Goal: Task Accomplishment & Management: Manage account settings

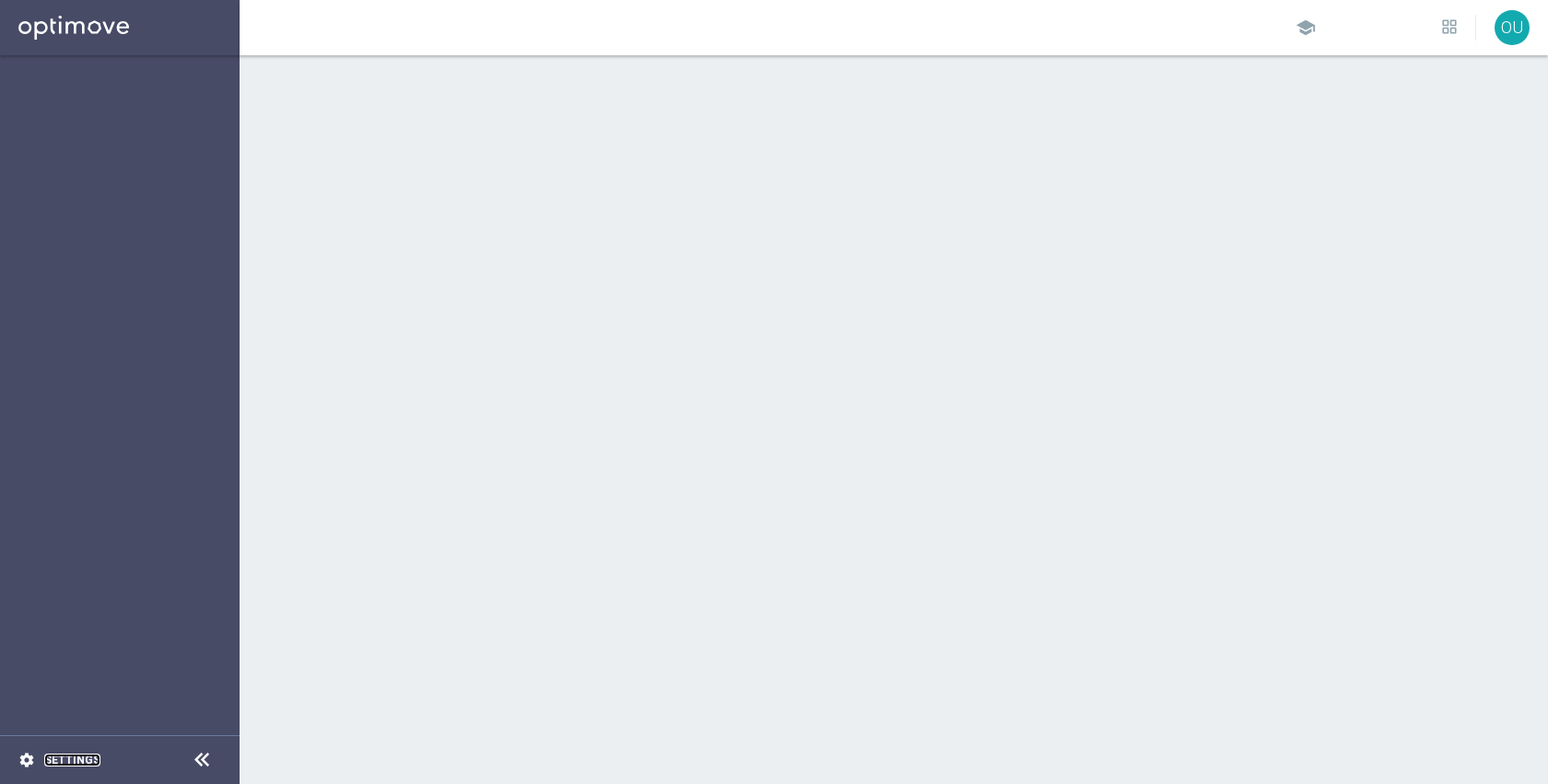
click at [72, 756] on link "Settings" at bounding box center [72, 760] width 56 height 11
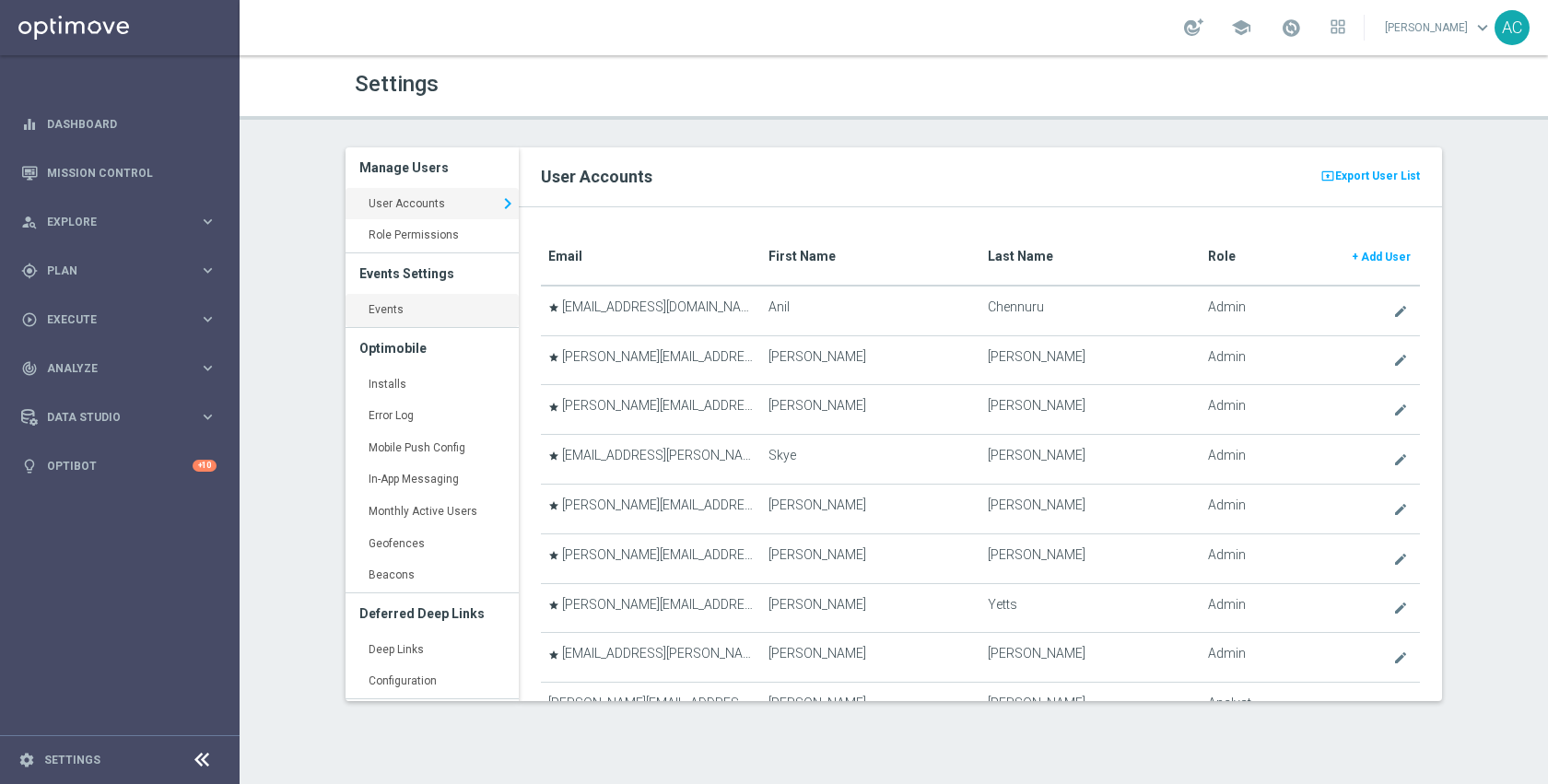
click at [469, 311] on link "Events keyboard_arrow_right" at bounding box center [432, 311] width 174 height 33
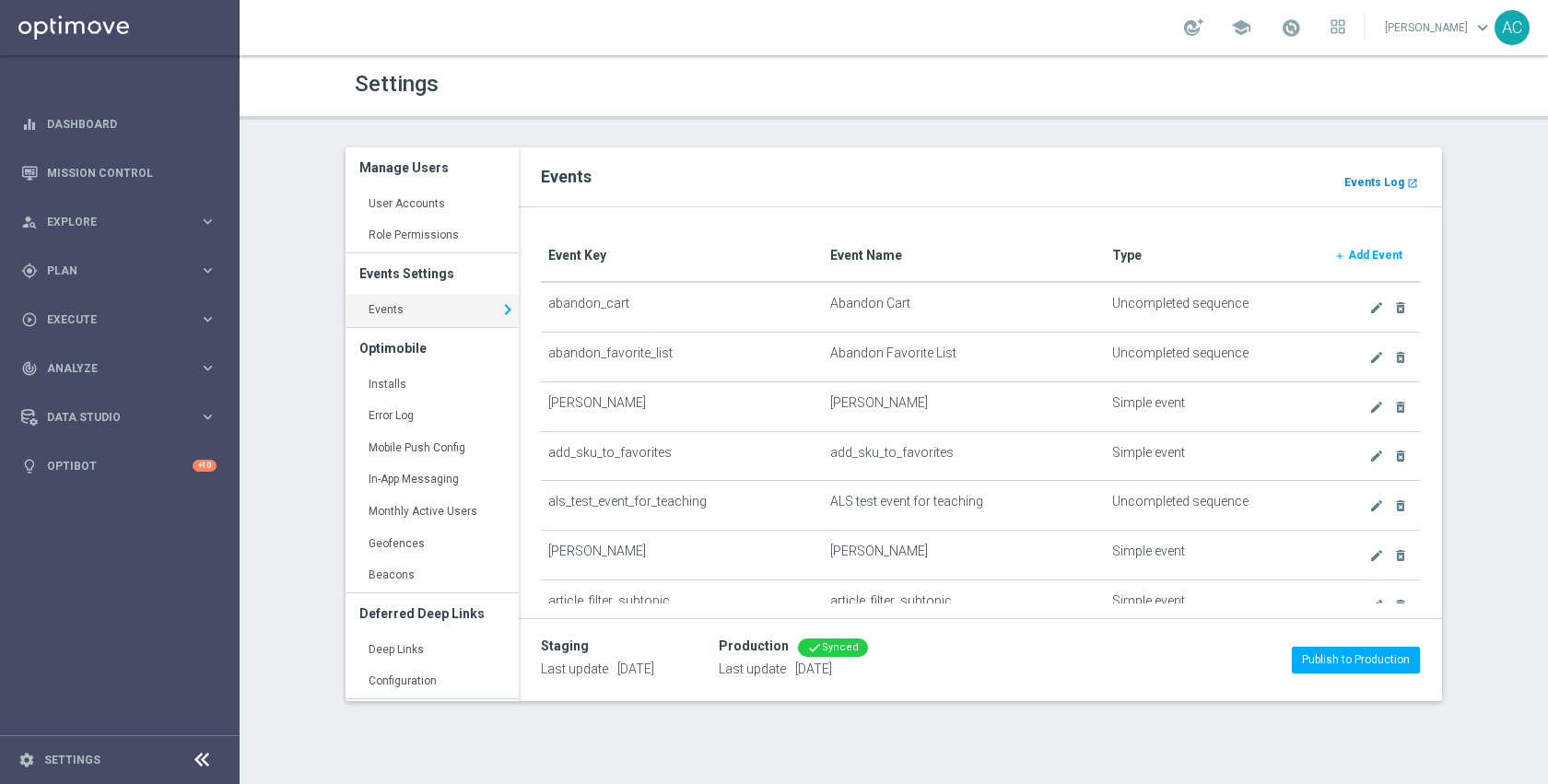
click at [1364, 176] on b "Events Log" at bounding box center [1374, 182] width 60 height 13
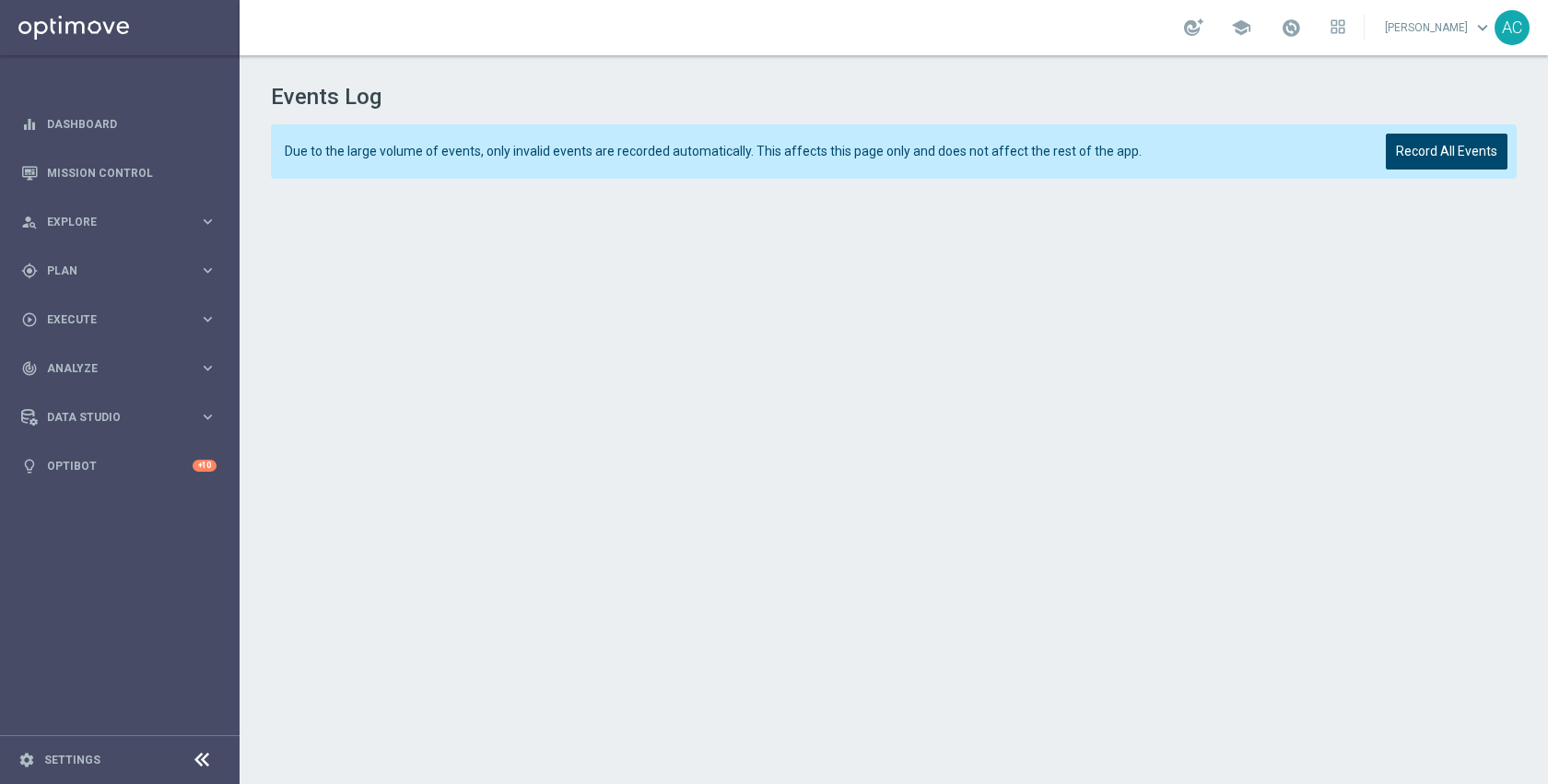
click at [1415, 176] on div "Due to the large volume of events, only invalid events are recorded automatical…" at bounding box center [894, 151] width 1246 height 54
click at [1412, 147] on button "Record All Events" at bounding box center [1447, 151] width 122 height 36
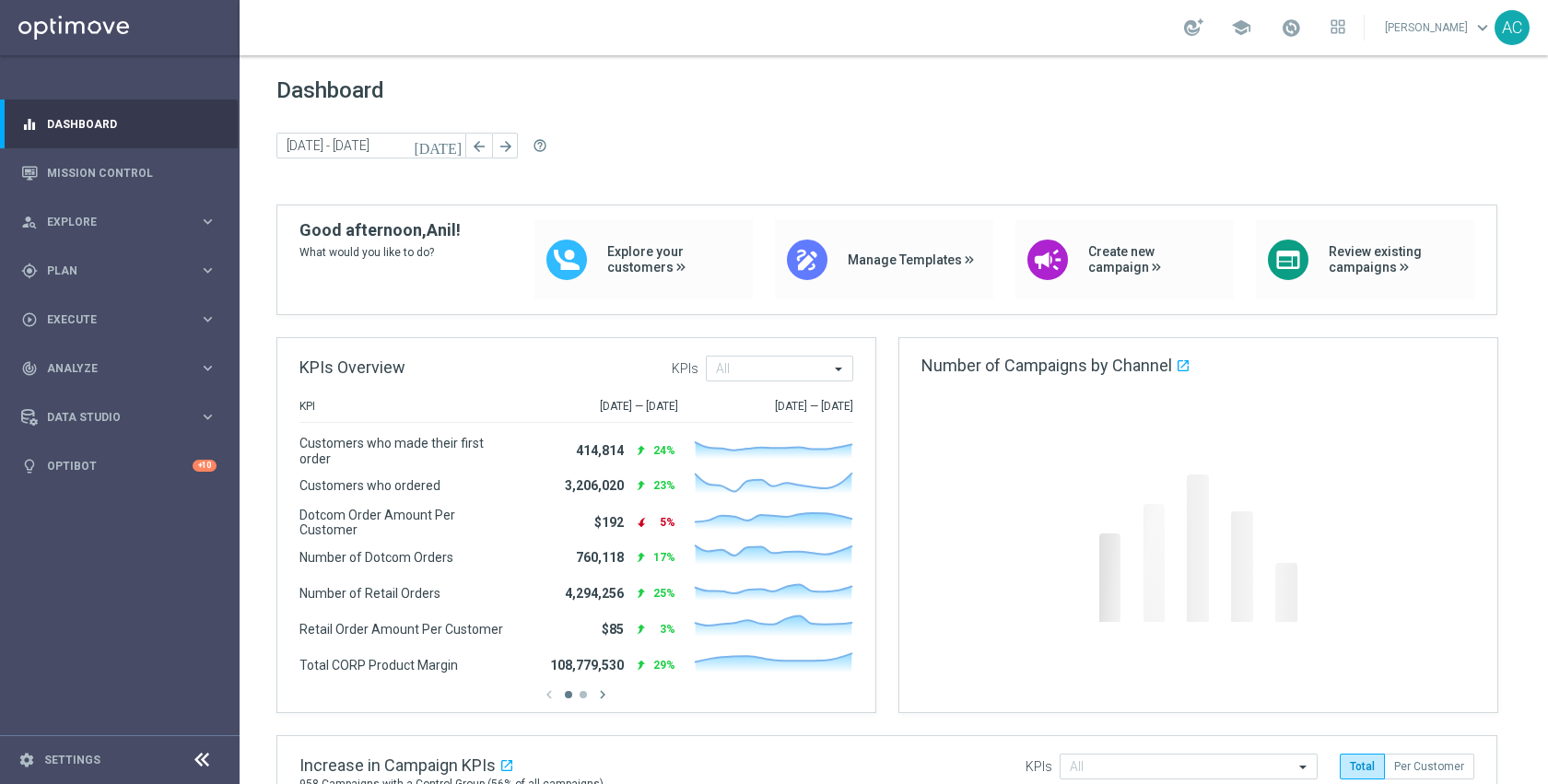
click at [67, 751] on footer "settings Settings" at bounding box center [120, 759] width 239 height 49
click at [68, 755] on link "Settings" at bounding box center [72, 760] width 56 height 11
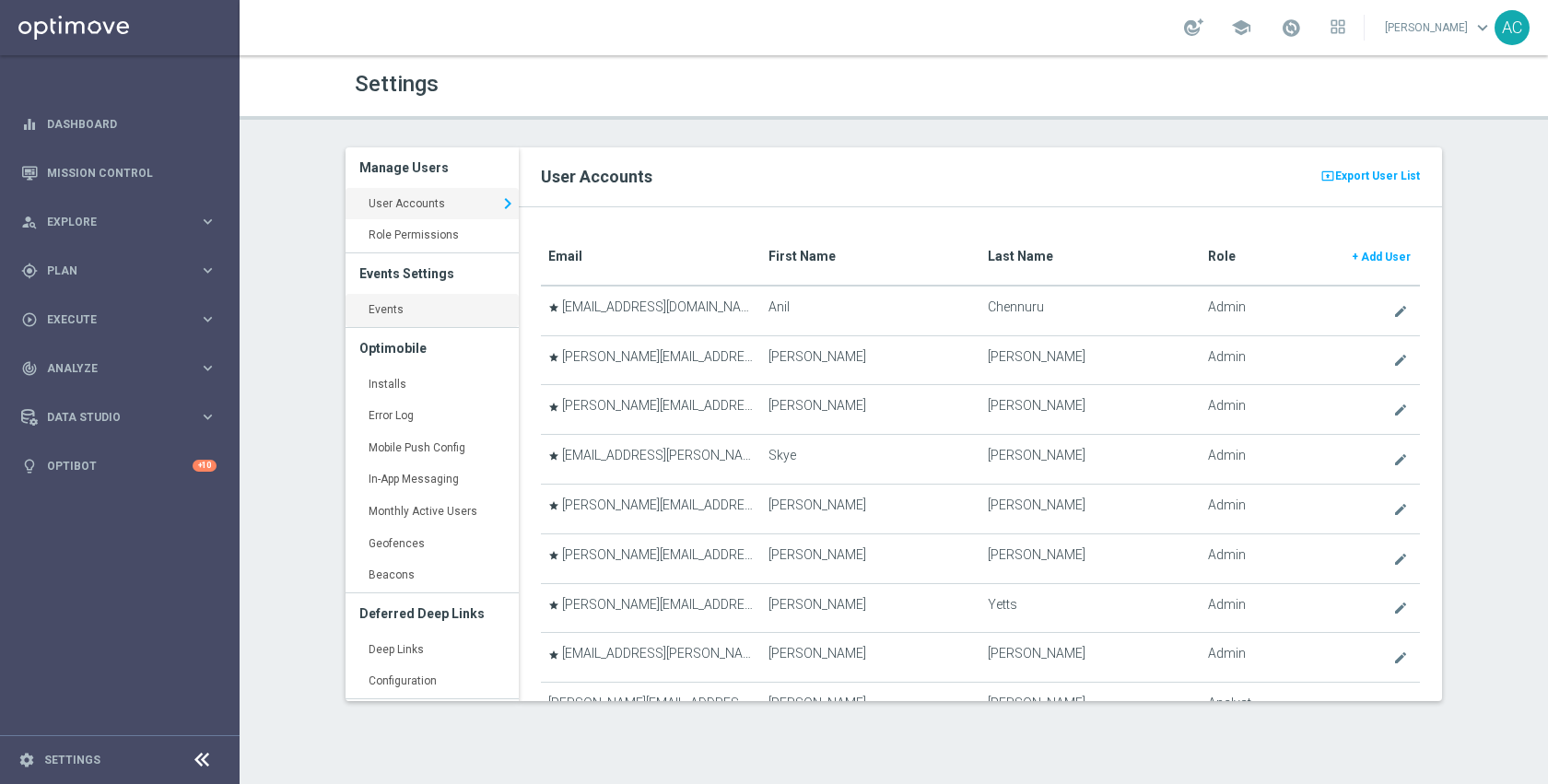
click at [403, 305] on link "Events keyboard_arrow_right" at bounding box center [432, 311] width 174 height 33
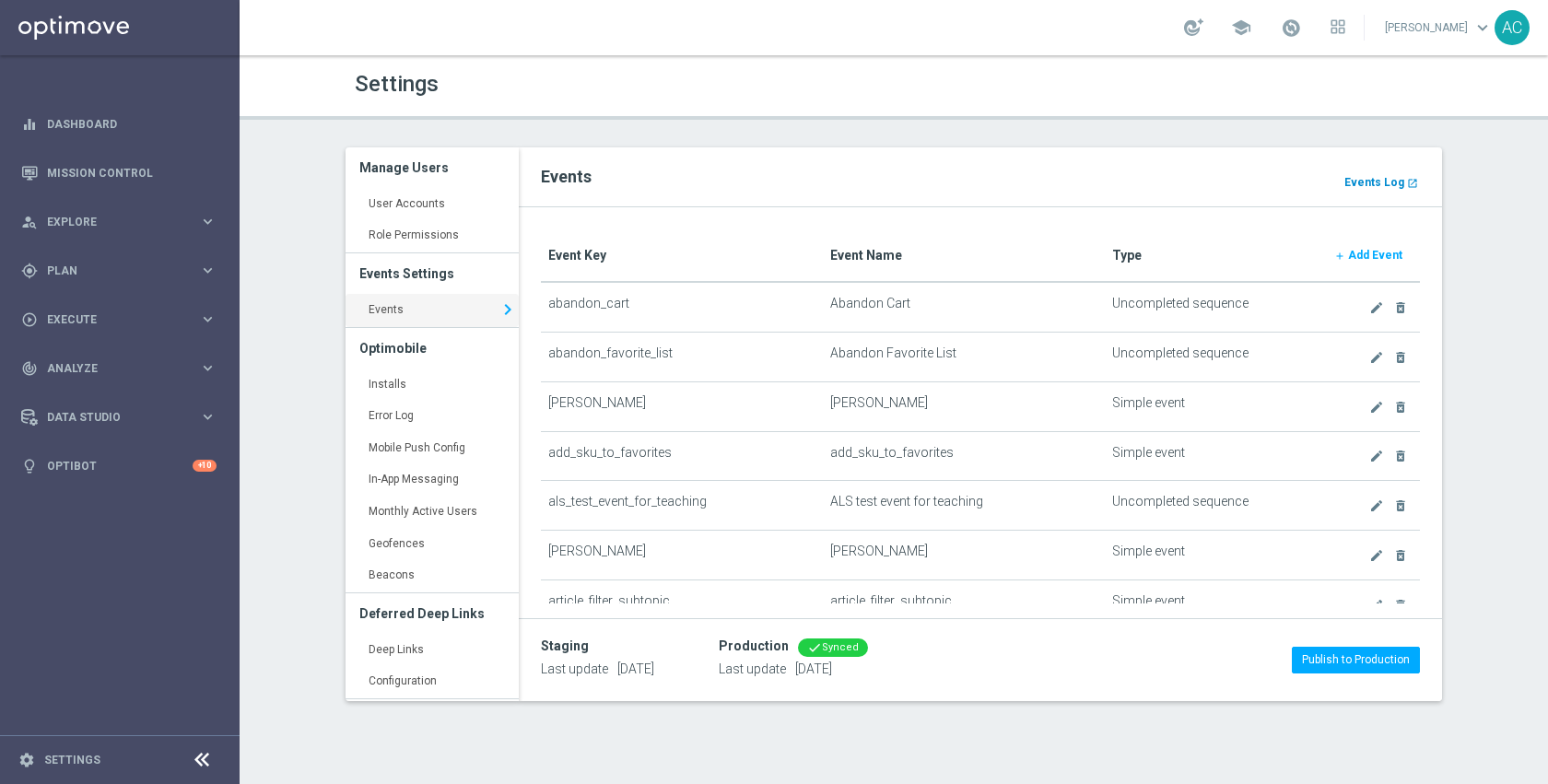
click at [1363, 185] on b "Events Log" at bounding box center [1374, 182] width 60 height 13
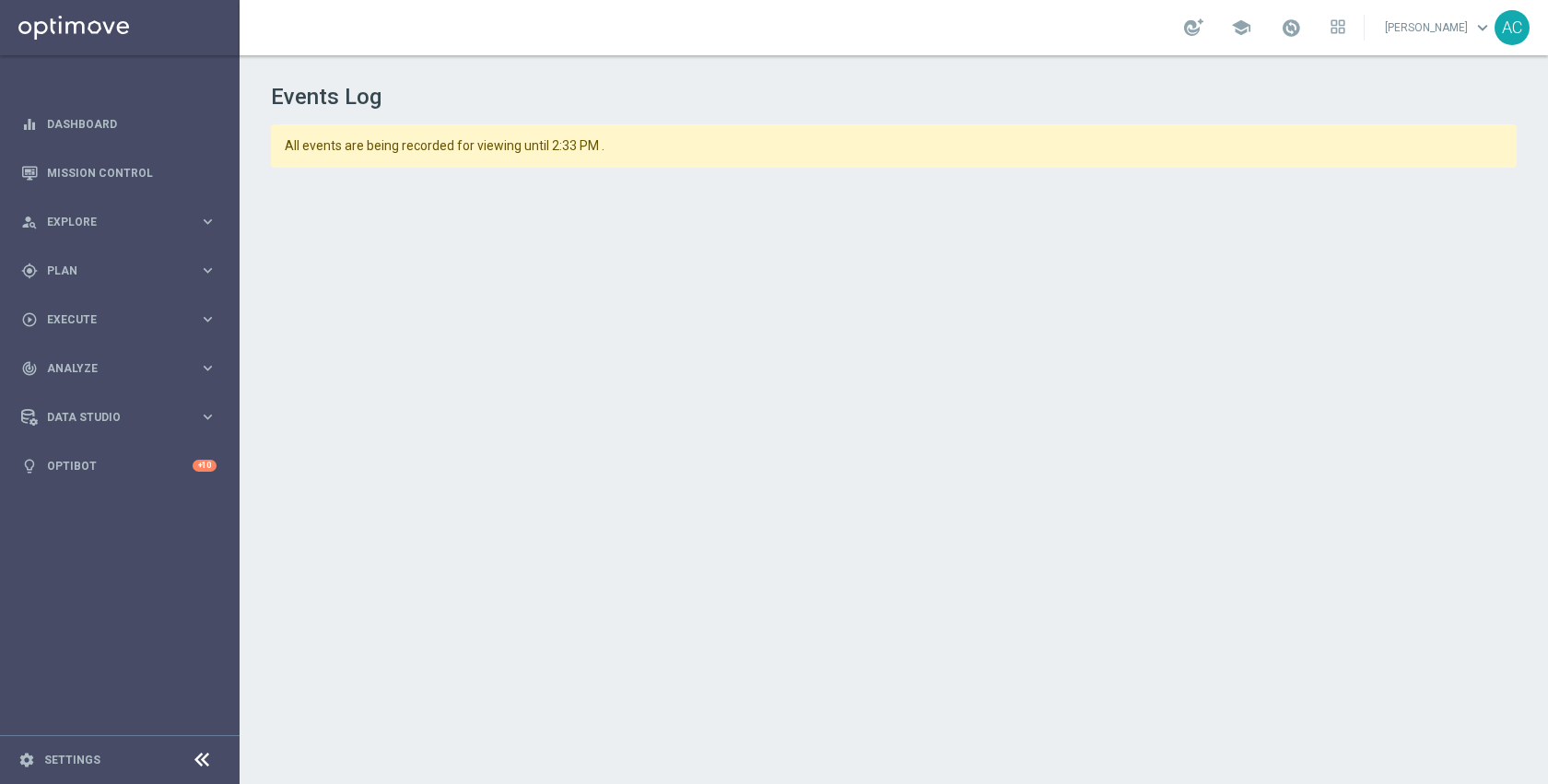
click at [1030, 160] on div "All events are being recorded for viewing until 2:33 PM ." at bounding box center [894, 146] width 1246 height 43
click at [258, 577] on div "Events Log All events are being recorded for viewing until 2:33 PM ." at bounding box center [893, 416] width 1309 height 721
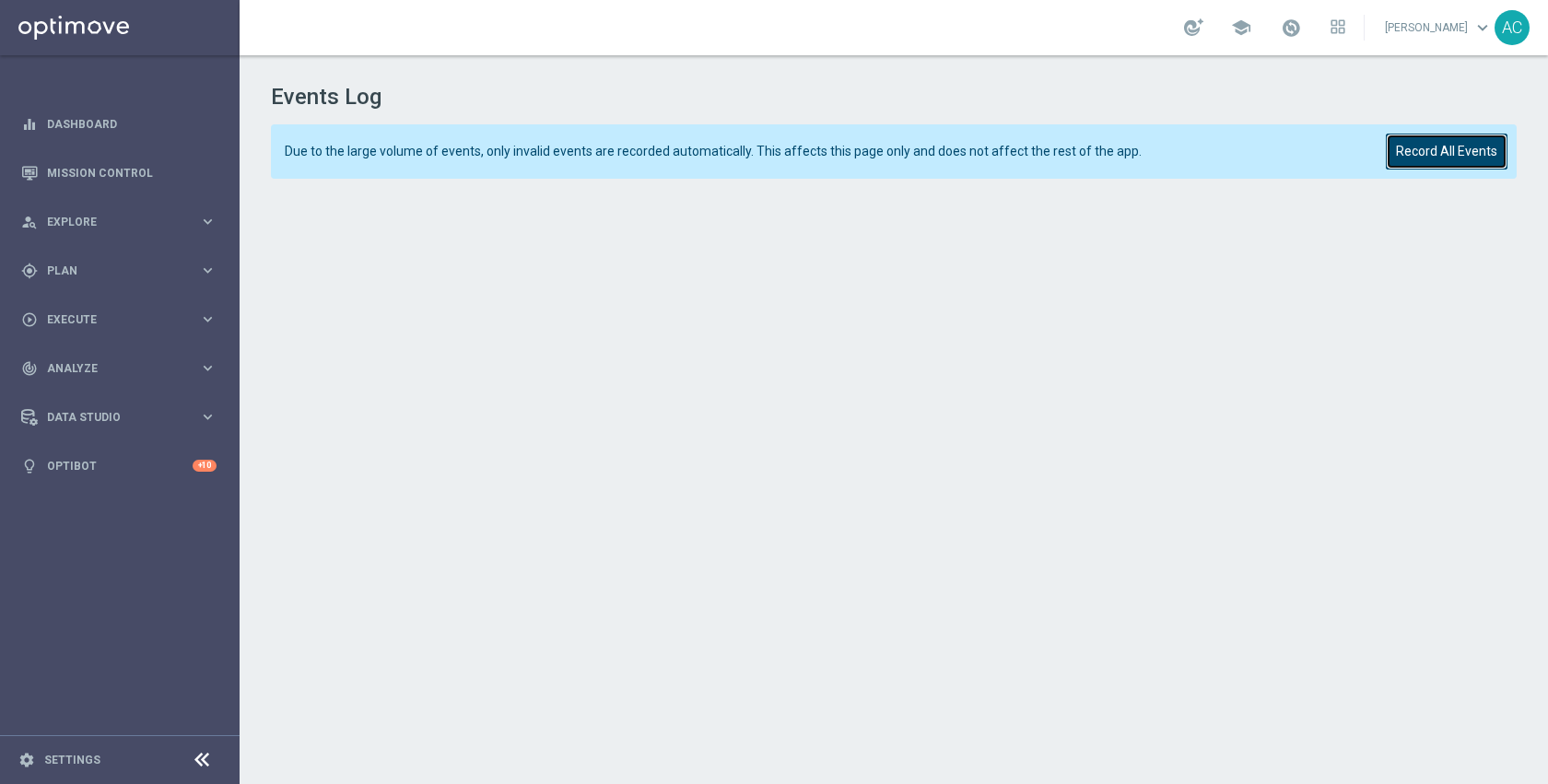
click at [1426, 162] on button "Record All Events" at bounding box center [1447, 151] width 122 height 36
click at [1409, 160] on button "Record All Events" at bounding box center [1447, 151] width 122 height 36
click at [1443, 141] on button "Record All Events" at bounding box center [1447, 151] width 122 height 36
click at [1425, 165] on button "Record All Events" at bounding box center [1447, 151] width 122 height 36
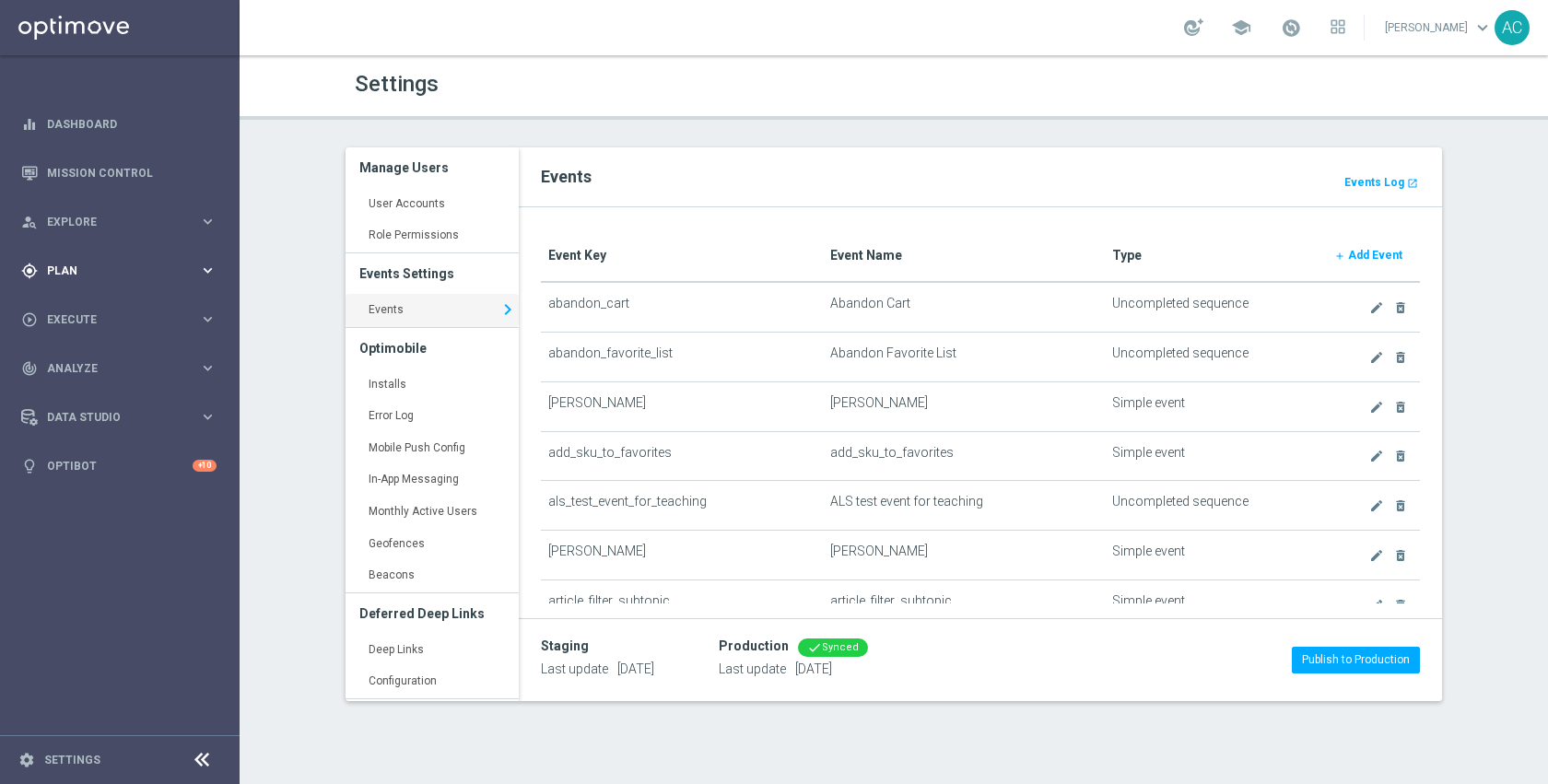
click at [58, 274] on span "Plan" at bounding box center [123, 270] width 152 height 11
click at [76, 303] on link "Target Groups" at bounding box center [120, 308] width 144 height 14
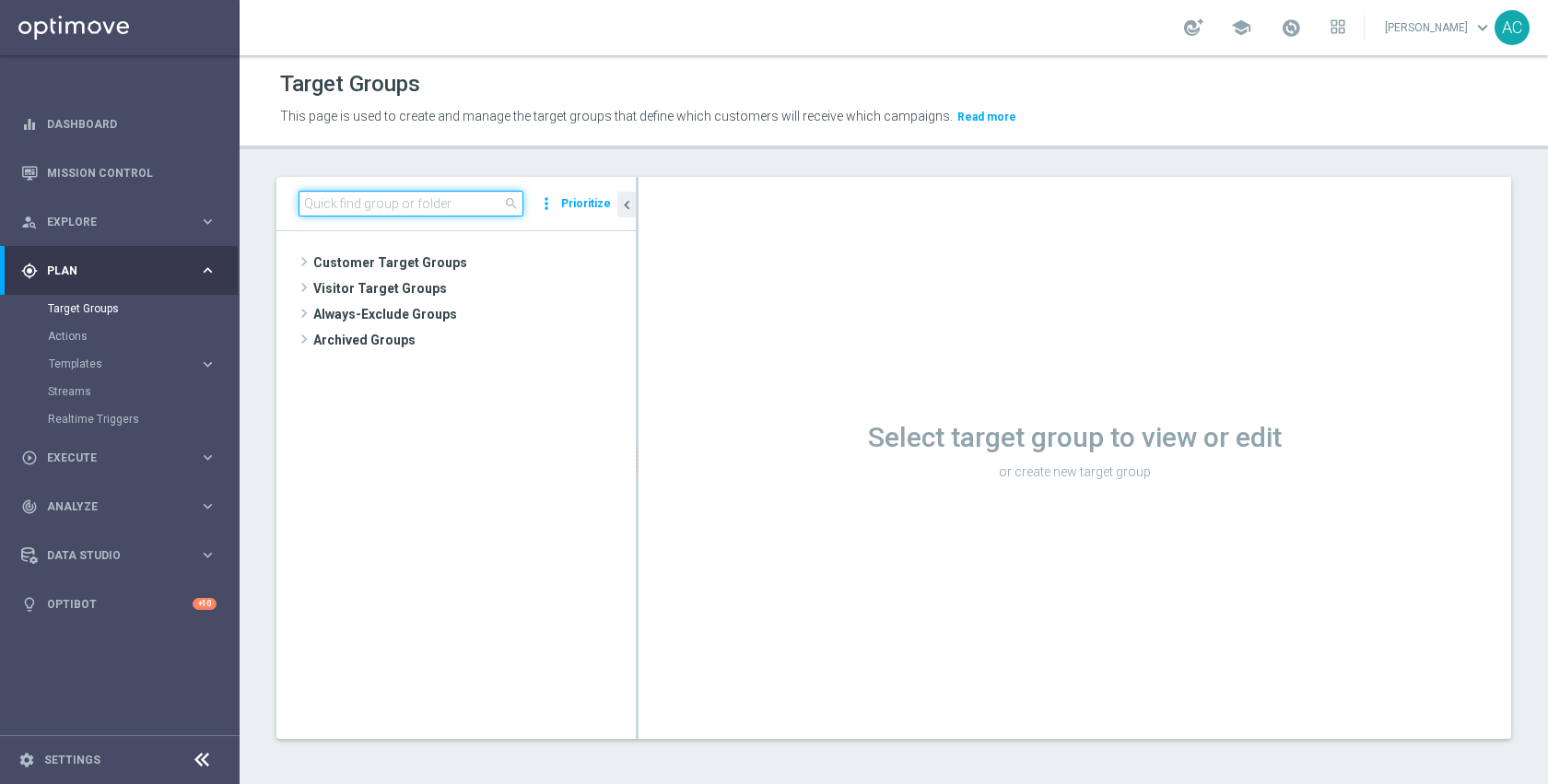
click at [445, 206] on input at bounding box center [411, 203] width 225 height 26
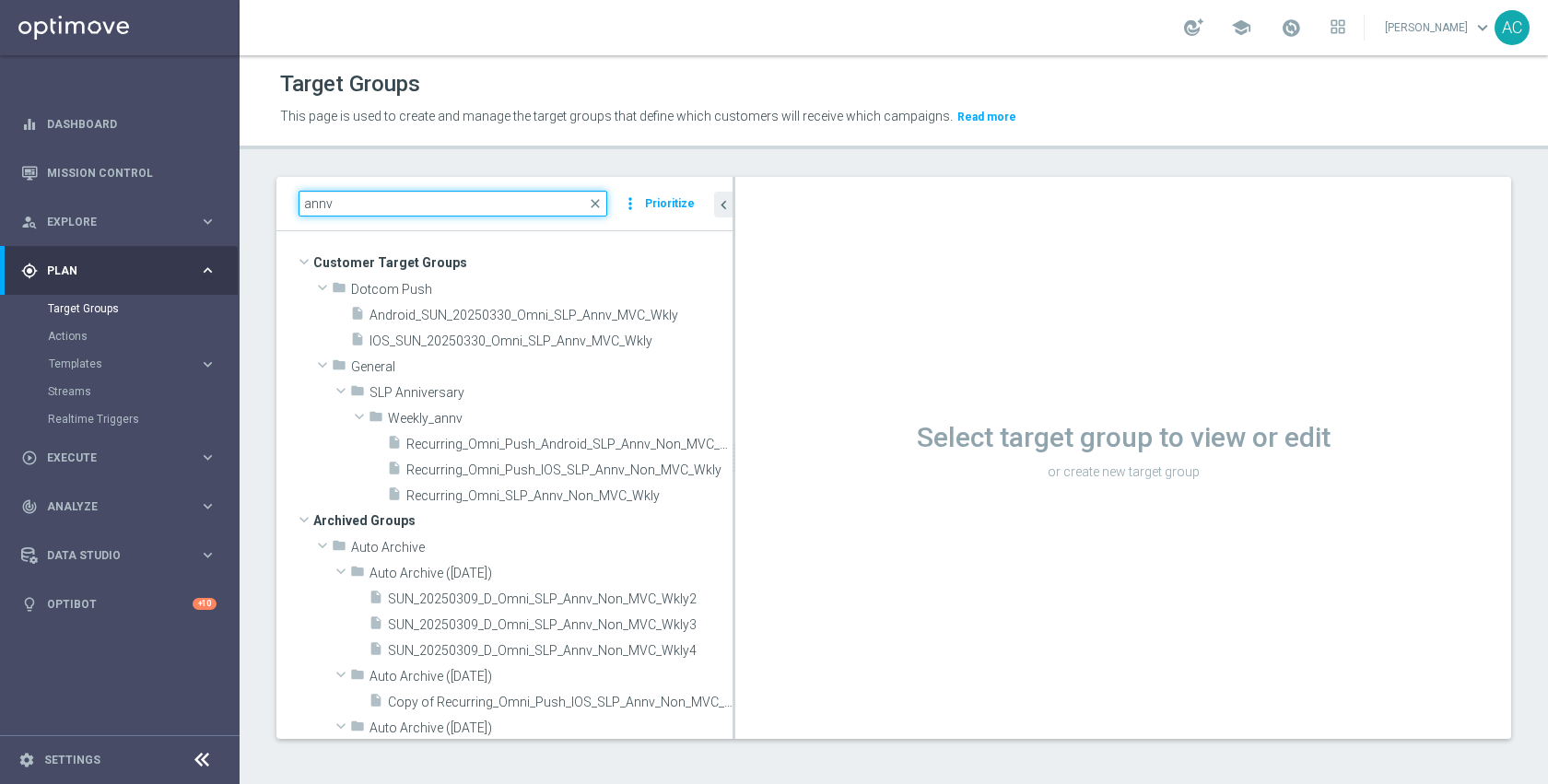
drag, startPoint x: 638, startPoint y: 392, endPoint x: 778, endPoint y: 387, distance: 140.1
click at [735, 387] on div at bounding box center [734, 457] width 3 height 562
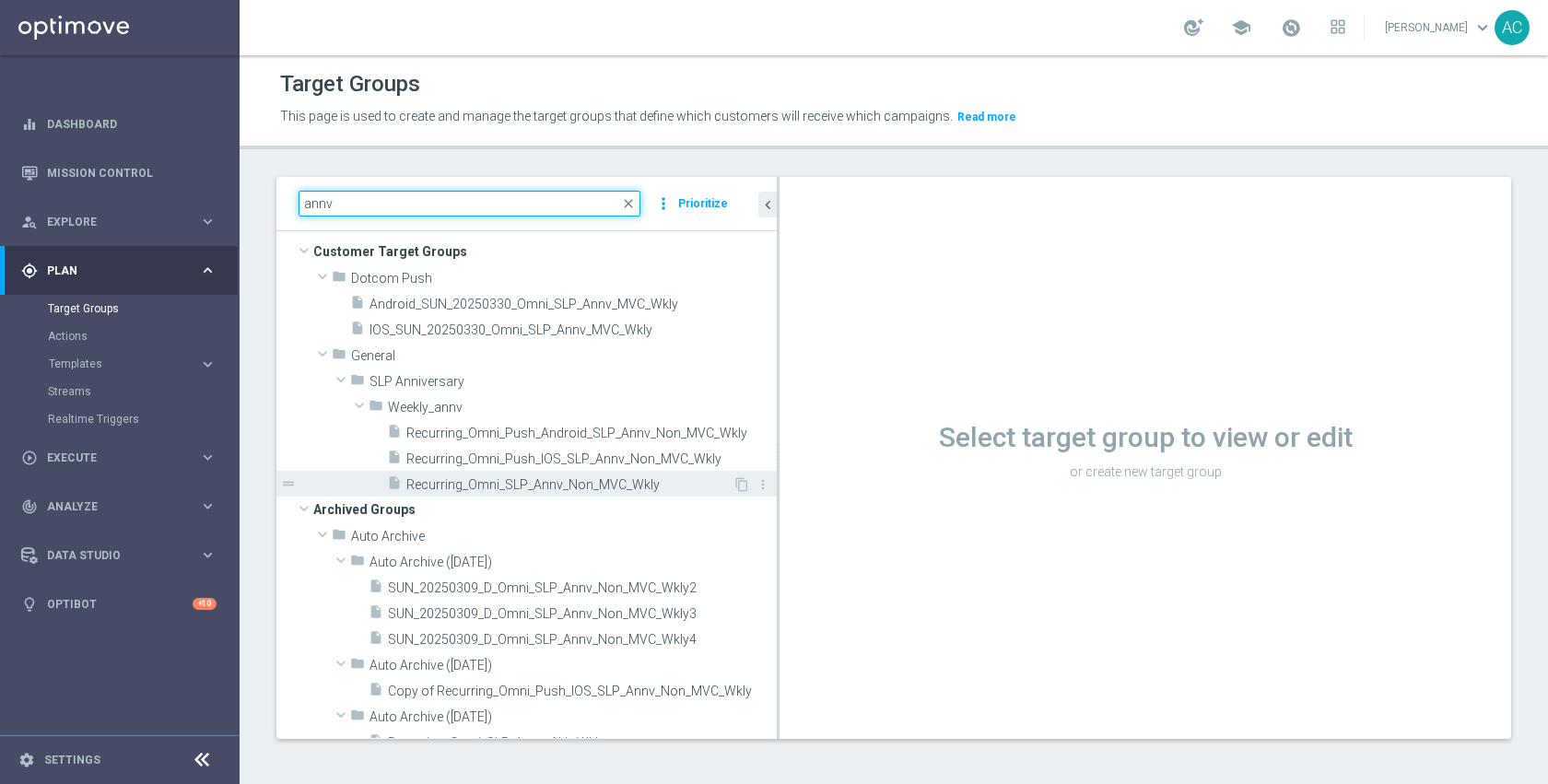
scroll to position [12, 0]
type input "annv"
click at [561, 473] on div "insert_drive_file Recurring_Omni_SLP_Annv_Non_MVC_Wkly" at bounding box center [559, 482] width 345 height 26
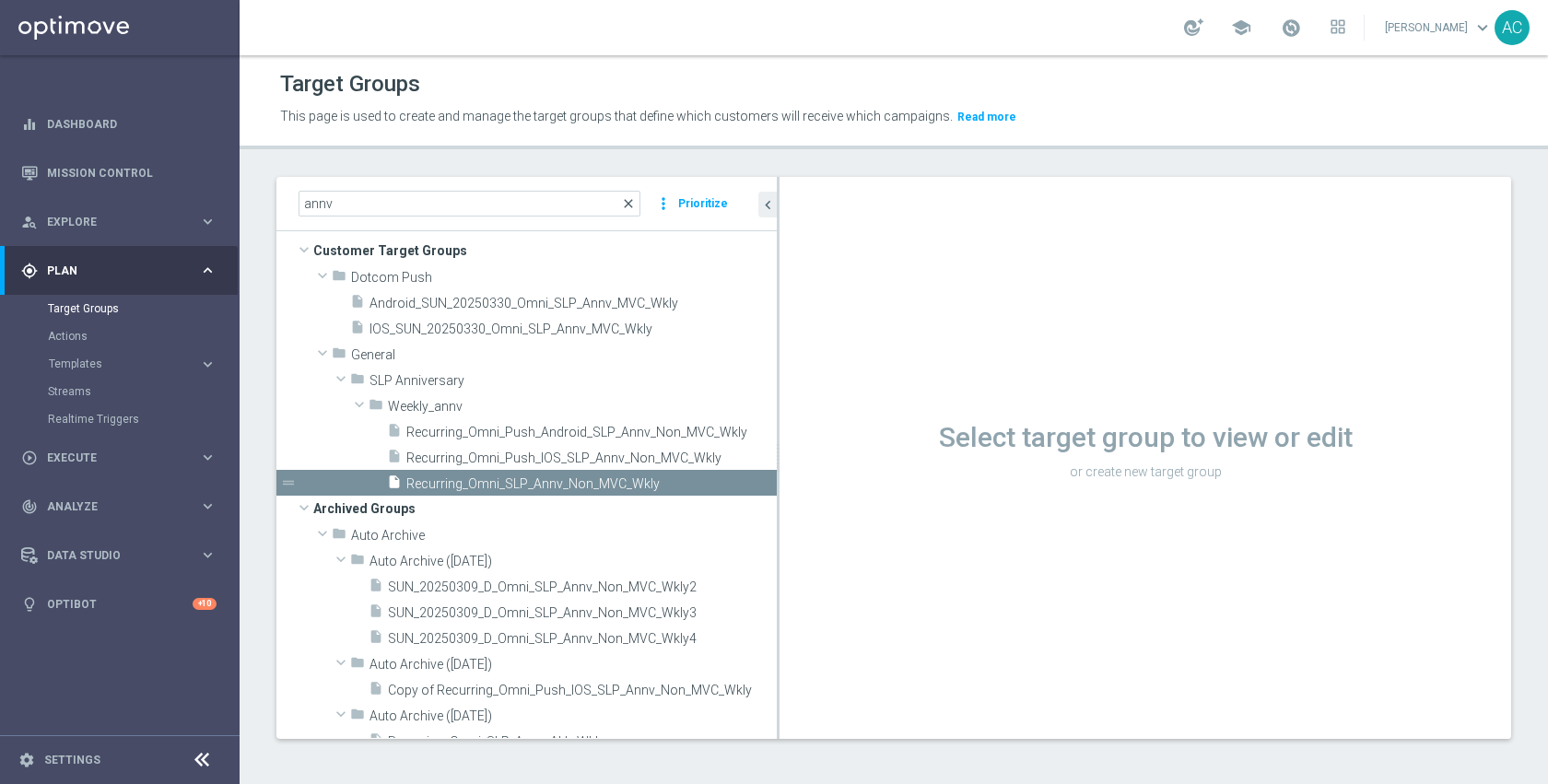
click at [627, 205] on span "close" at bounding box center [628, 203] width 14 height 14
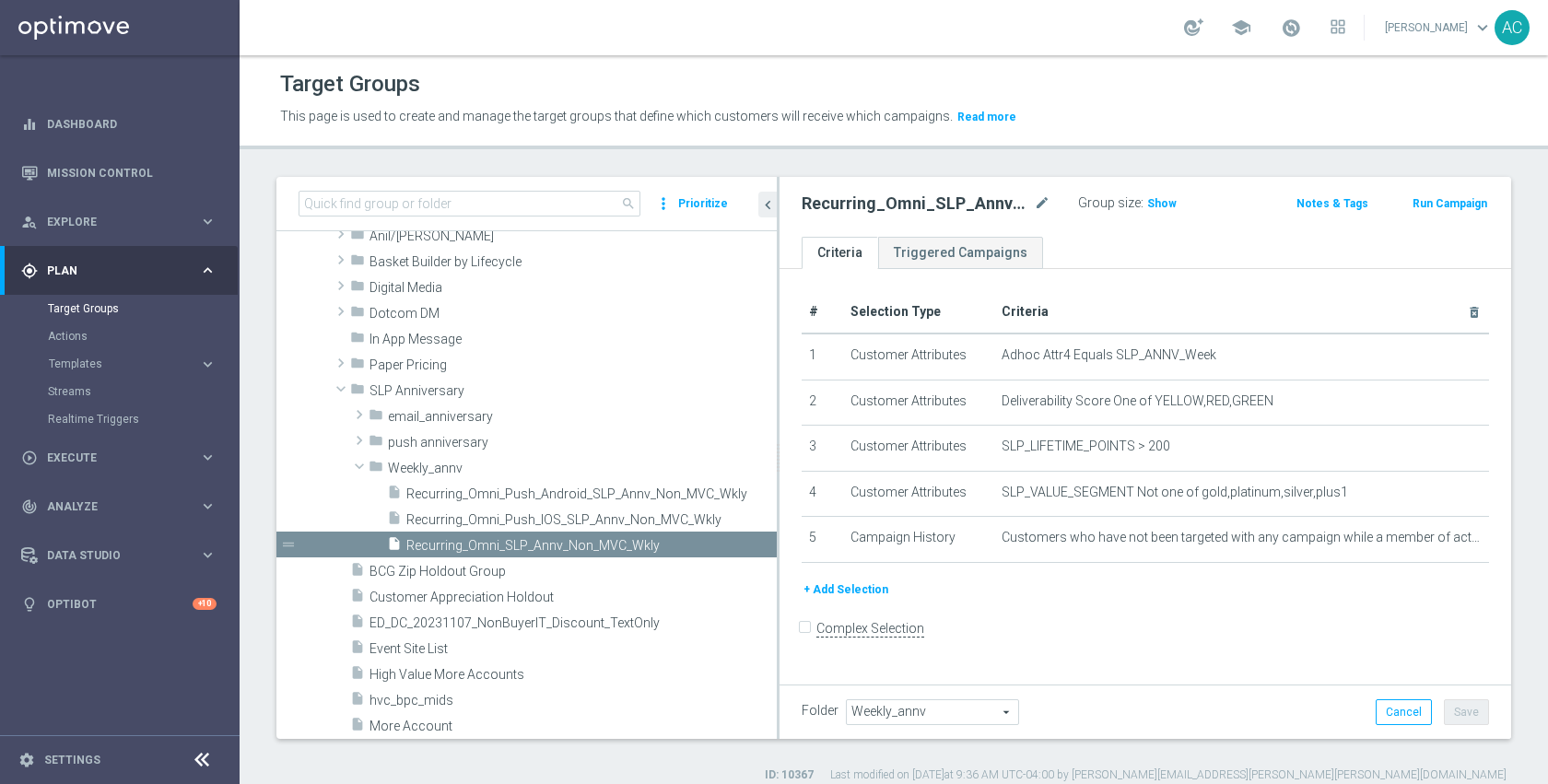
scroll to position [1092, 0]
click at [558, 419] on span "email_anniversary" at bounding box center [538, 416] width 302 height 15
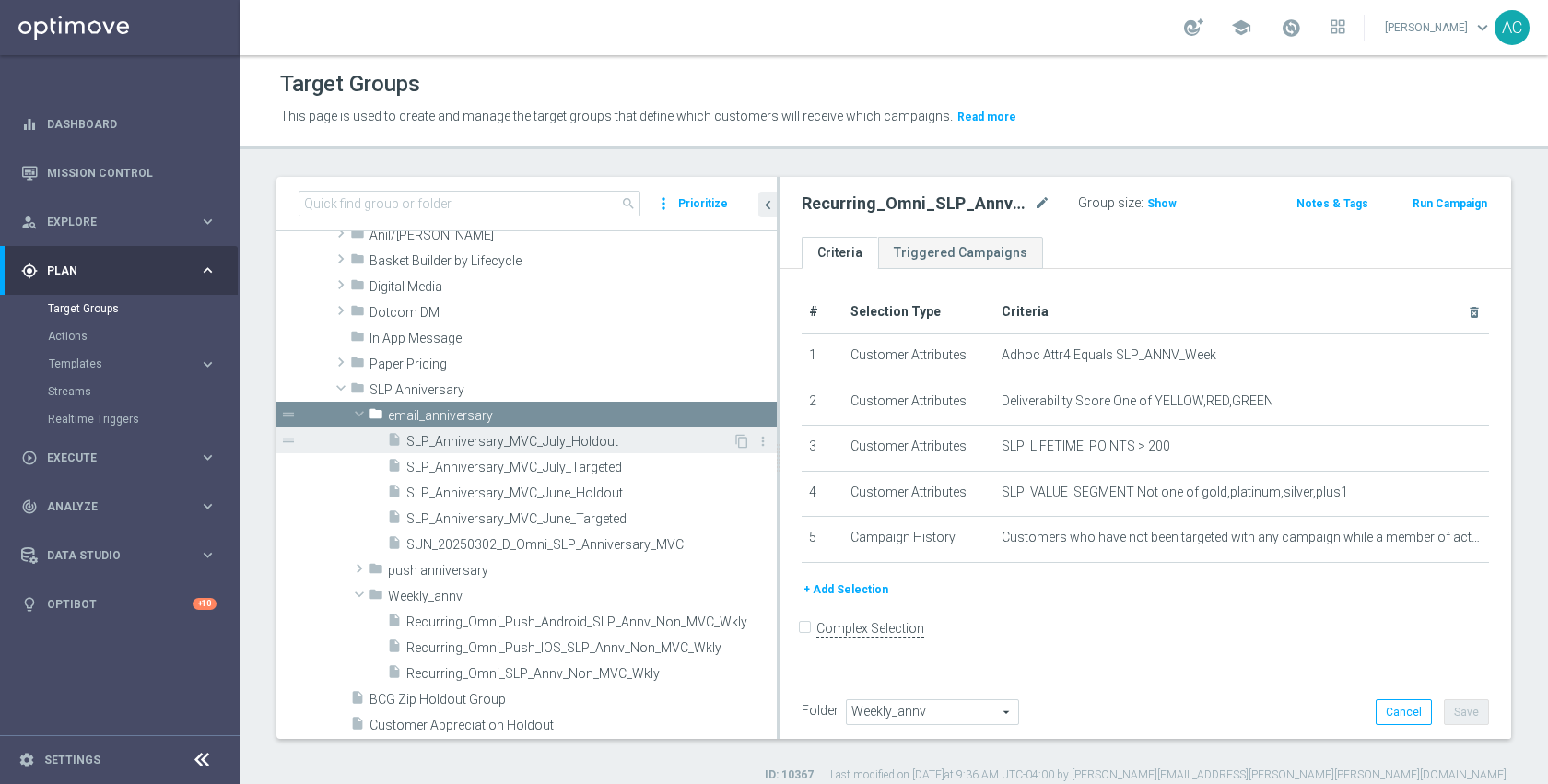
click at [584, 443] on span "SLP_Anniversary_MVC_July_Holdout" at bounding box center [569, 442] width 326 height 15
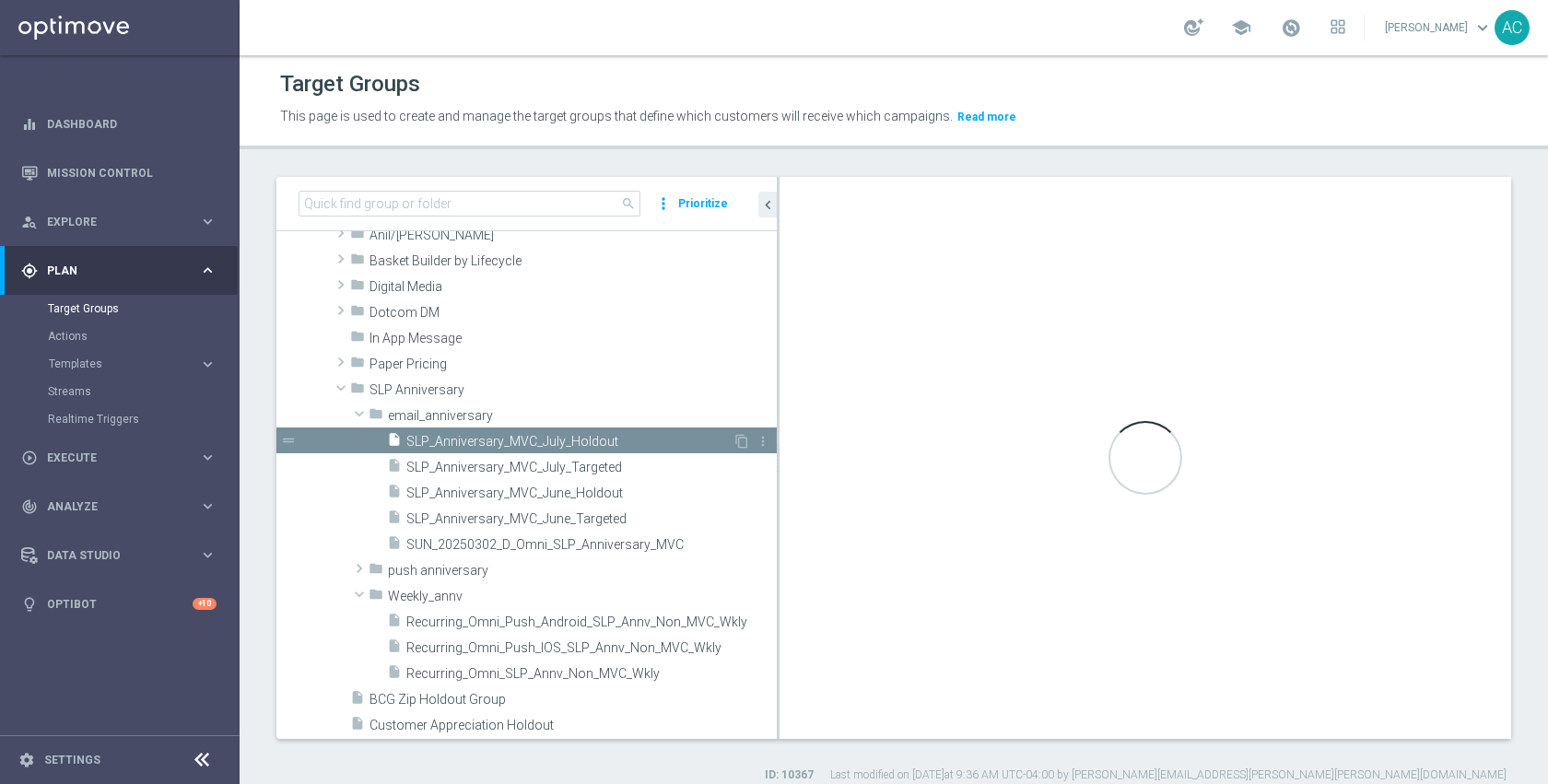
type input "email_anniversary"
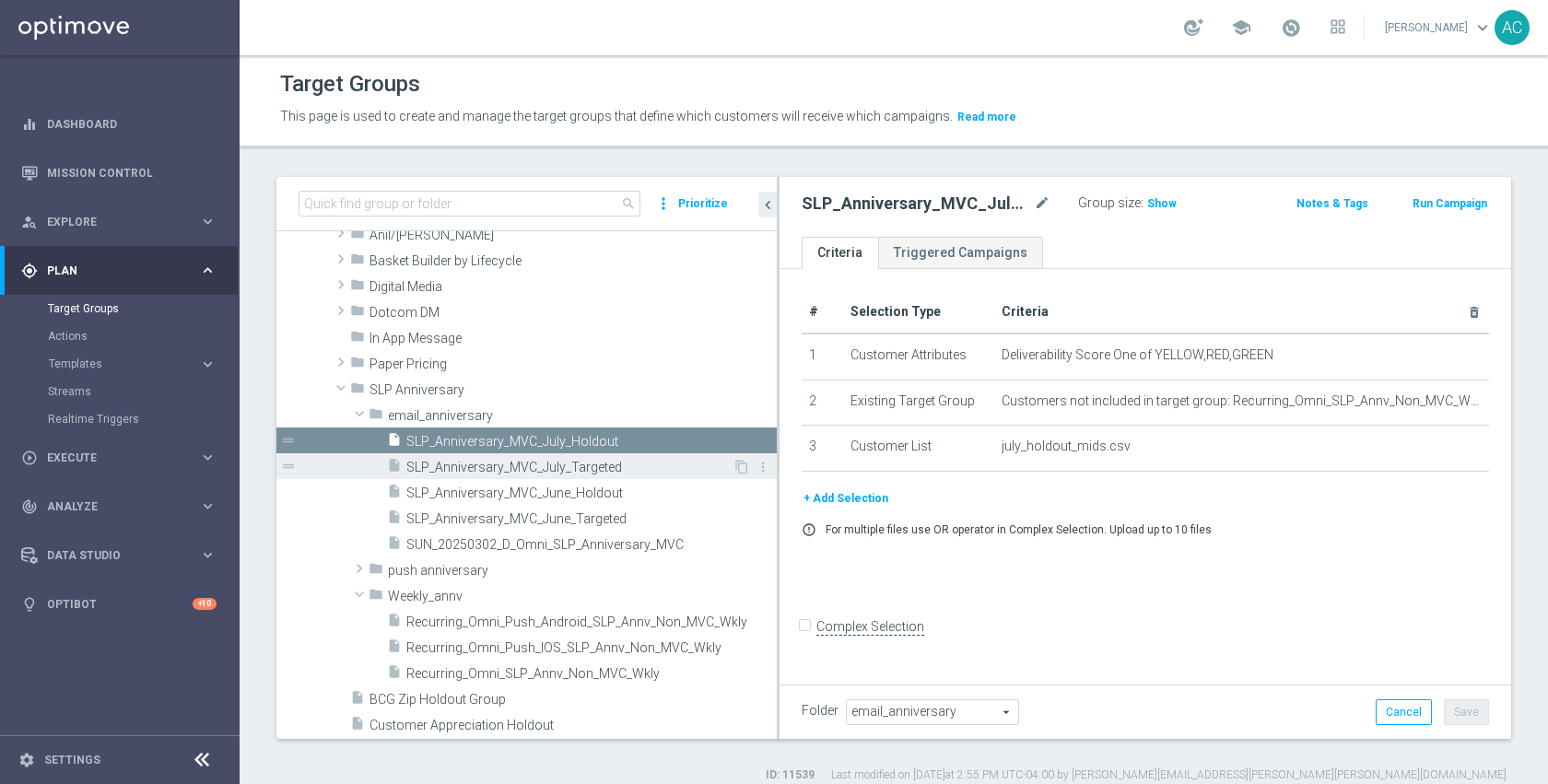
click at [663, 462] on span "SLP_Anniversary_MVC_July_Targeted" at bounding box center [569, 468] width 326 height 15
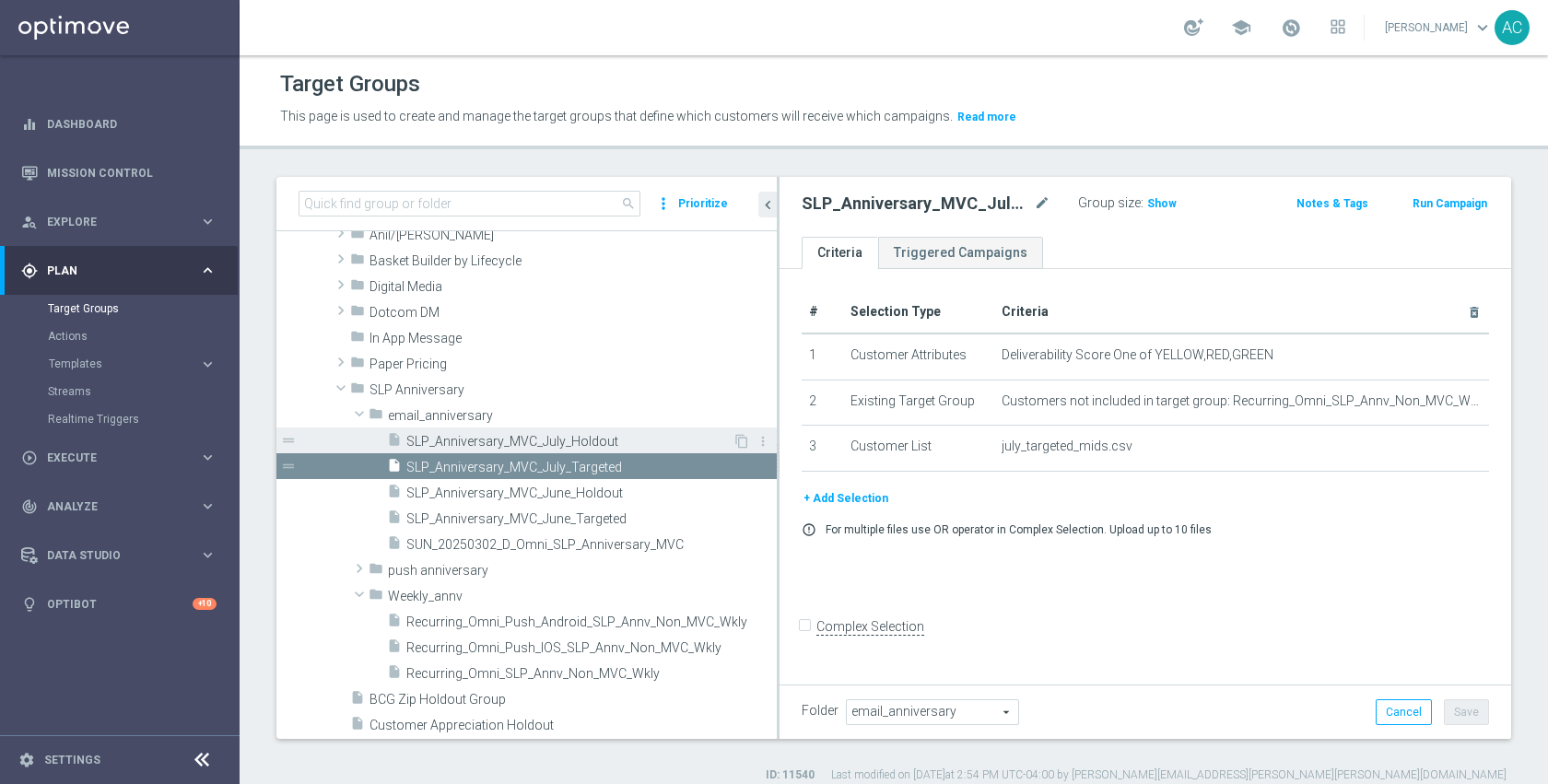
click at [641, 446] on span "SLP_Anniversary_MVC_July_Holdout" at bounding box center [569, 442] width 326 height 15
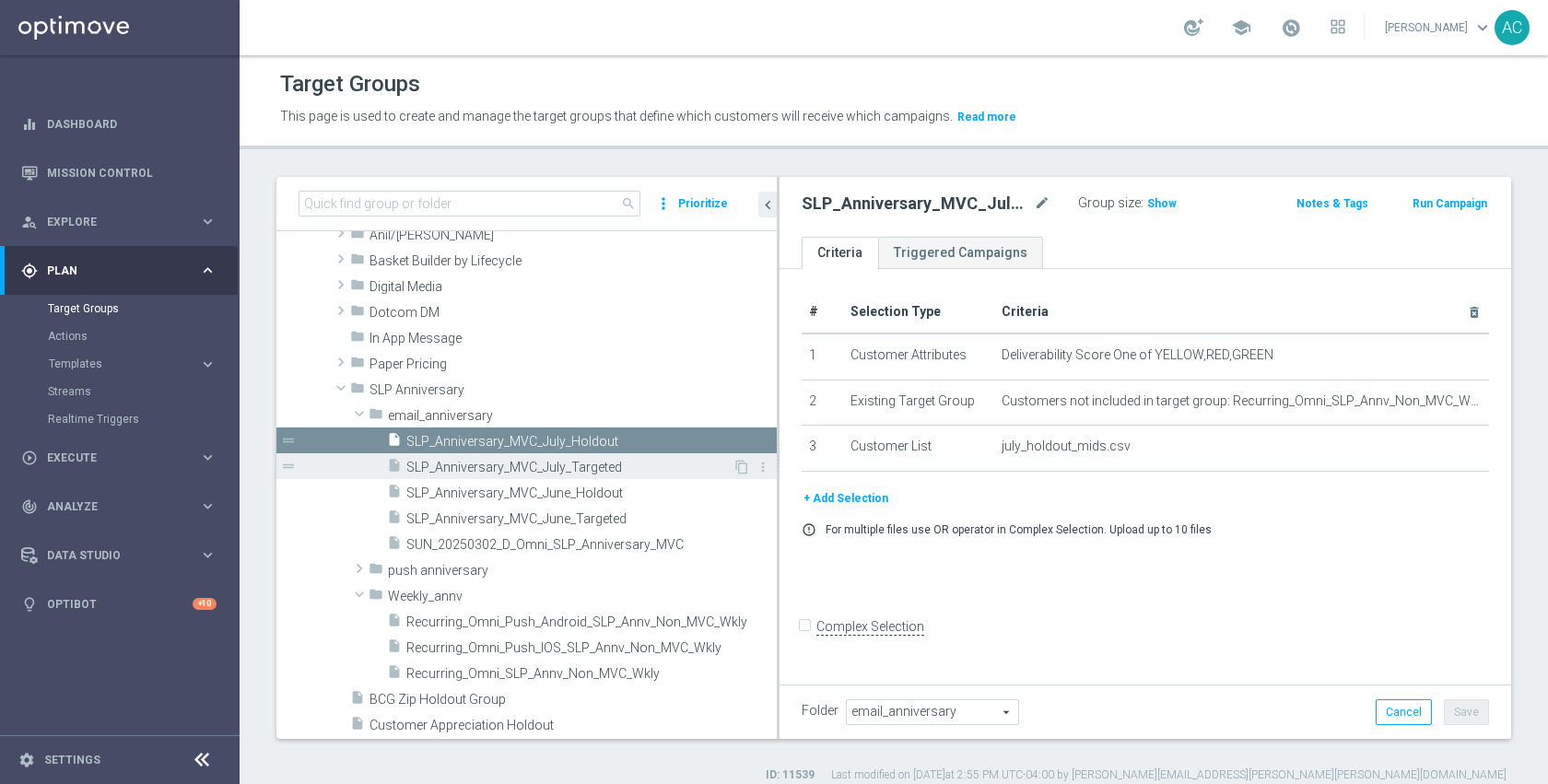
click at [638, 469] on span "SLP_Anniversary_MVC_July_Targeted" at bounding box center [569, 468] width 326 height 15
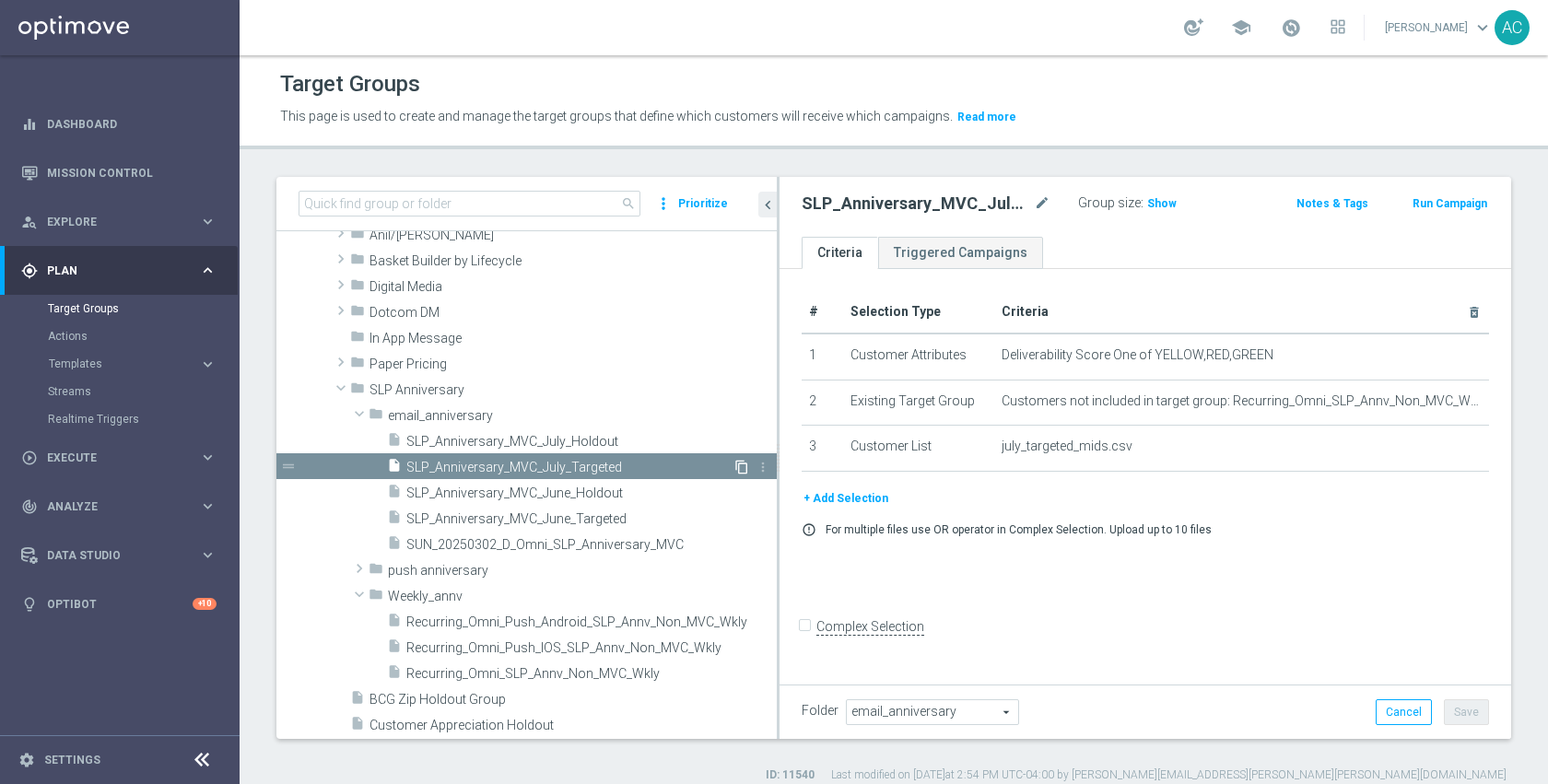
click at [735, 469] on icon "content_copy" at bounding box center [742, 467] width 14 height 14
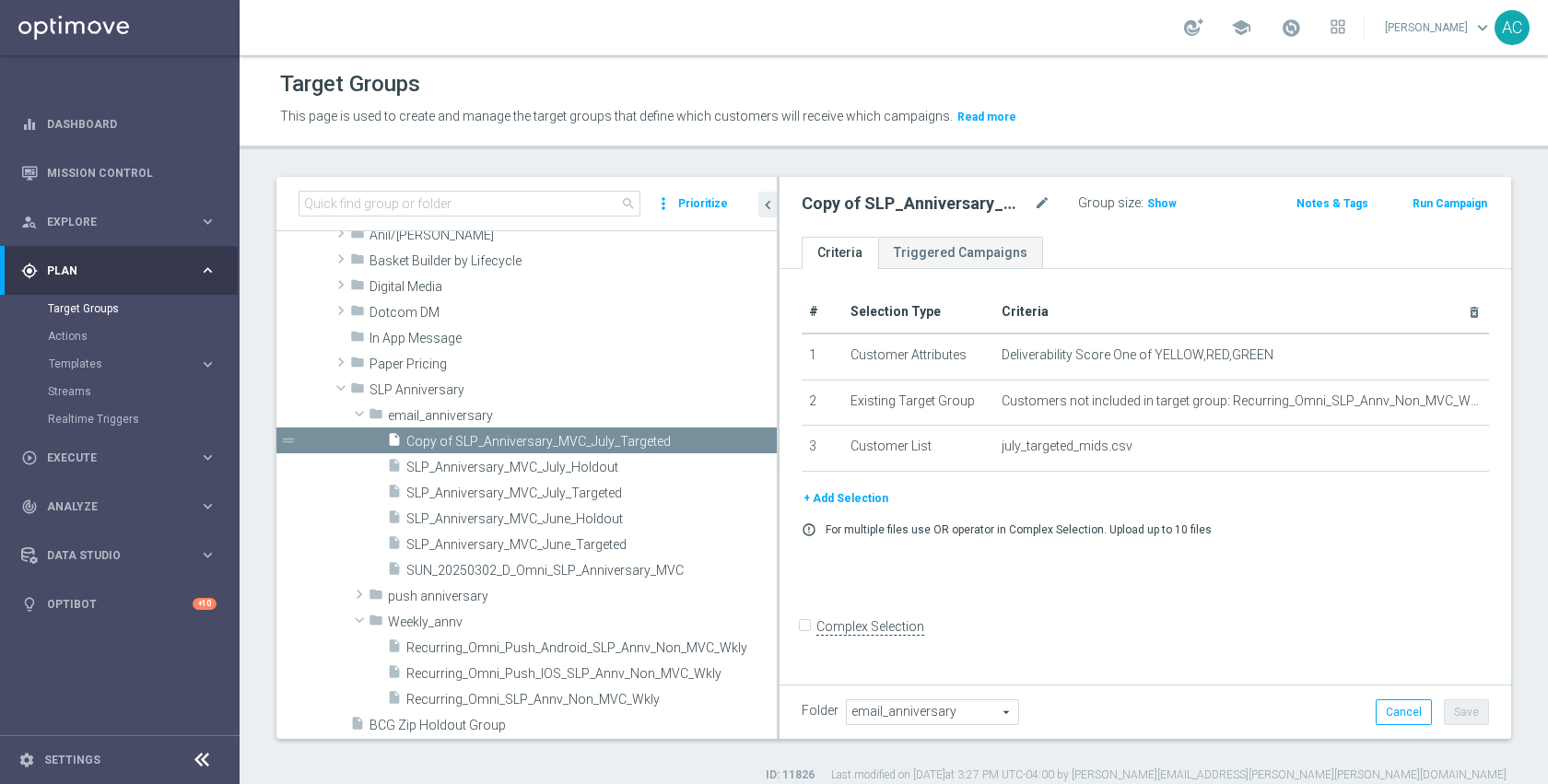
scroll to position [992, 0]
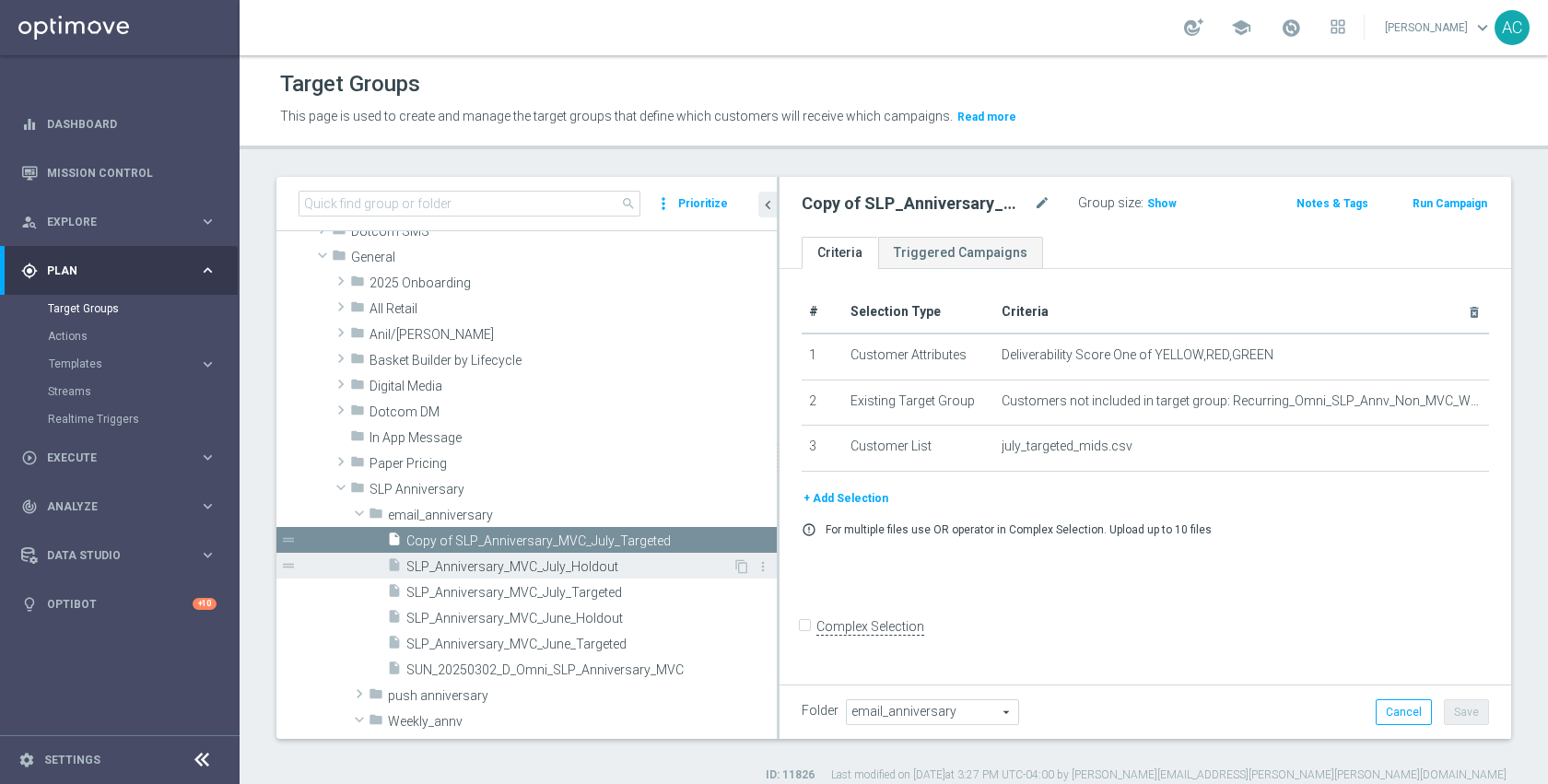
click at [647, 567] on span "SLP_Anniversary_MVC_July_Holdout" at bounding box center [569, 567] width 326 height 15
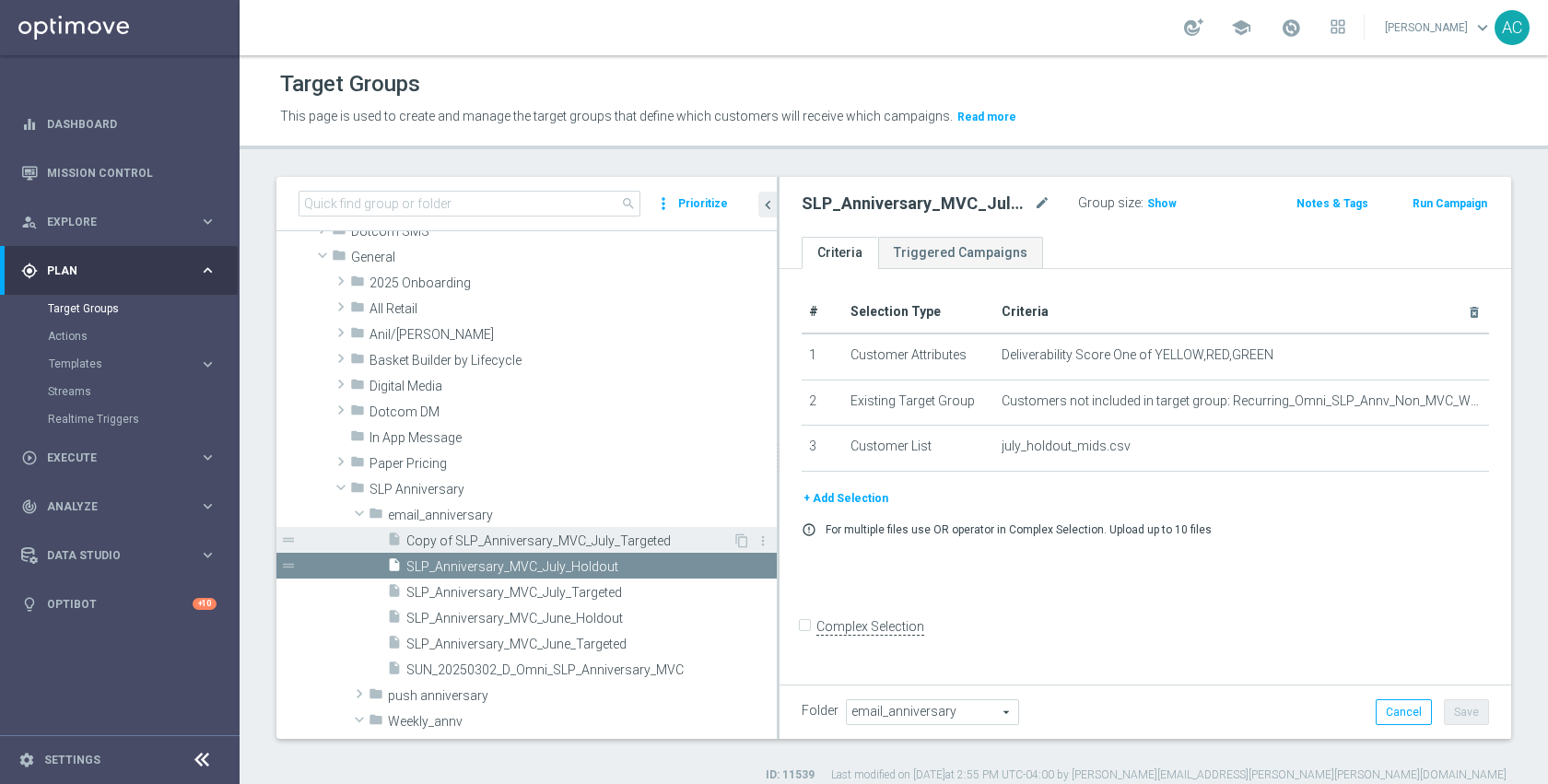
click at [658, 529] on div "insert_drive_file Copy of SLP_Anniversary_MVC_July_Targeted" at bounding box center [559, 540] width 345 height 26
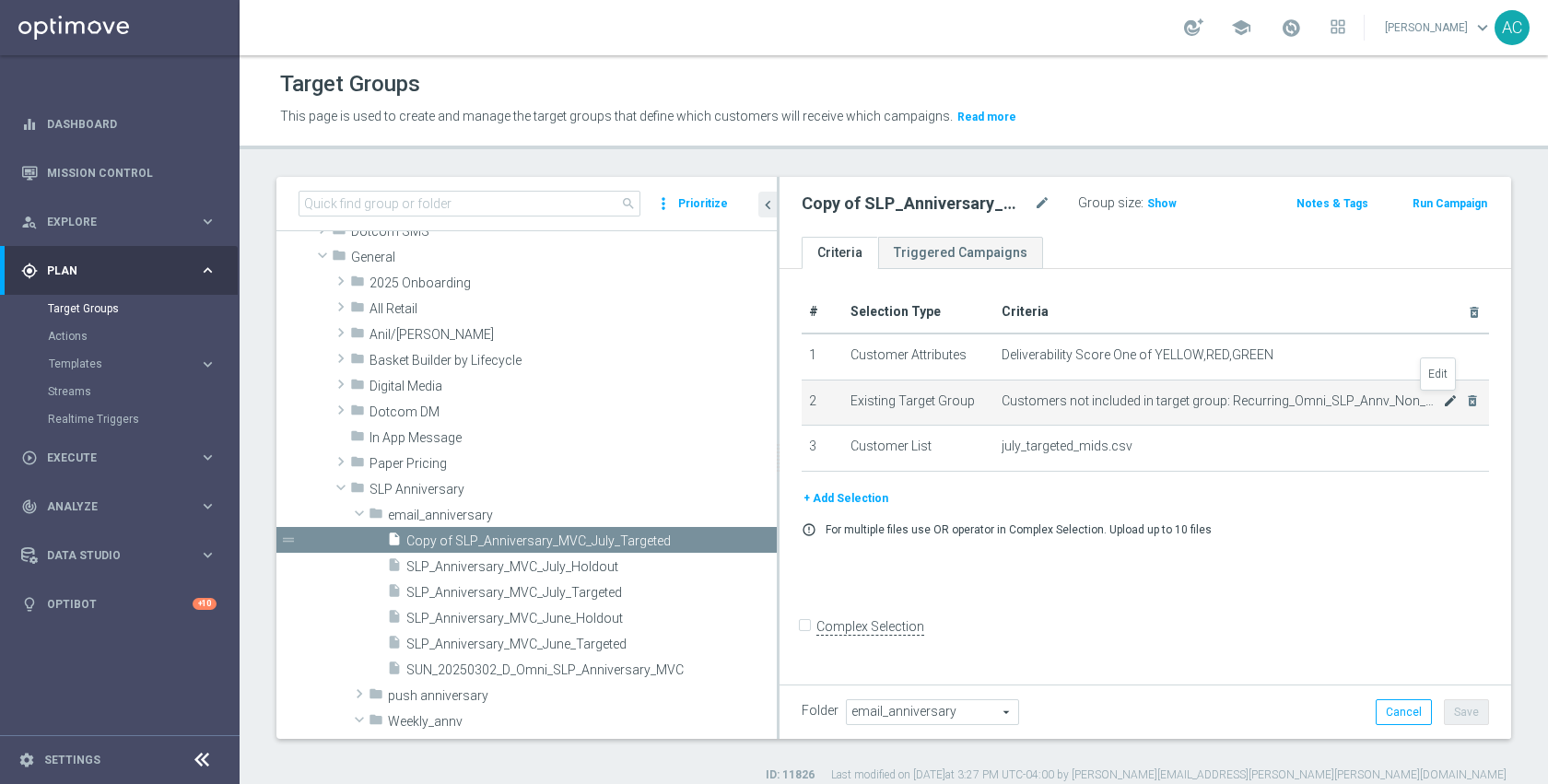
click at [1443, 402] on icon "mode_edit" at bounding box center [1450, 400] width 14 height 14
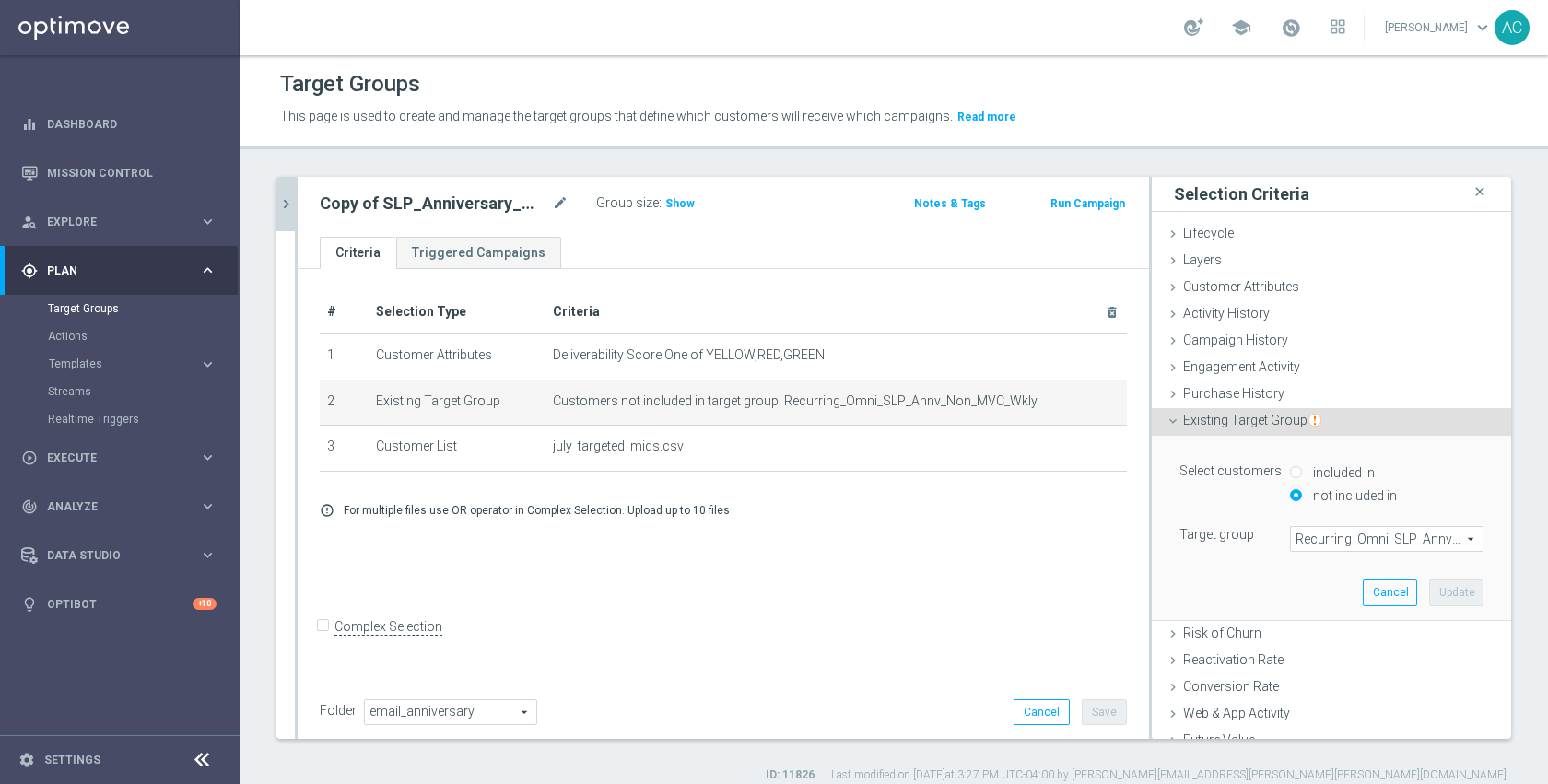
click at [285, 201] on icon "chevron_right" at bounding box center [286, 204] width 17 height 17
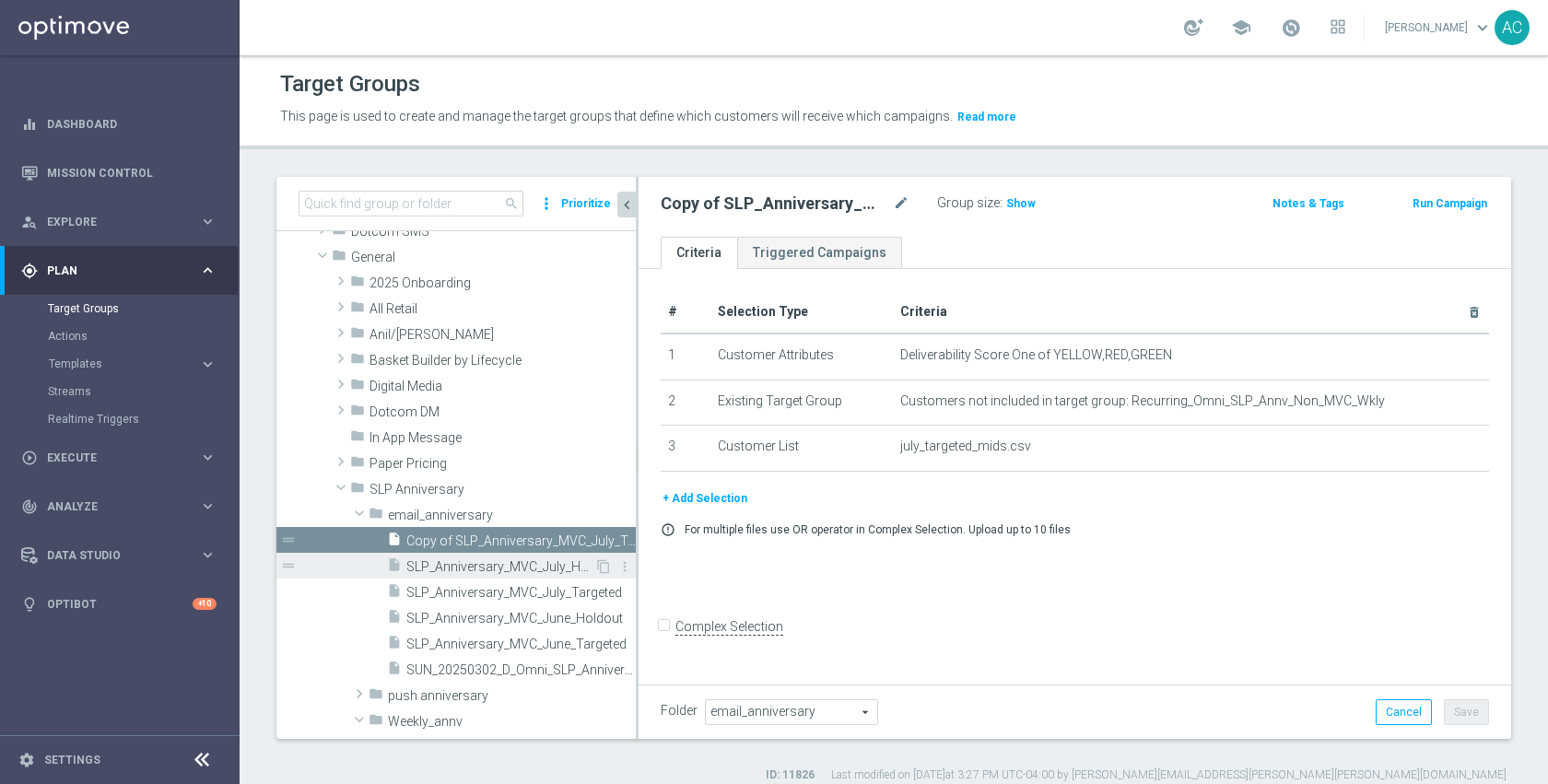
click at [506, 561] on span "SLP_Anniversary_MVC_July_Holdout" at bounding box center [500, 567] width 188 height 15
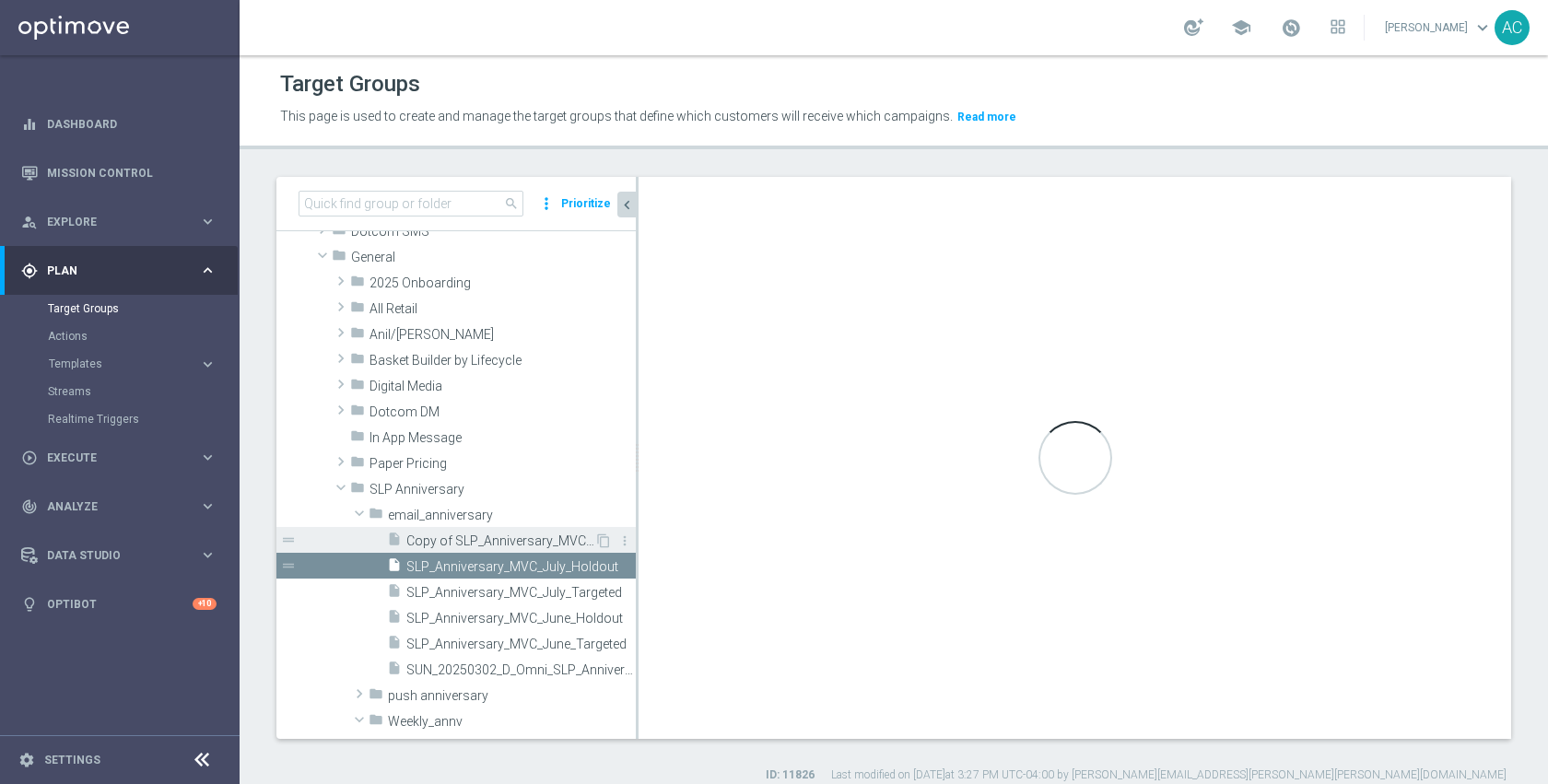
click at [491, 534] on span "Copy of SLP_Anniversary_MVC_July_Targeted" at bounding box center [500, 541] width 188 height 15
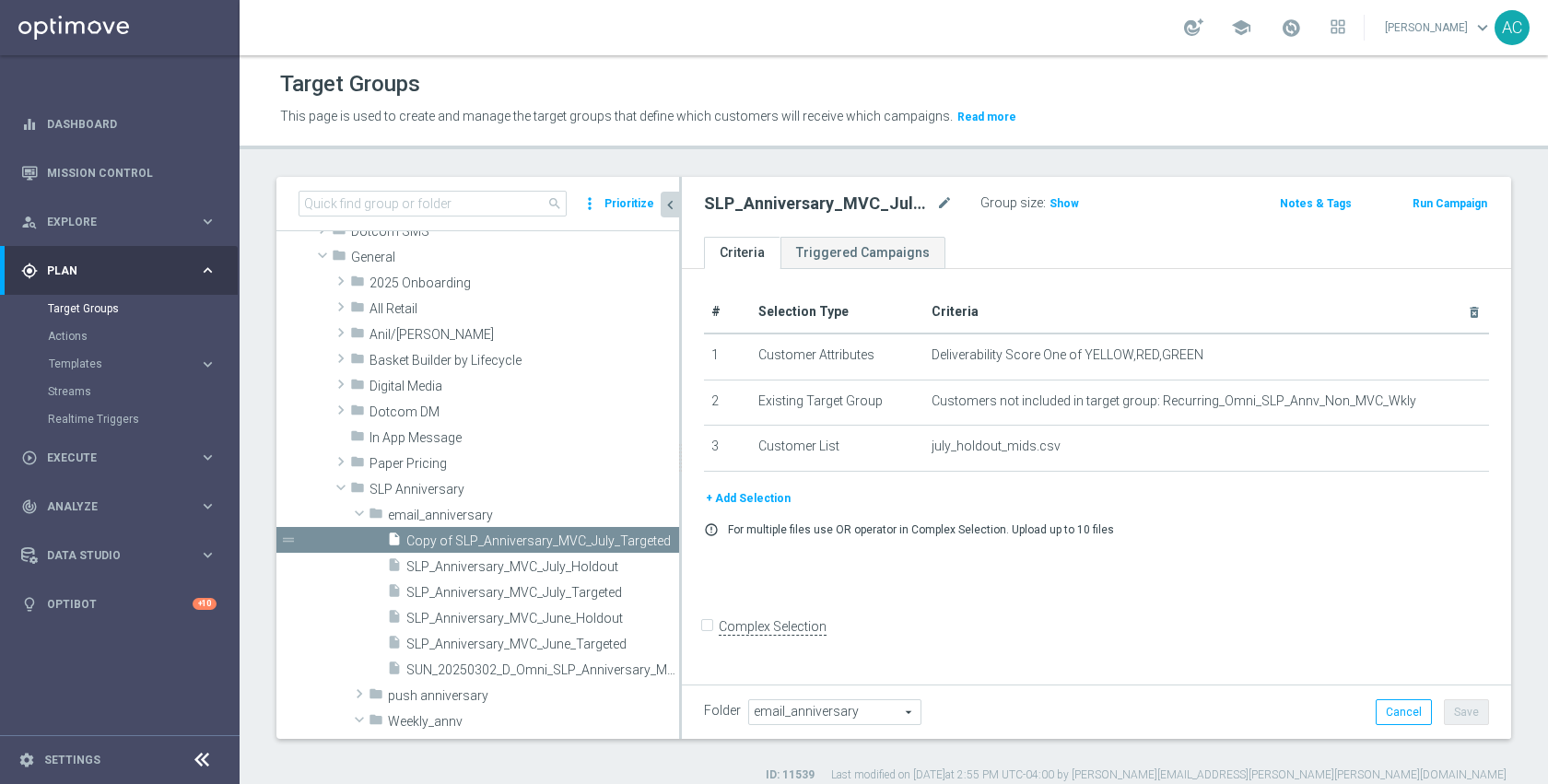
drag, startPoint x: 636, startPoint y: 587, endPoint x: 693, endPoint y: 579, distance: 57.6
click at [682, 580] on div at bounding box center [680, 457] width 3 height 562
click at [1406, 513] on div "+ Add Selection error_outline For multiple files use OR operator in Complex Sel…" at bounding box center [1102, 519] width 800 height 63
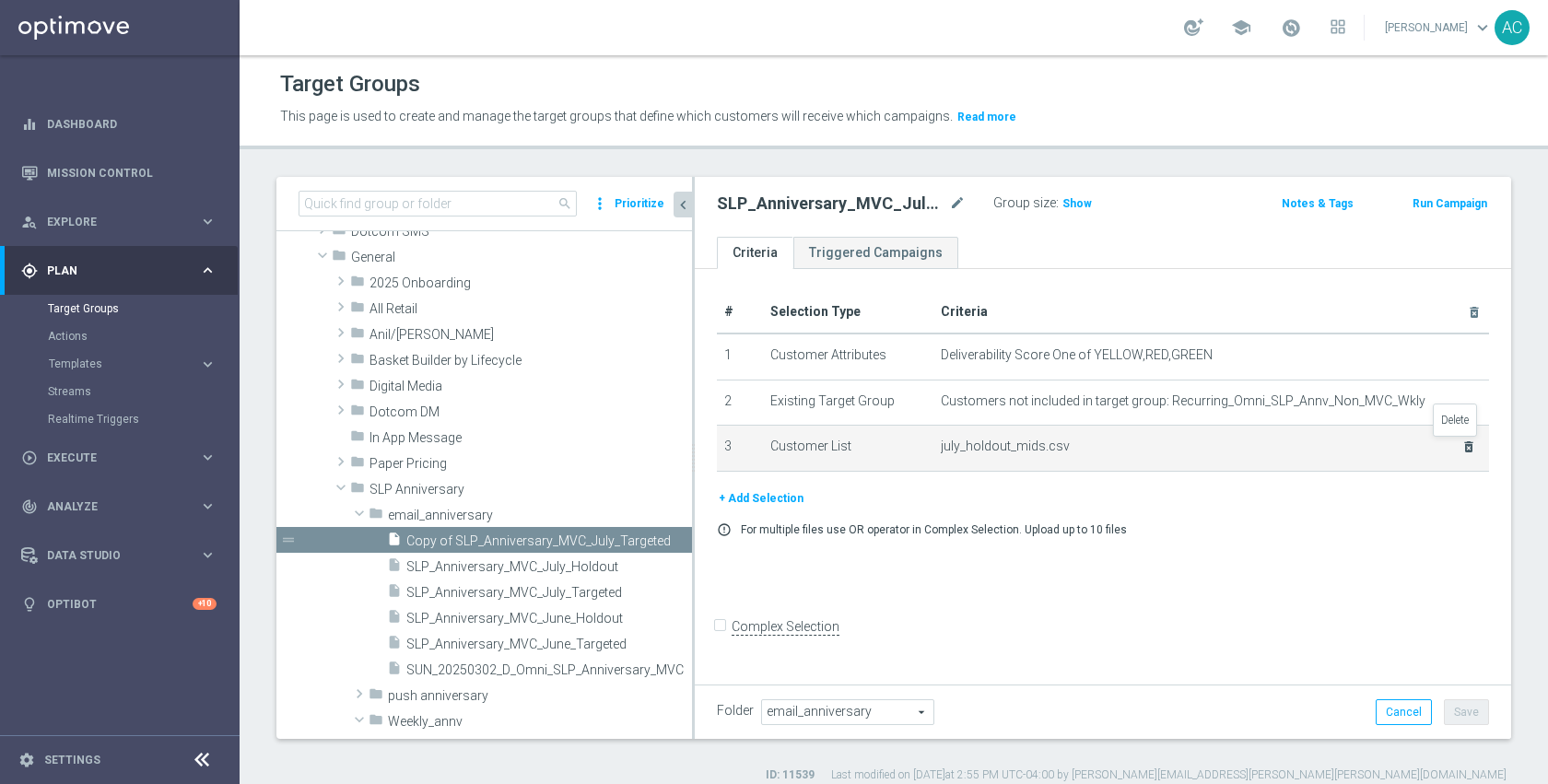
click at [1461, 449] on icon "delete_forever" at bounding box center [1468, 446] width 14 height 14
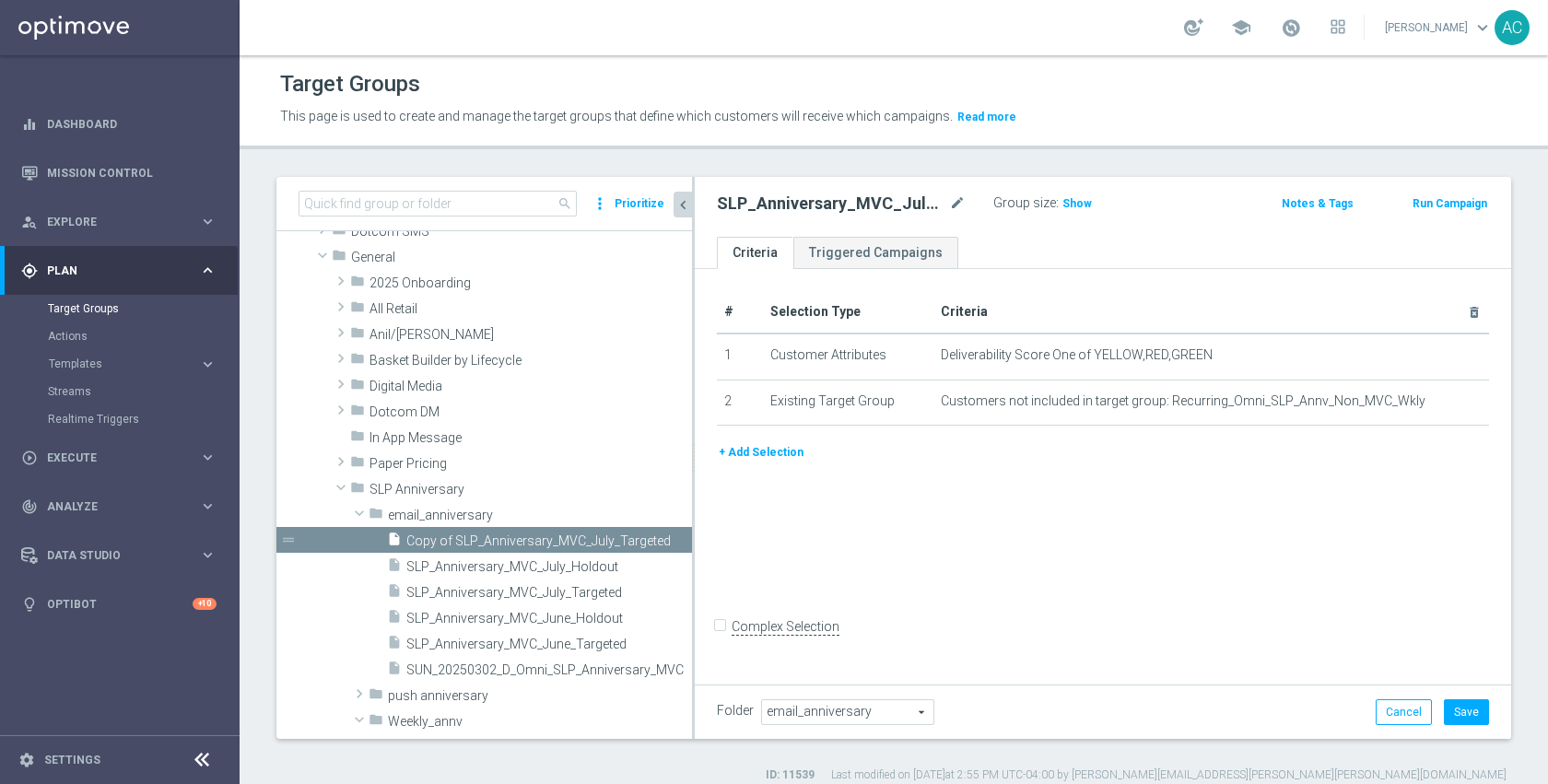
click at [776, 452] on button "+ Add Selection" at bounding box center [761, 452] width 89 height 20
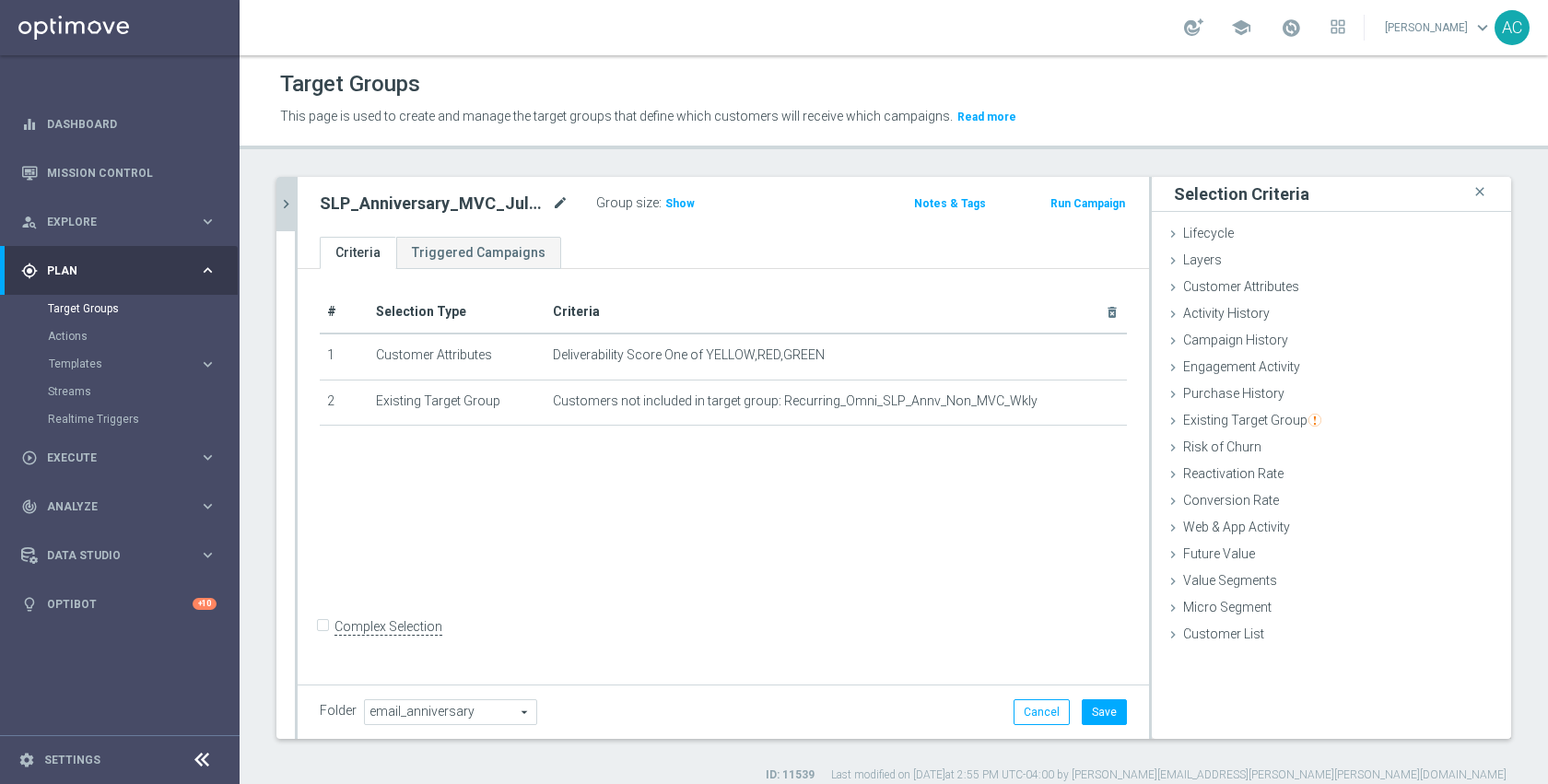
click at [566, 204] on icon "mode_edit" at bounding box center [559, 203] width 16 height 22
click at [1285, 637] on div "Customer List done" at bounding box center [1331, 635] width 360 height 28
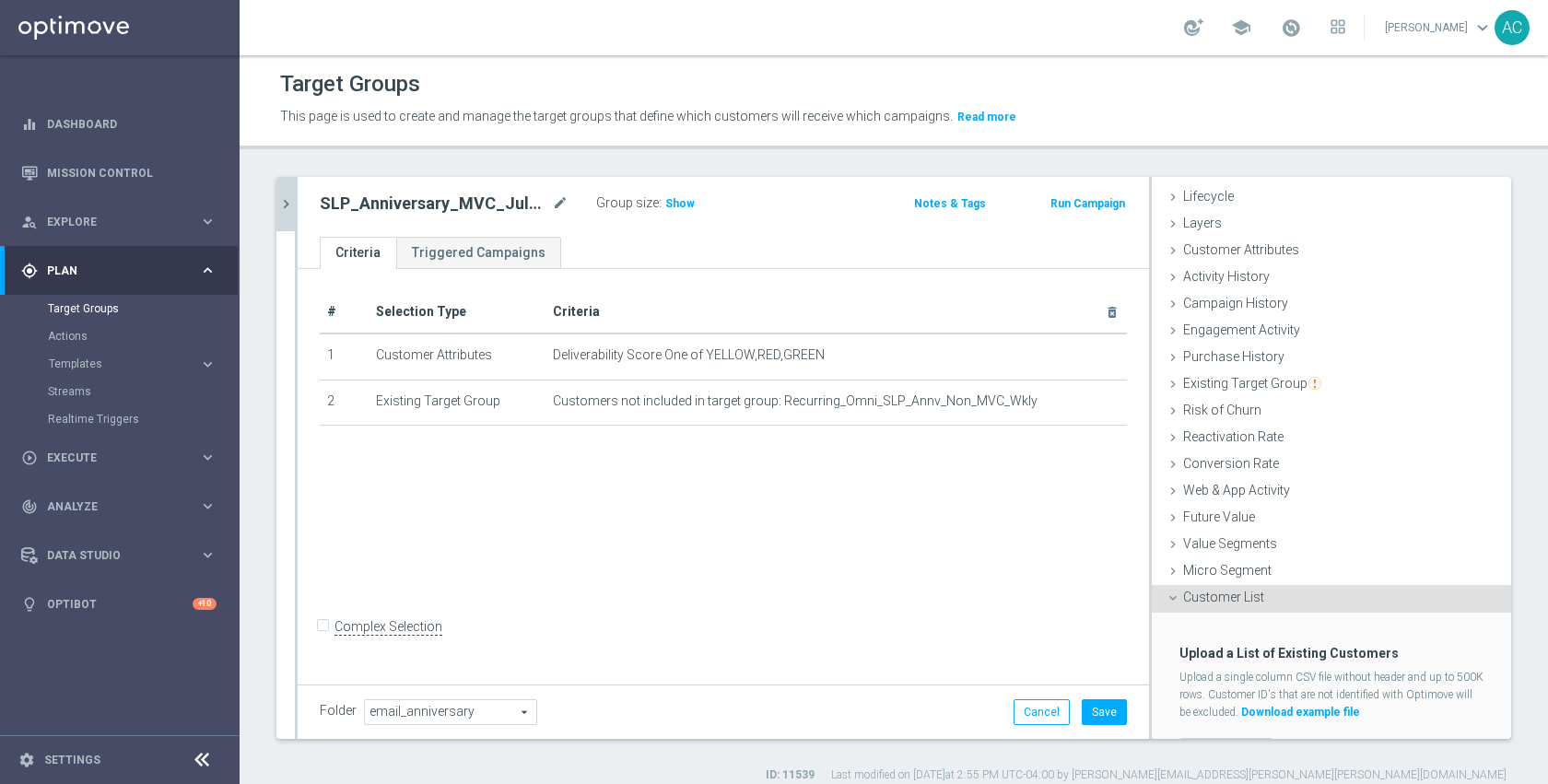
scroll to position [76, 0]
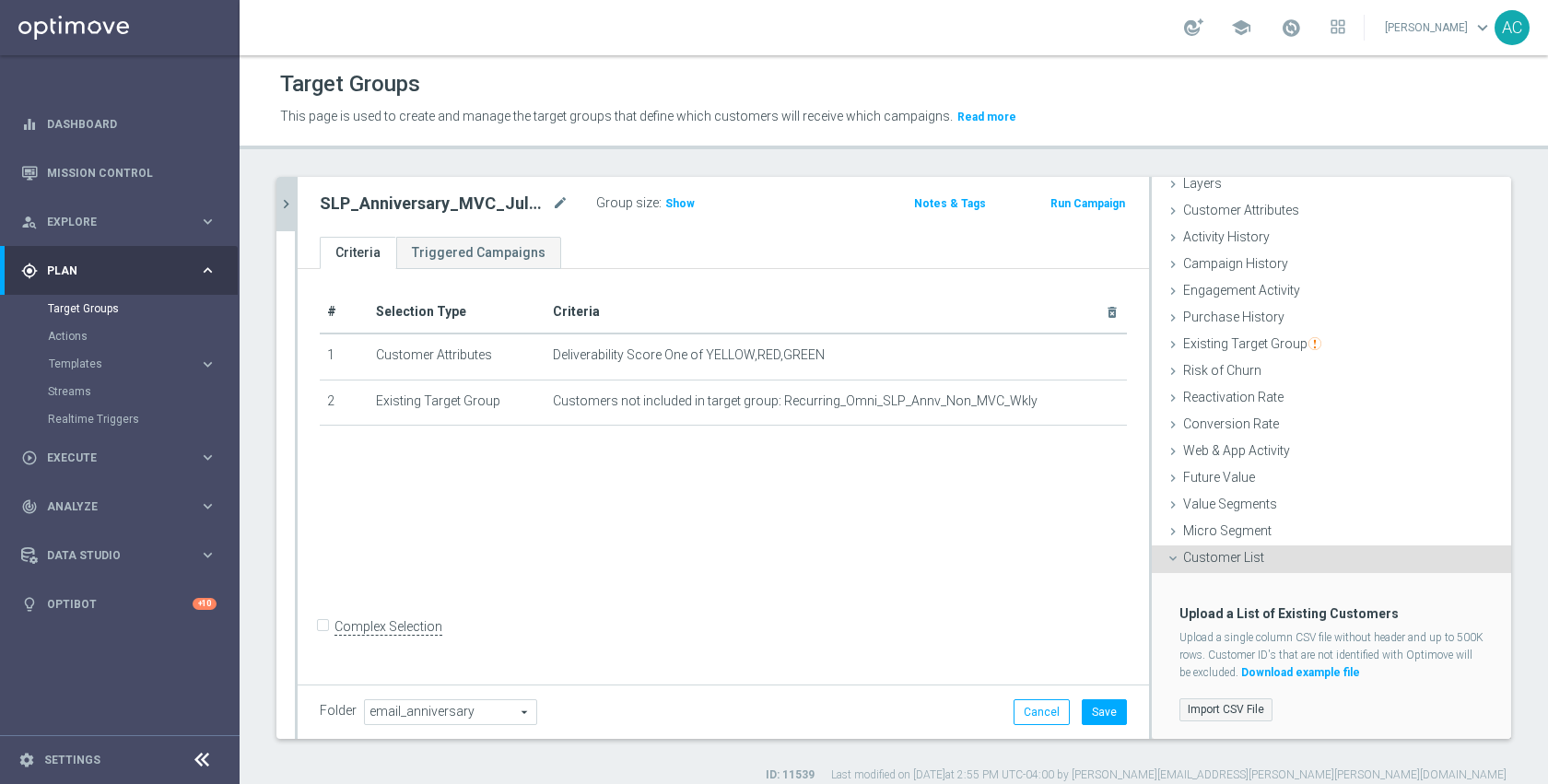
click at [1240, 699] on label "Import CSV File" at bounding box center [1226, 710] width 94 height 23
click at [0, 0] on input "Import CSV File" at bounding box center [0, 0] width 0 height 0
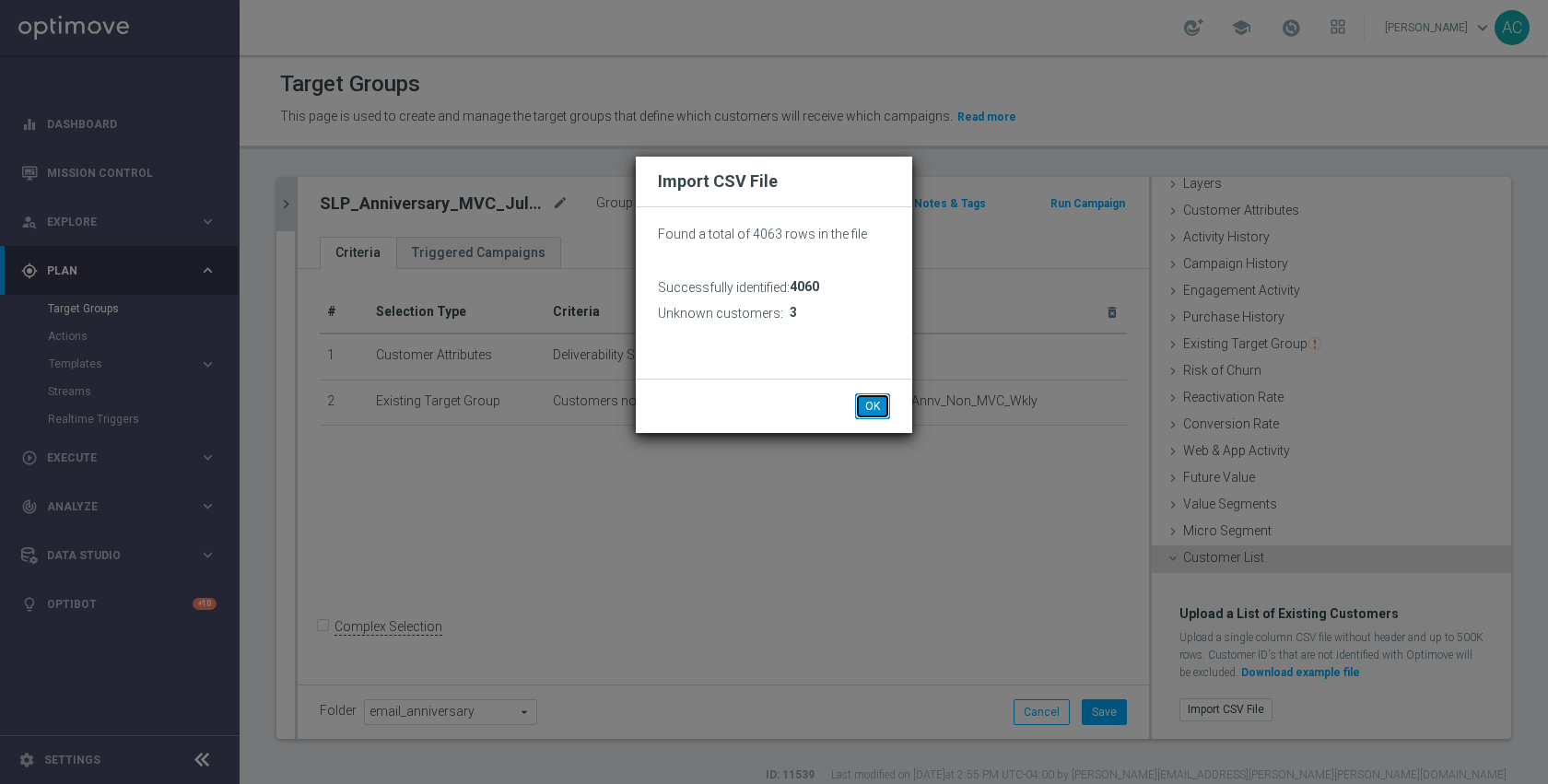
click at [875, 401] on button "OK" at bounding box center [873, 406] width 35 height 26
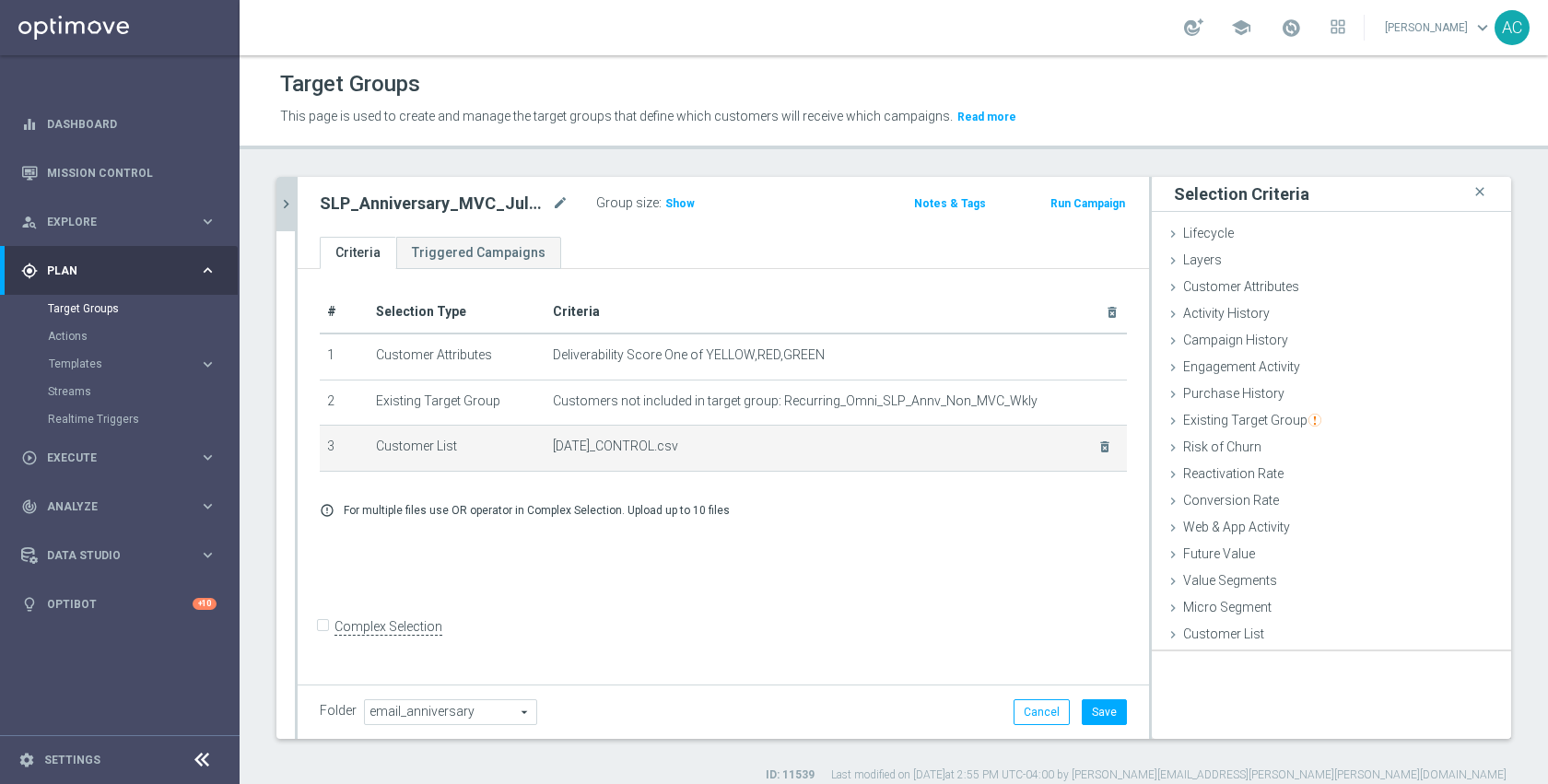
scroll to position [0, 0]
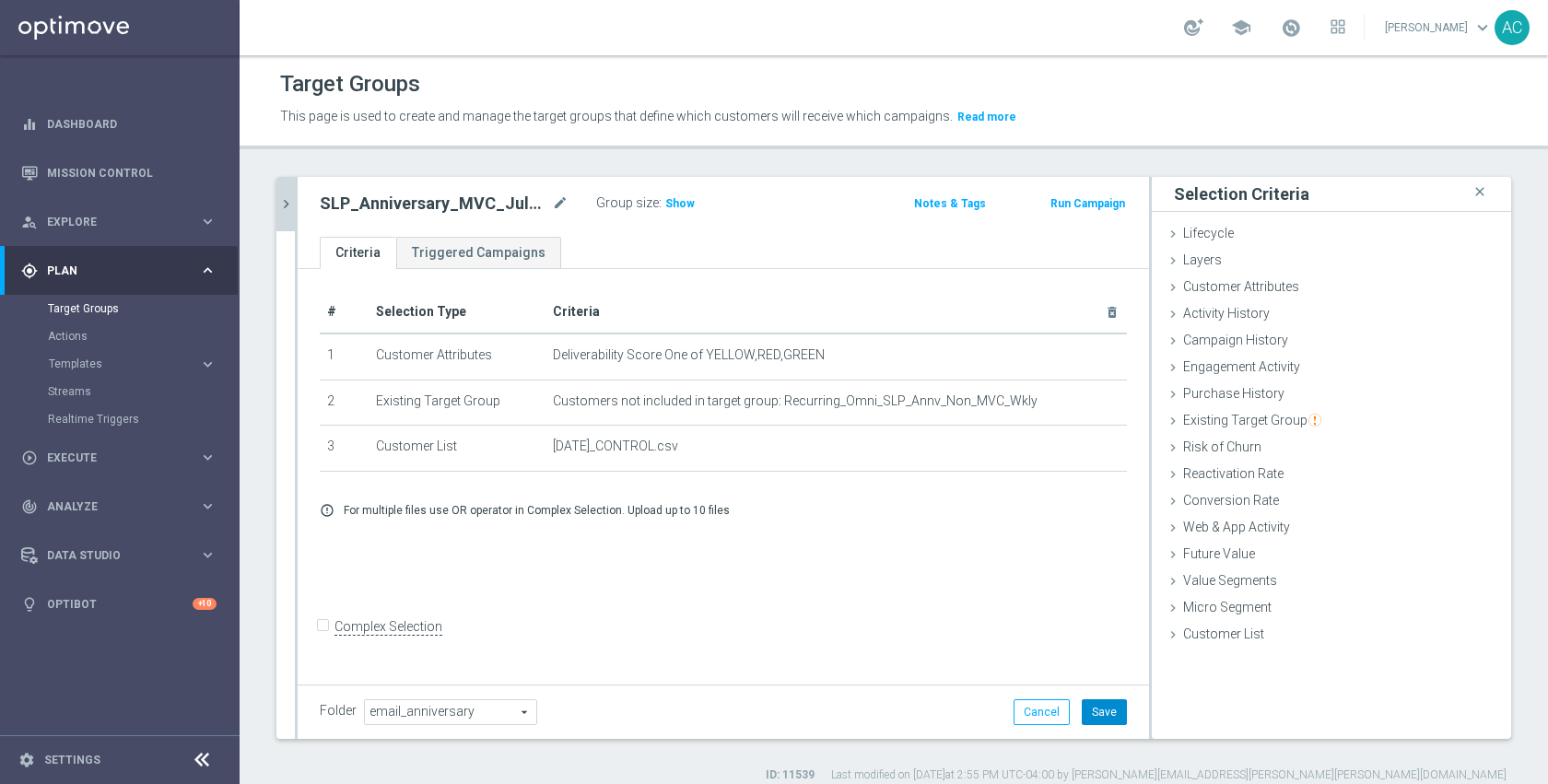
click at [1082, 701] on button "Save" at bounding box center [1104, 712] width 45 height 26
click at [850, 599] on div "# Selection Type Criteria delete_forever 1 Customer Attributes Deliverability S…" at bounding box center [723, 474] width 852 height 411
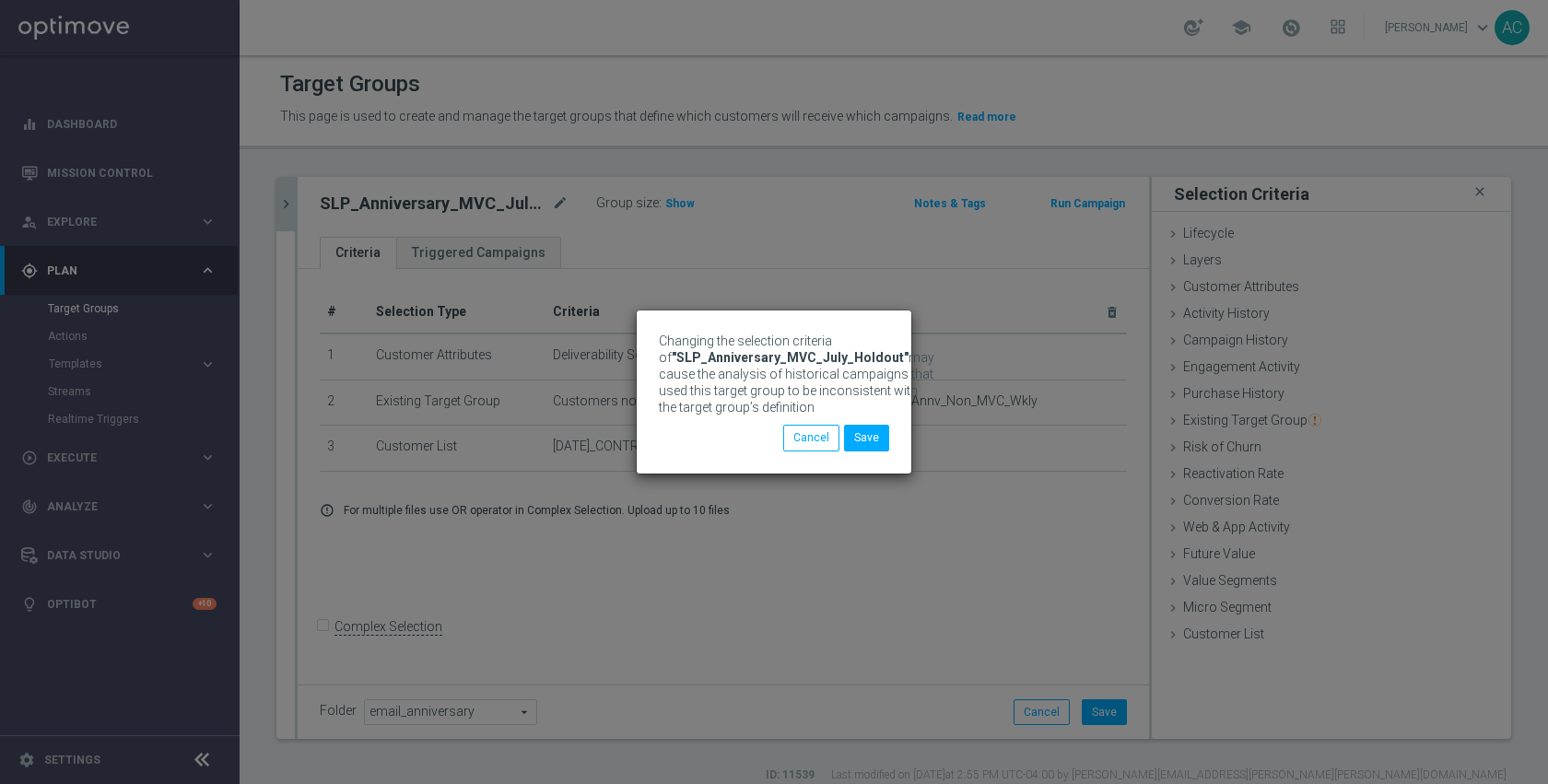
click at [558, 199] on div "Changing the selection criteria of "SLP_Anniversary_MVC_July_Holdout" may cause…" at bounding box center [774, 392] width 1548 height 784
click at [858, 446] on button "Save" at bounding box center [866, 437] width 45 height 26
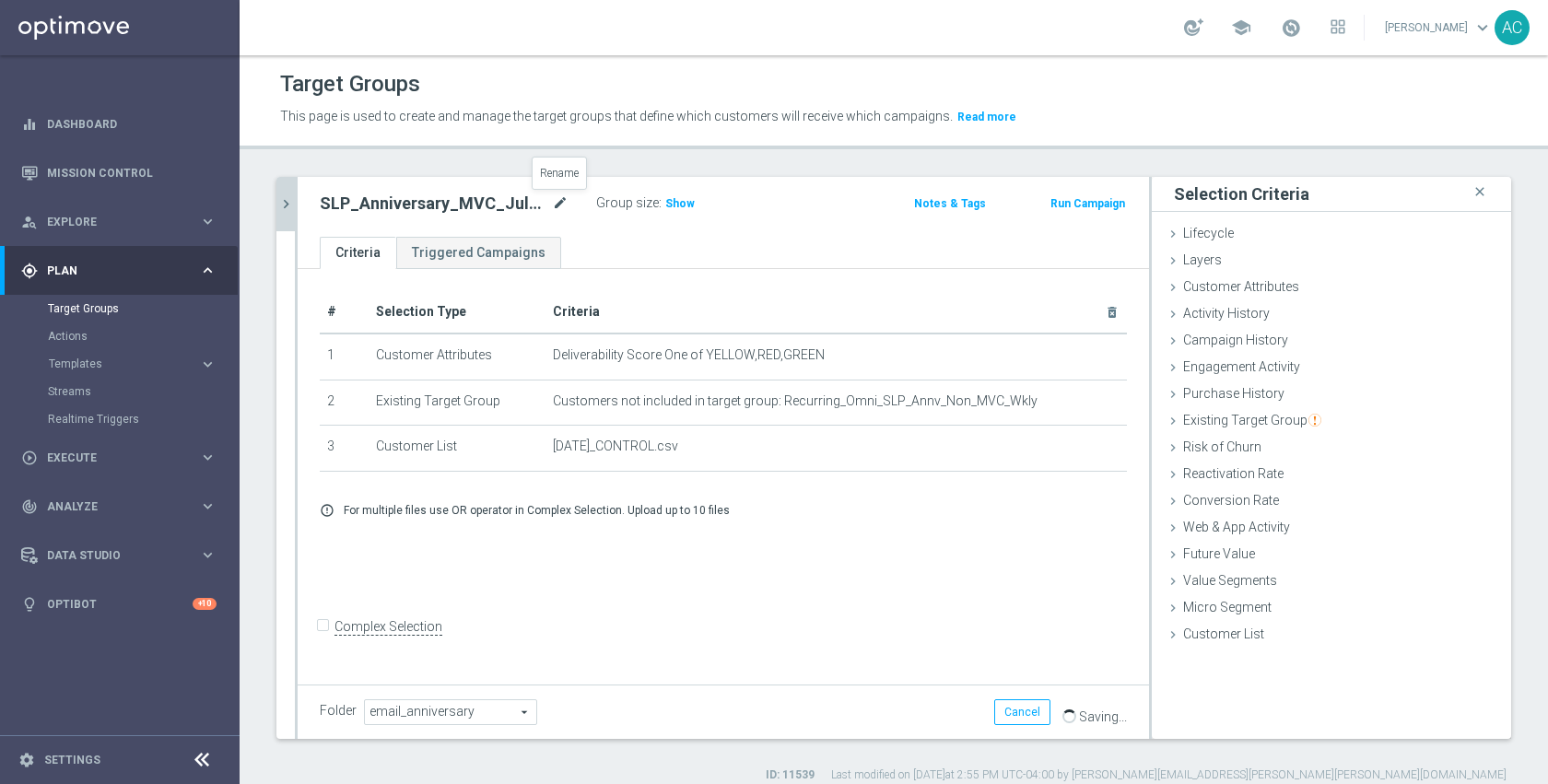
click at [556, 203] on icon "mode_edit" at bounding box center [559, 203] width 16 height 22
click at [523, 212] on input "SLP_Anniversary_MVC_July_Holdout" at bounding box center [445, 205] width 249 height 26
click at [283, 208] on icon "chevron_right" at bounding box center [286, 204] width 17 height 17
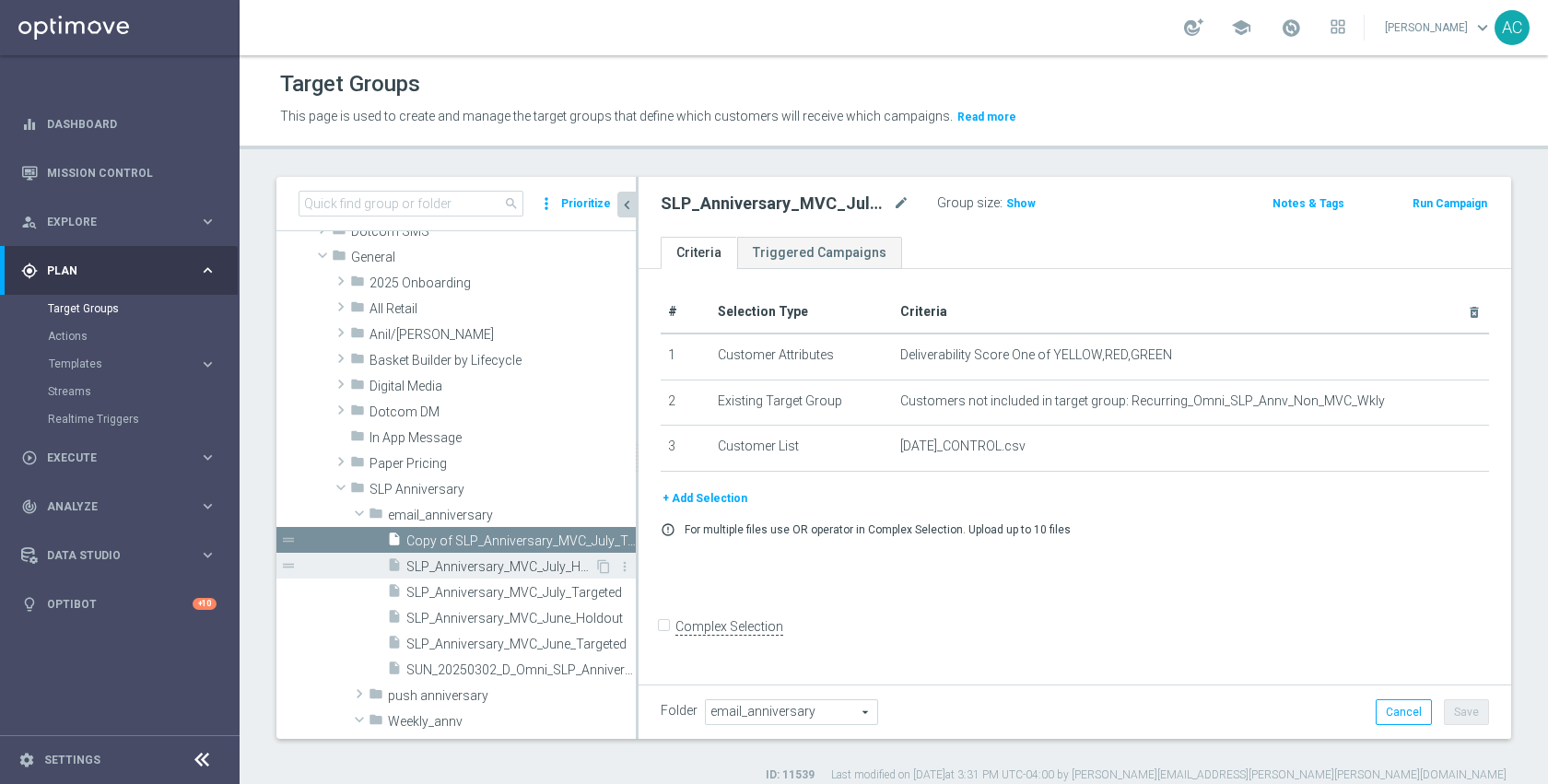
click at [491, 563] on span "SLP_Anniversary_MVC_July_Holdout" at bounding box center [500, 567] width 188 height 15
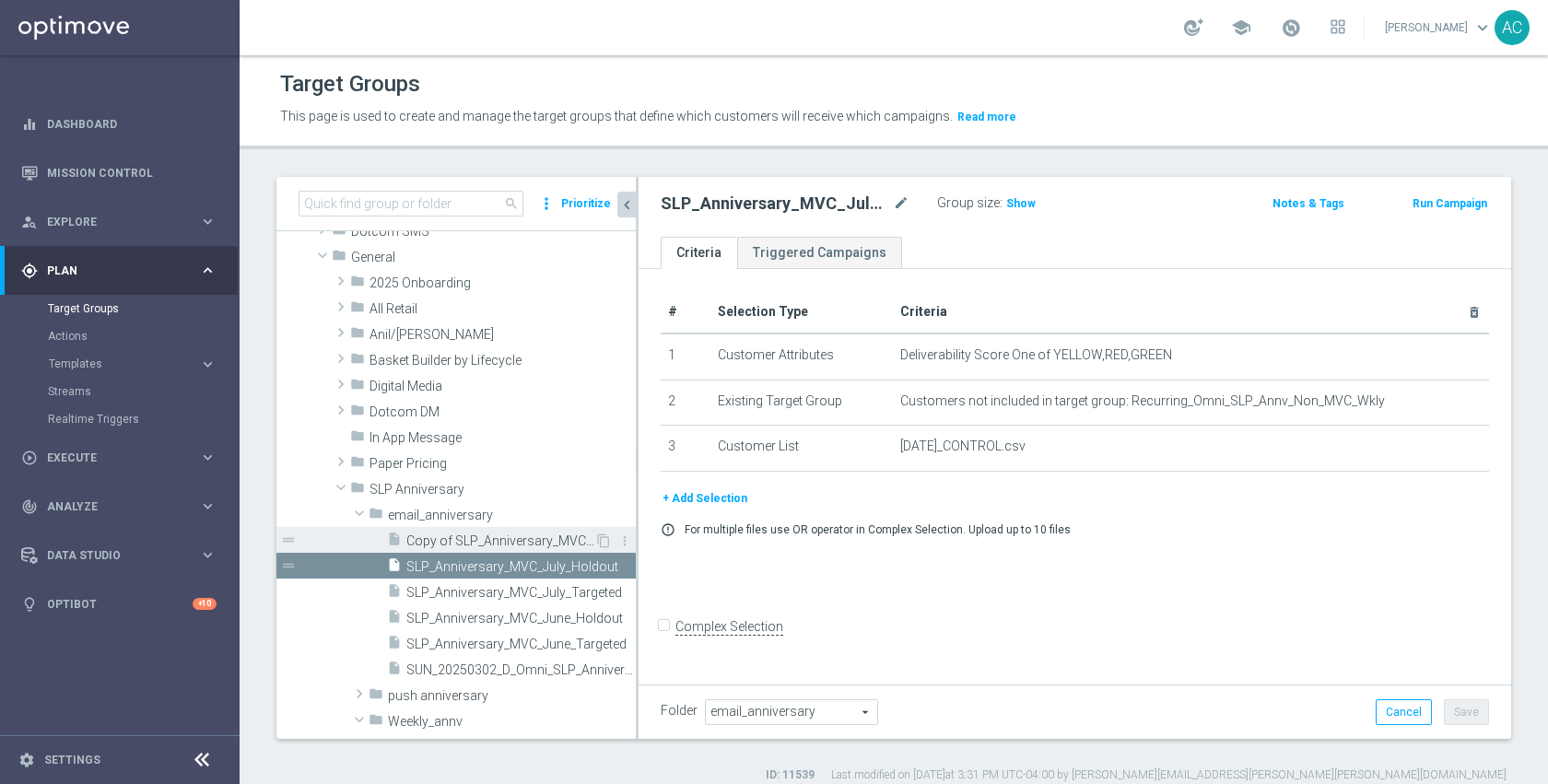
click at [488, 535] on span "Copy of SLP_Anniversary_MVC_July_Targeted" at bounding box center [500, 541] width 188 height 15
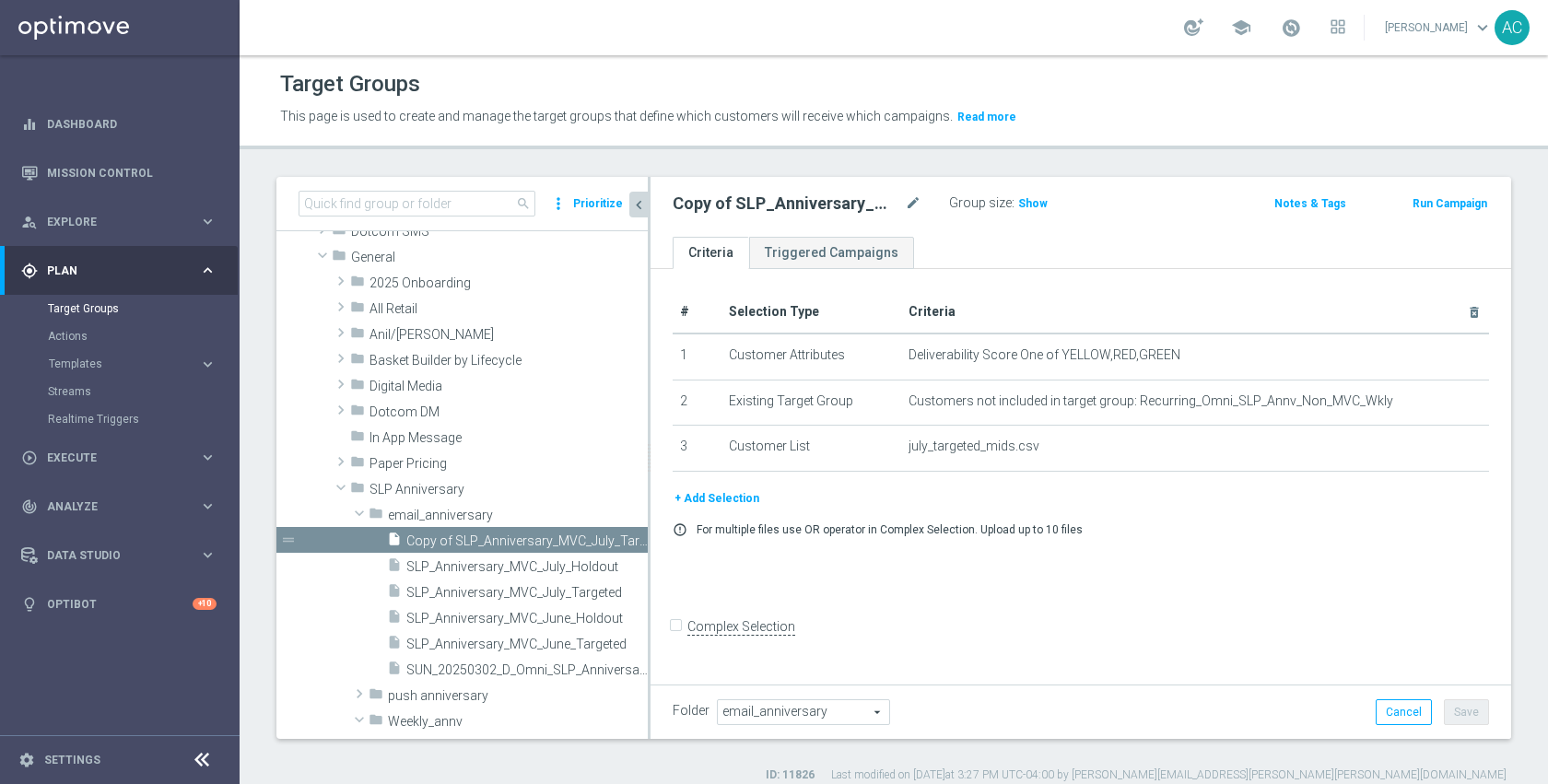
drag, startPoint x: 637, startPoint y: 570, endPoint x: 747, endPoint y: 562, distance: 110.3
click at [651, 563] on div at bounding box center [649, 457] width 3 height 562
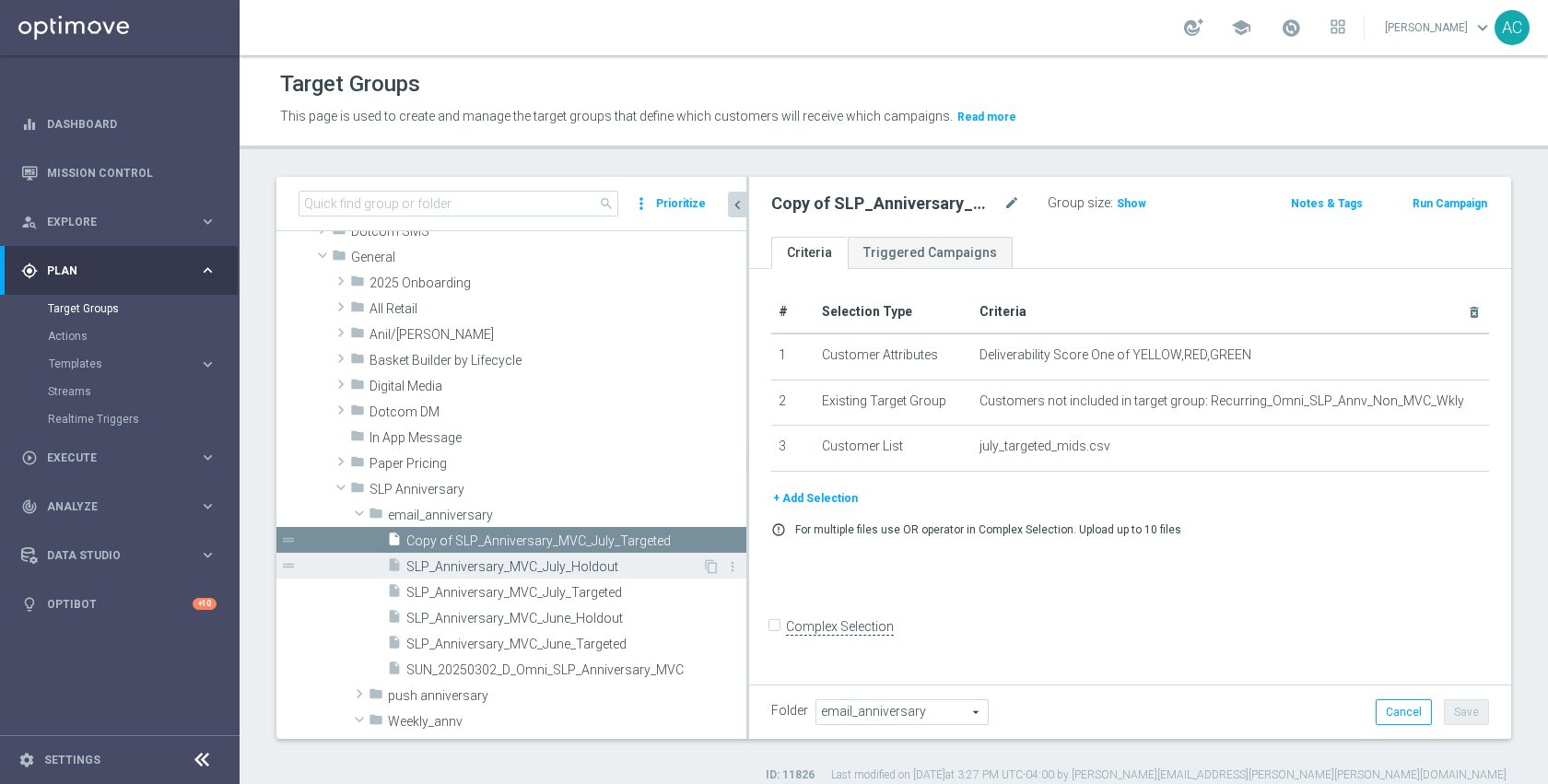
click at [527, 565] on span "SLP_Anniversary_MVC_July_Holdout" at bounding box center [554, 567] width 296 height 15
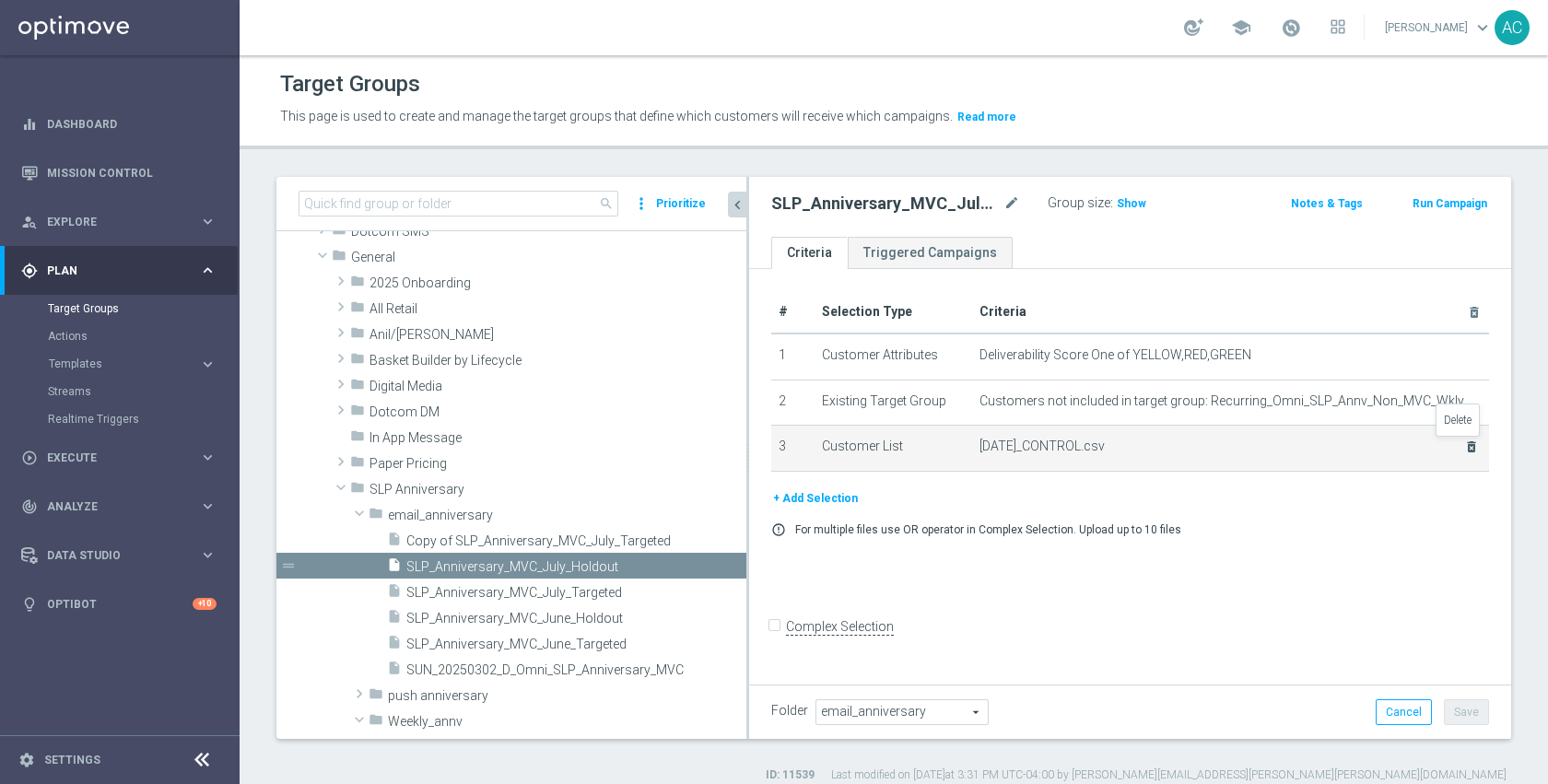
click at [1464, 449] on icon "delete_forever" at bounding box center [1471, 446] width 14 height 14
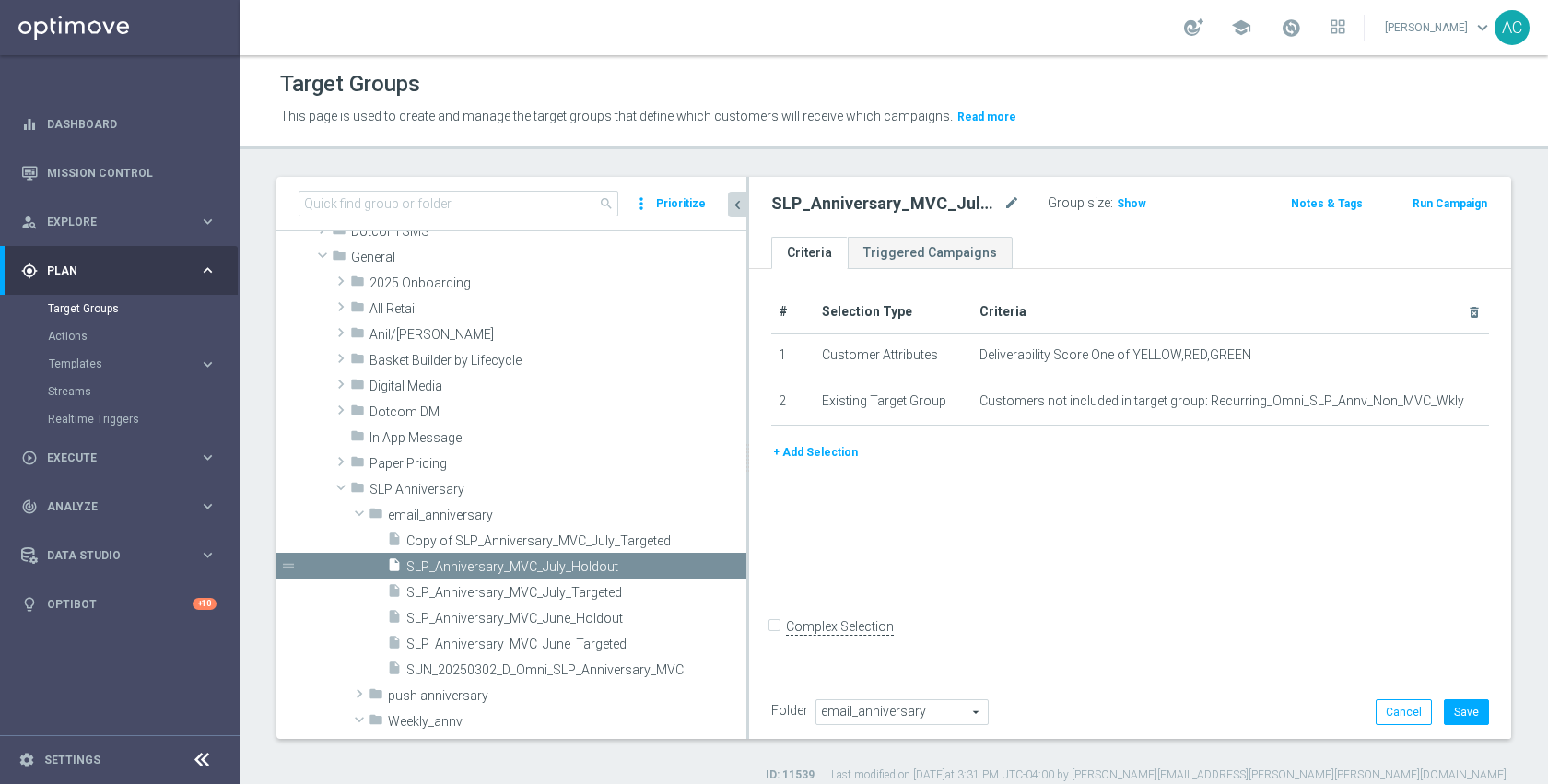
click at [822, 458] on button "+ Add Selection" at bounding box center [816, 452] width 89 height 20
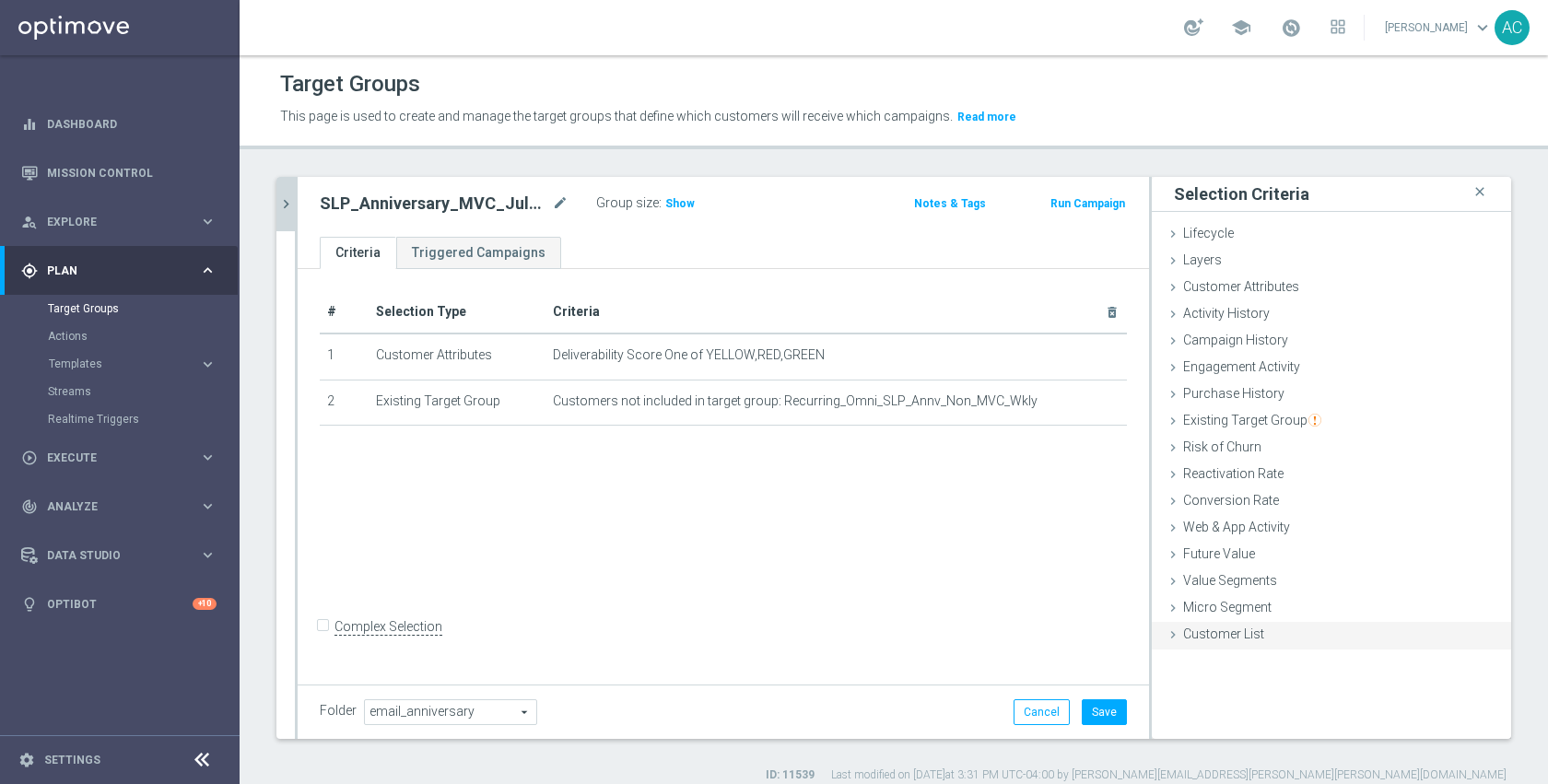
click at [1303, 638] on div "Customer List done selection saved" at bounding box center [1331, 635] width 360 height 28
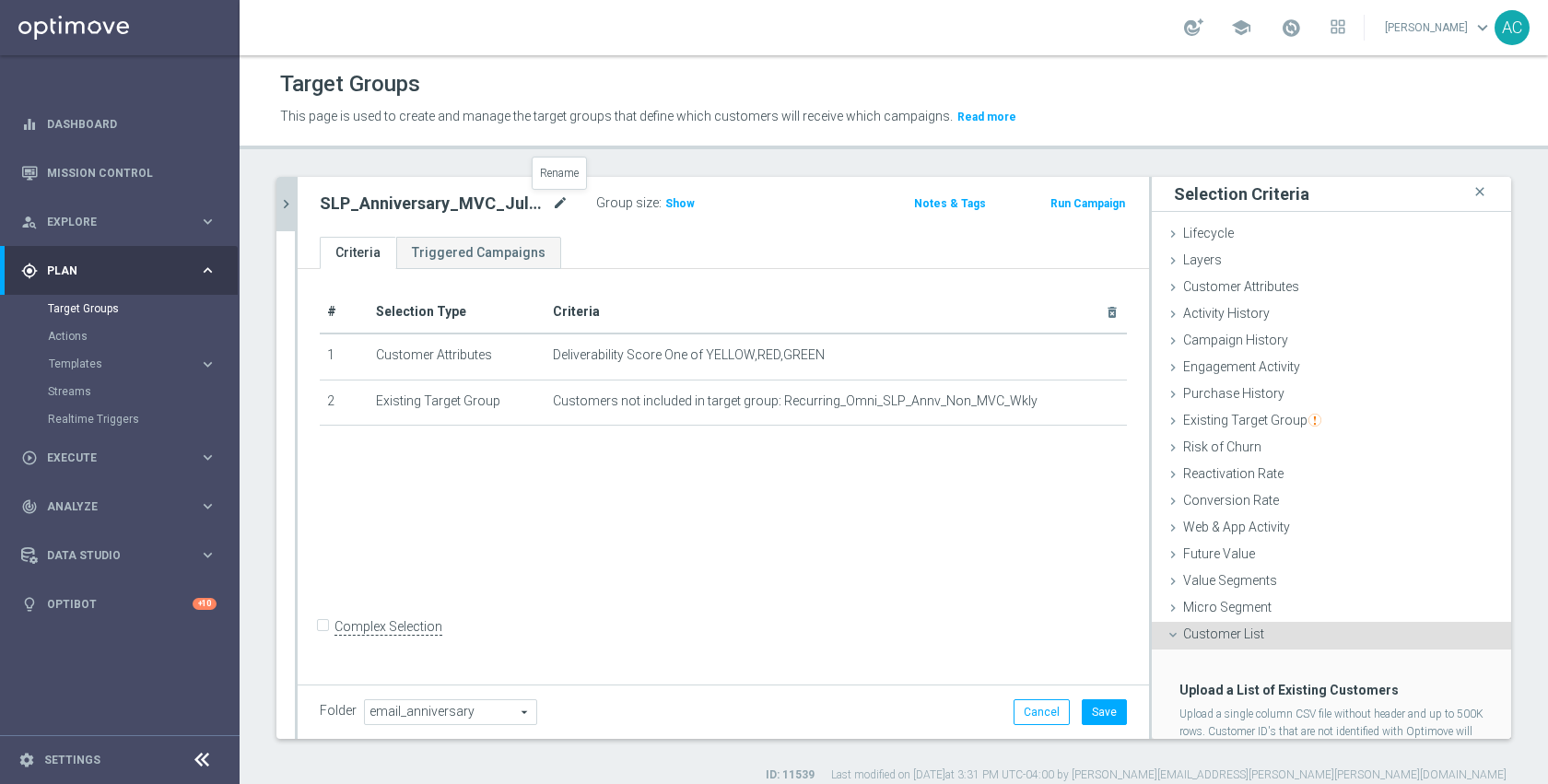
click at [557, 201] on icon "mode_edit" at bounding box center [559, 203] width 16 height 22
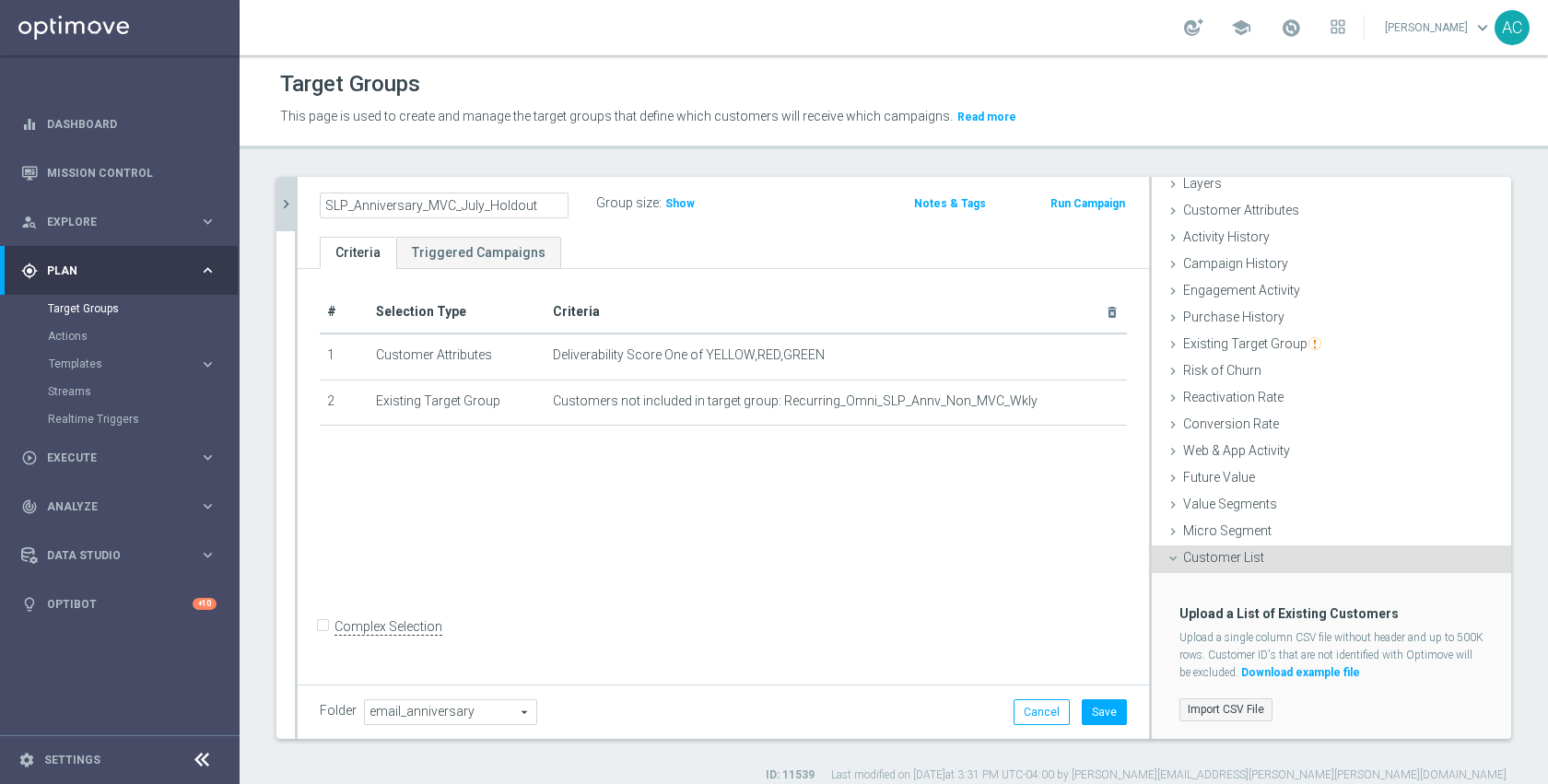
click at [1211, 711] on label "Import CSV File" at bounding box center [1226, 710] width 94 height 23
click at [0, 0] on input "Import CSV File" at bounding box center [0, 0] width 0 height 0
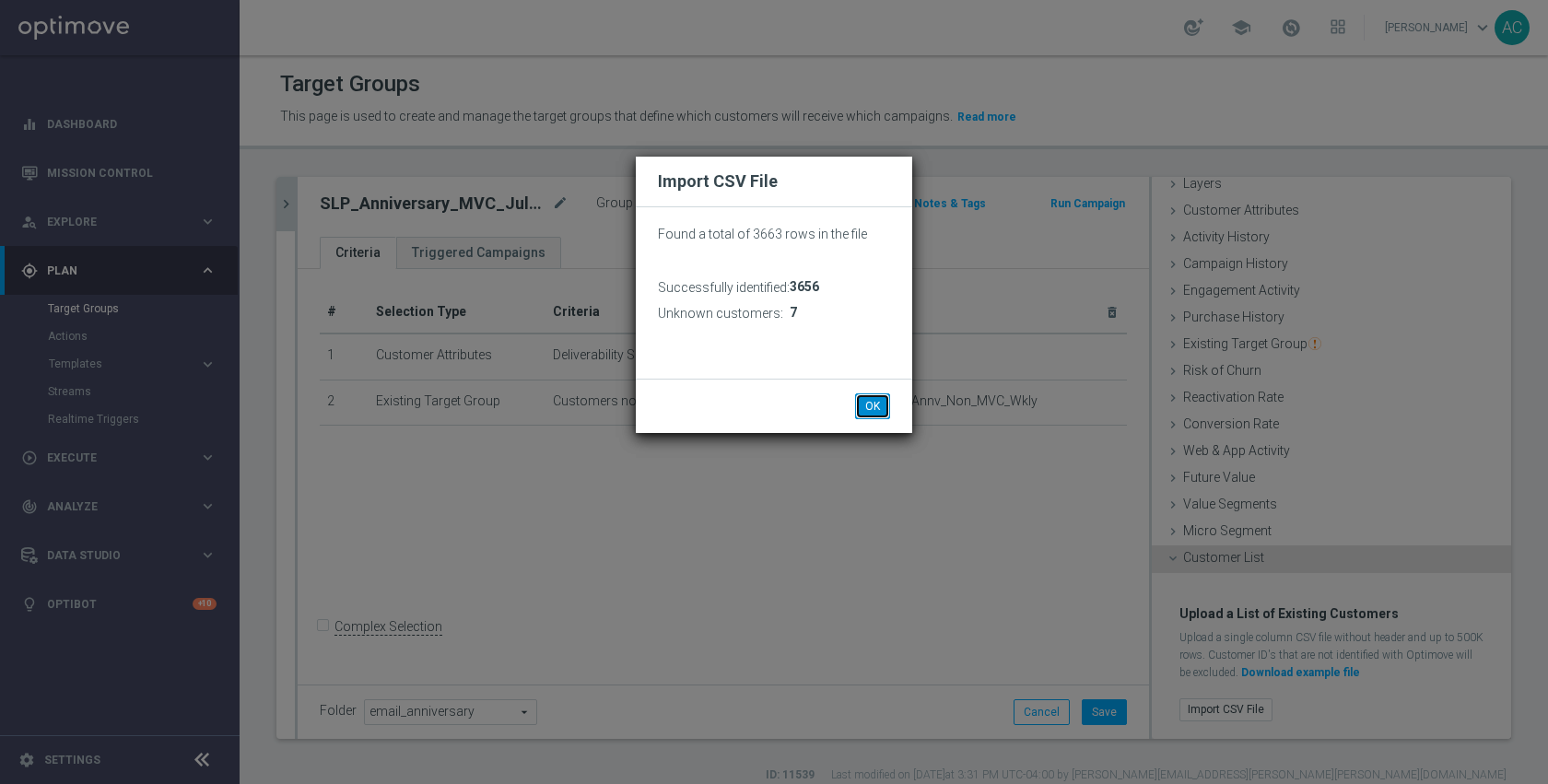
click at [867, 411] on button "OK" at bounding box center [873, 406] width 35 height 26
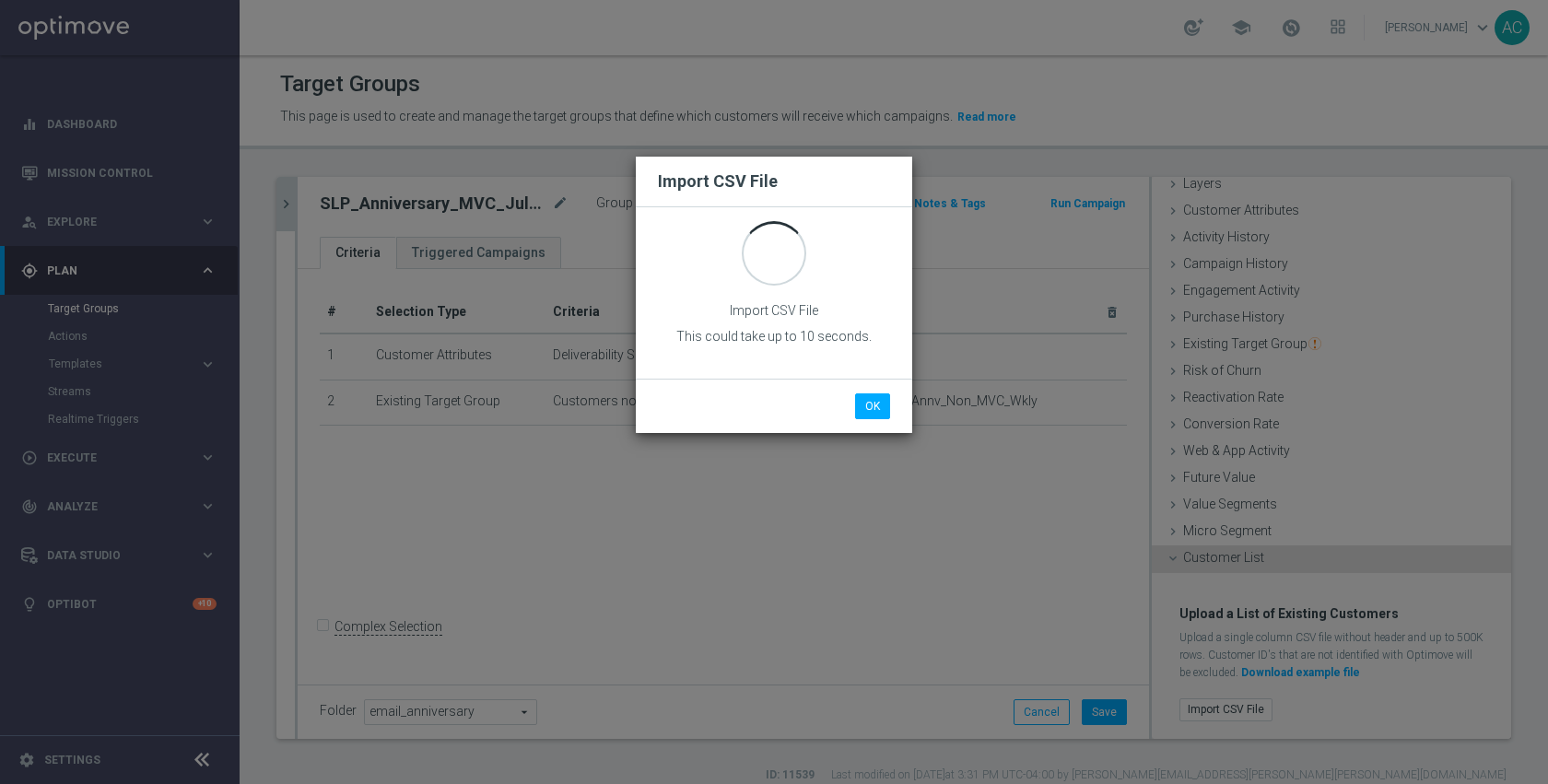
scroll to position [0, 0]
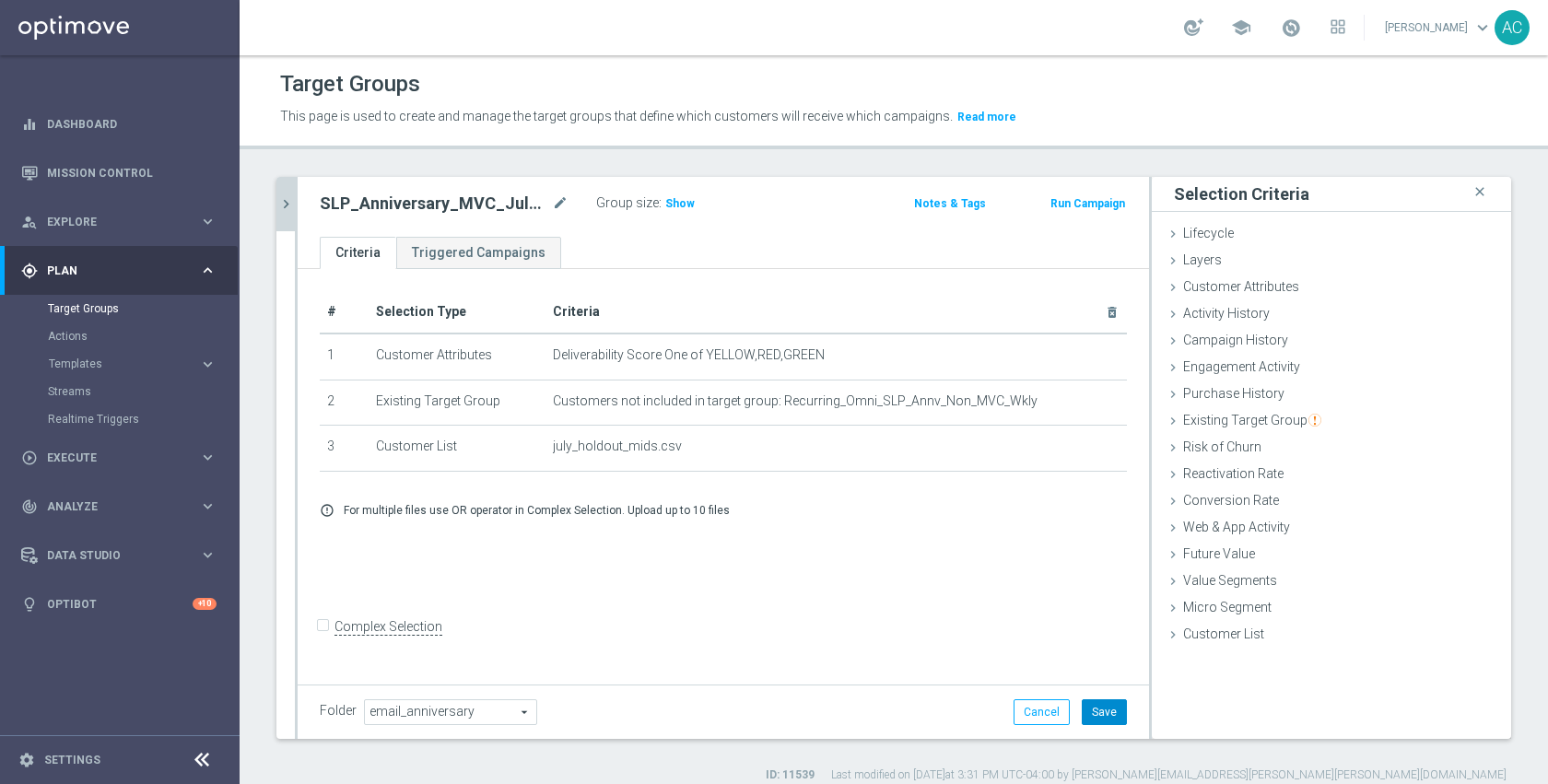
click at [1090, 715] on button "Save" at bounding box center [1104, 712] width 45 height 26
drag, startPoint x: 462, startPoint y: 577, endPoint x: 455, endPoint y: 510, distance: 67.4
click at [462, 577] on div "# Selection Type Criteria delete_forever 1 Customer Attributes Deliverability S…" at bounding box center [723, 474] width 852 height 411
click at [282, 213] on button "chevron_right" at bounding box center [285, 203] width 18 height 54
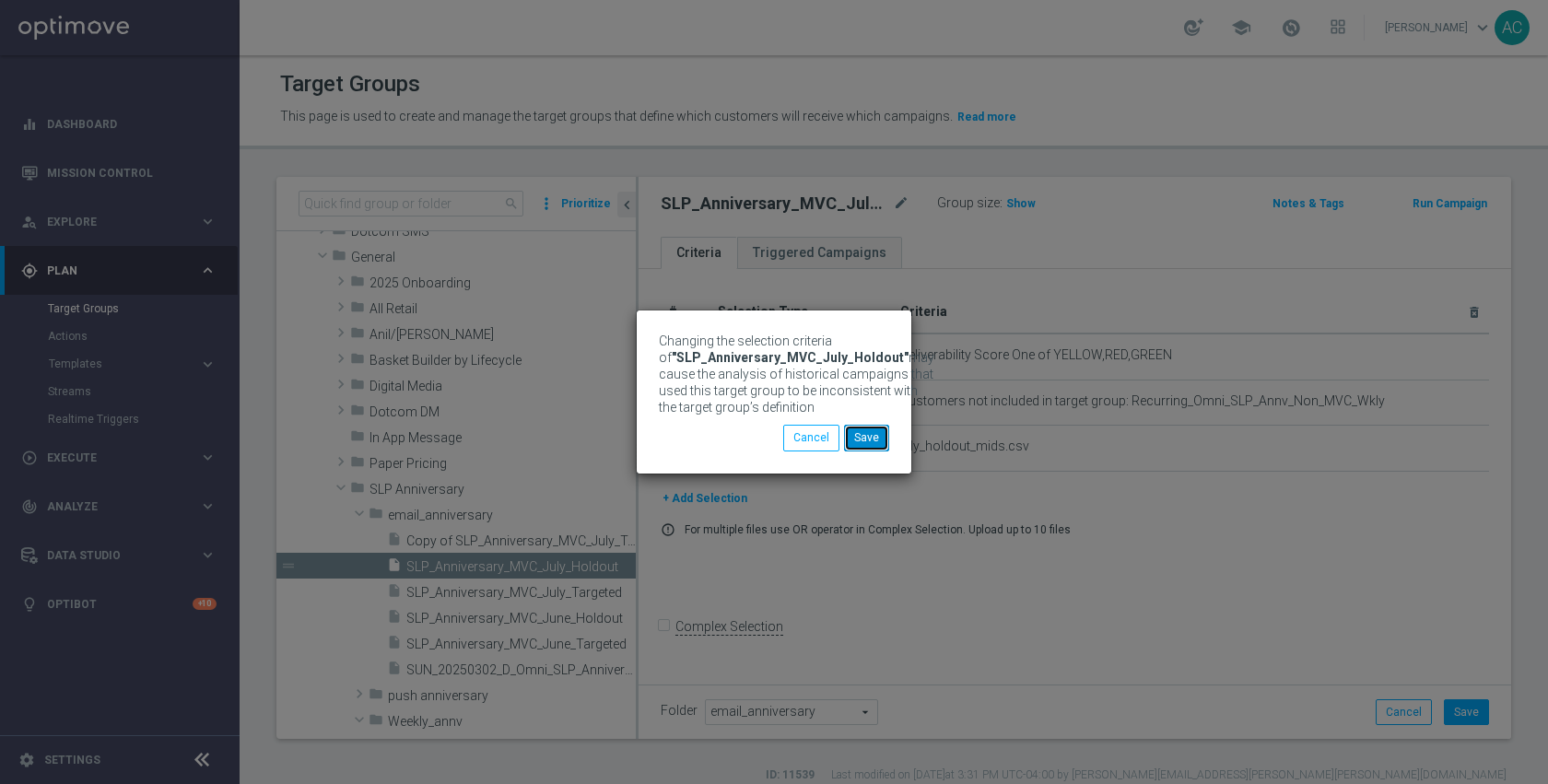
click at [864, 447] on button "Save" at bounding box center [866, 437] width 45 height 26
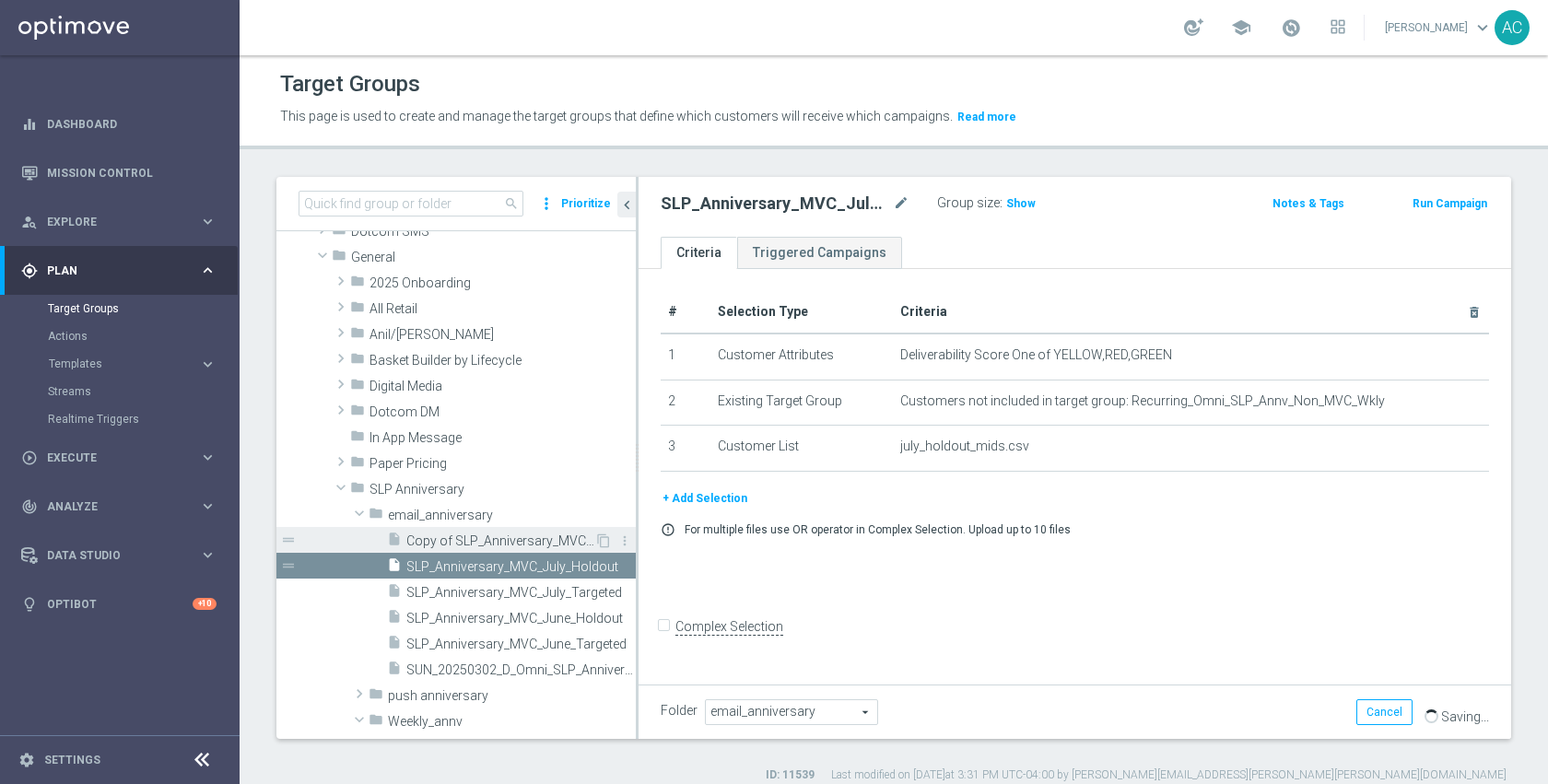
click at [483, 537] on span "Copy of SLP_Anniversary_MVC_July_Targeted" at bounding box center [500, 541] width 188 height 15
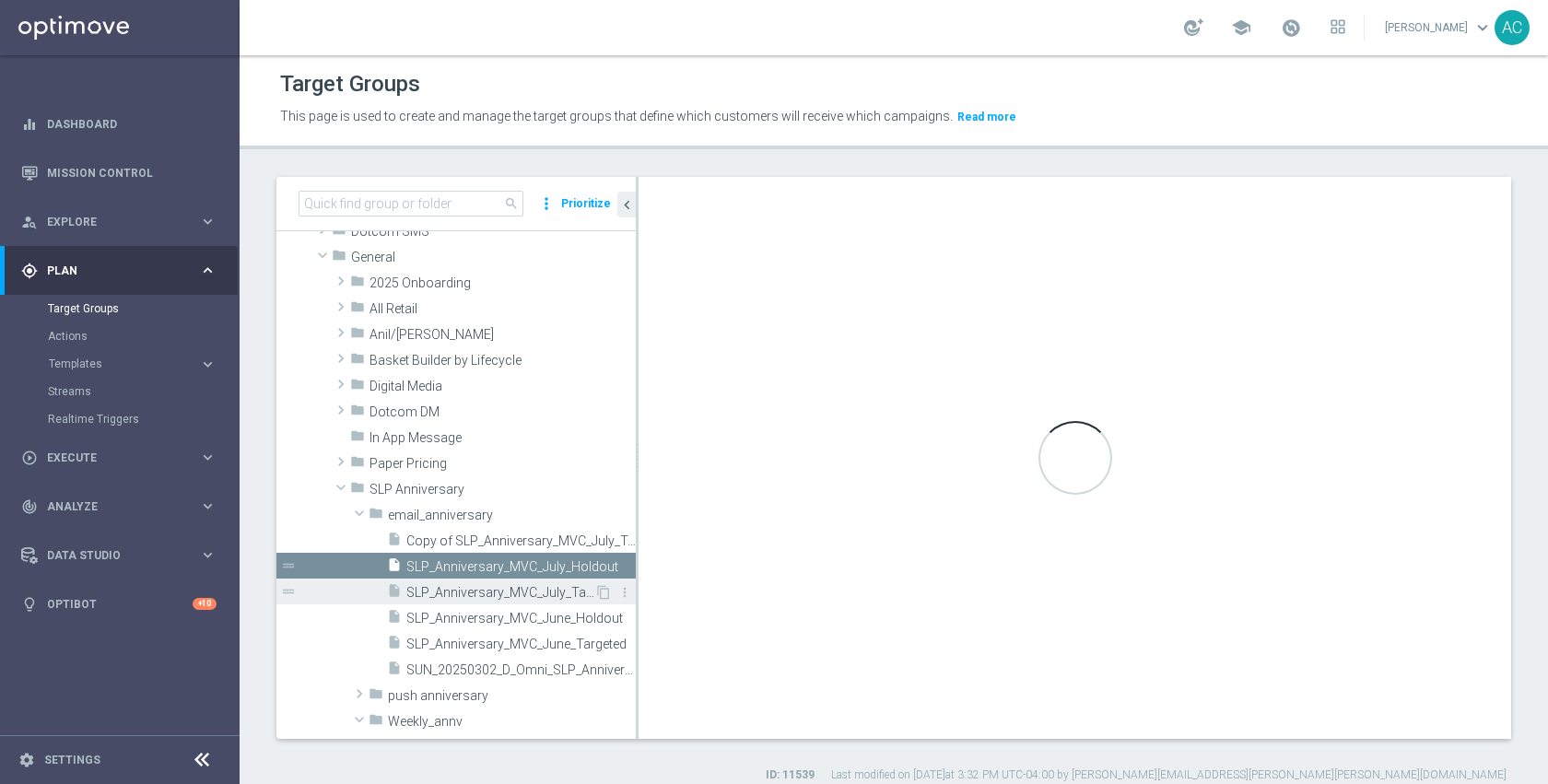
click at [478, 588] on span "SLP_Anniversary_MVC_July_Targeted" at bounding box center [500, 593] width 188 height 15
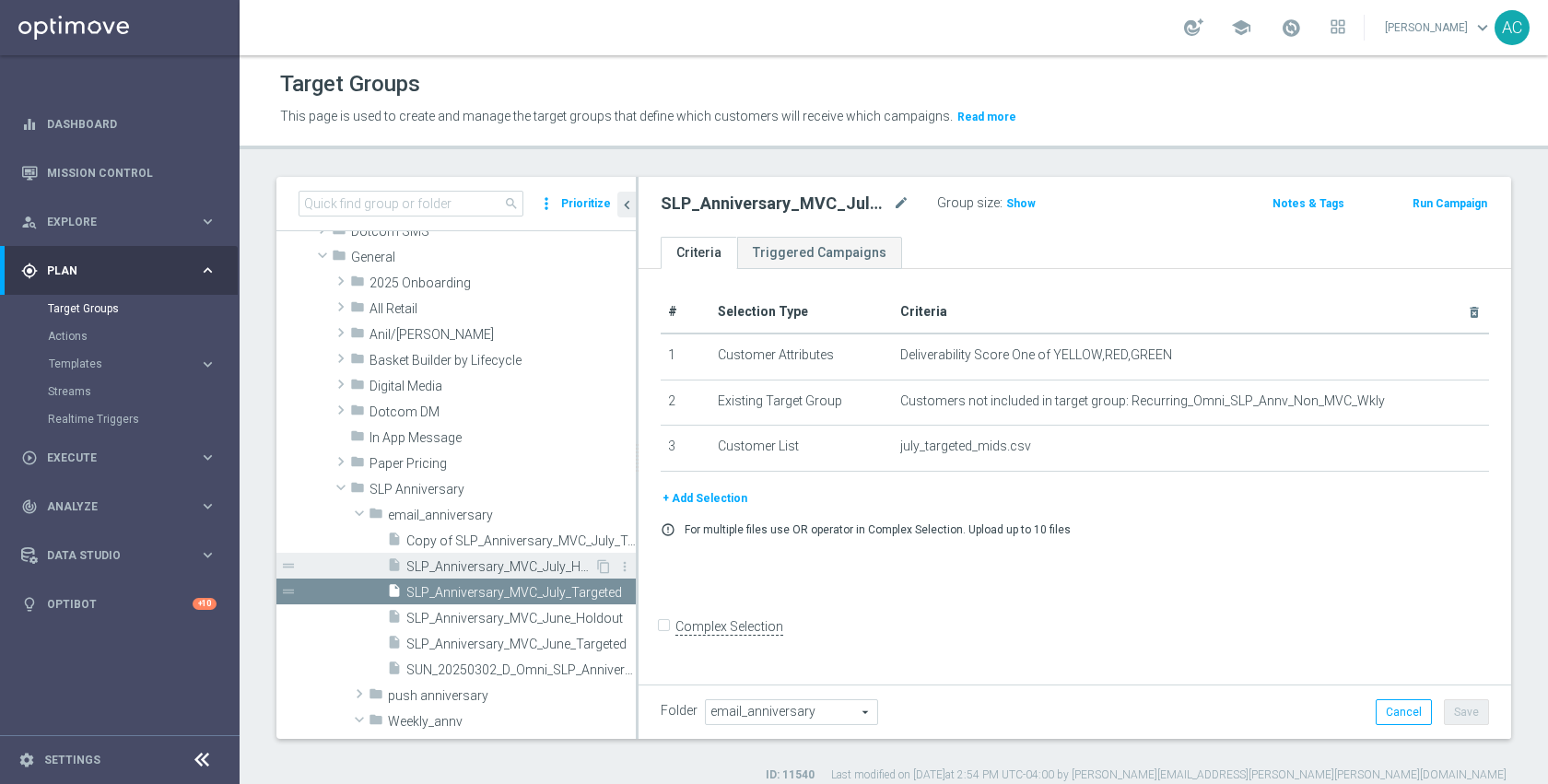
click at [471, 566] on span "SLP_Anniversary_MVC_July_Holdout" at bounding box center [500, 567] width 188 height 15
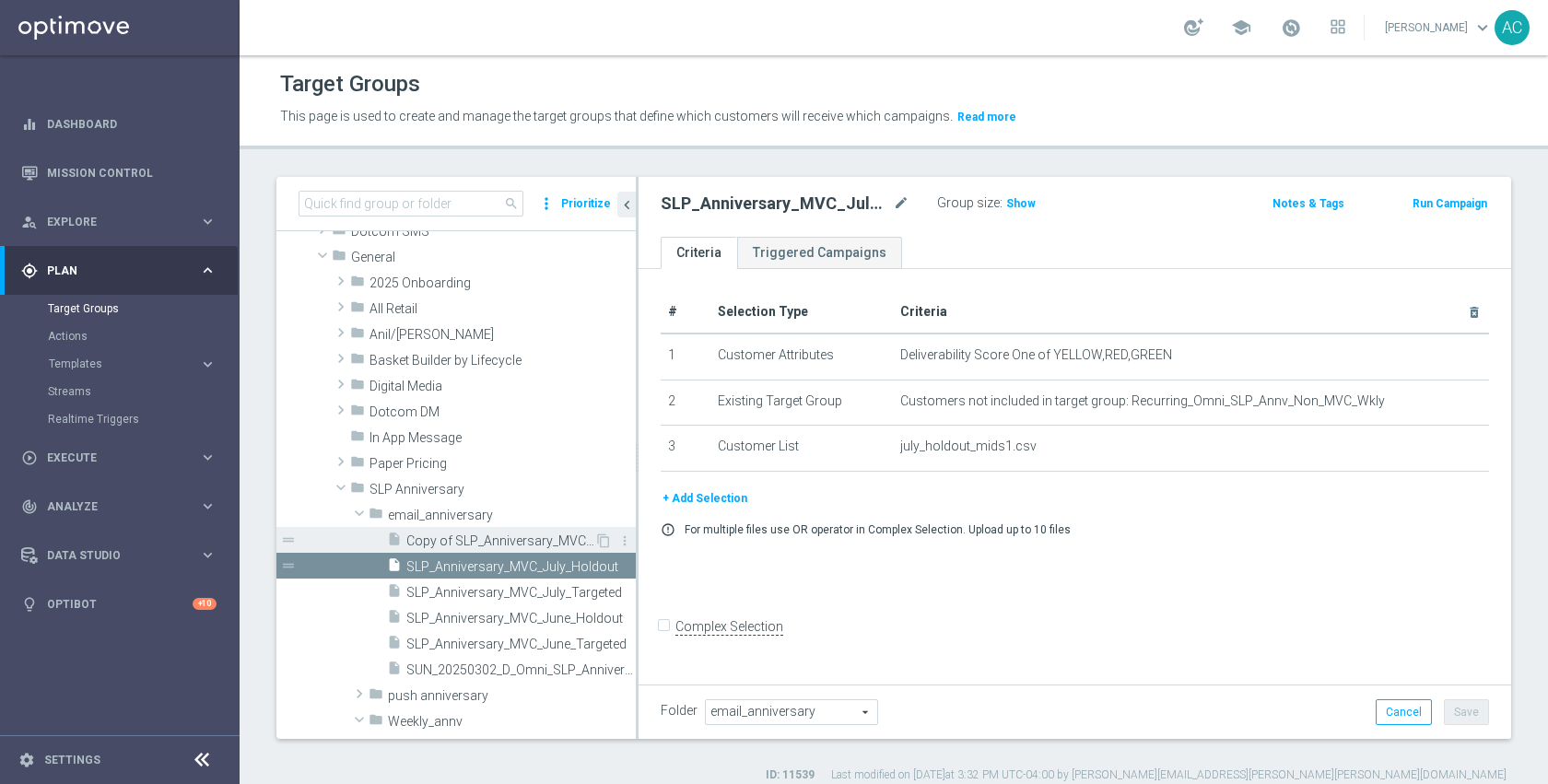
click at [469, 541] on span "Copy of SLP_Anniversary_MVC_July_Targeted" at bounding box center [500, 541] width 188 height 15
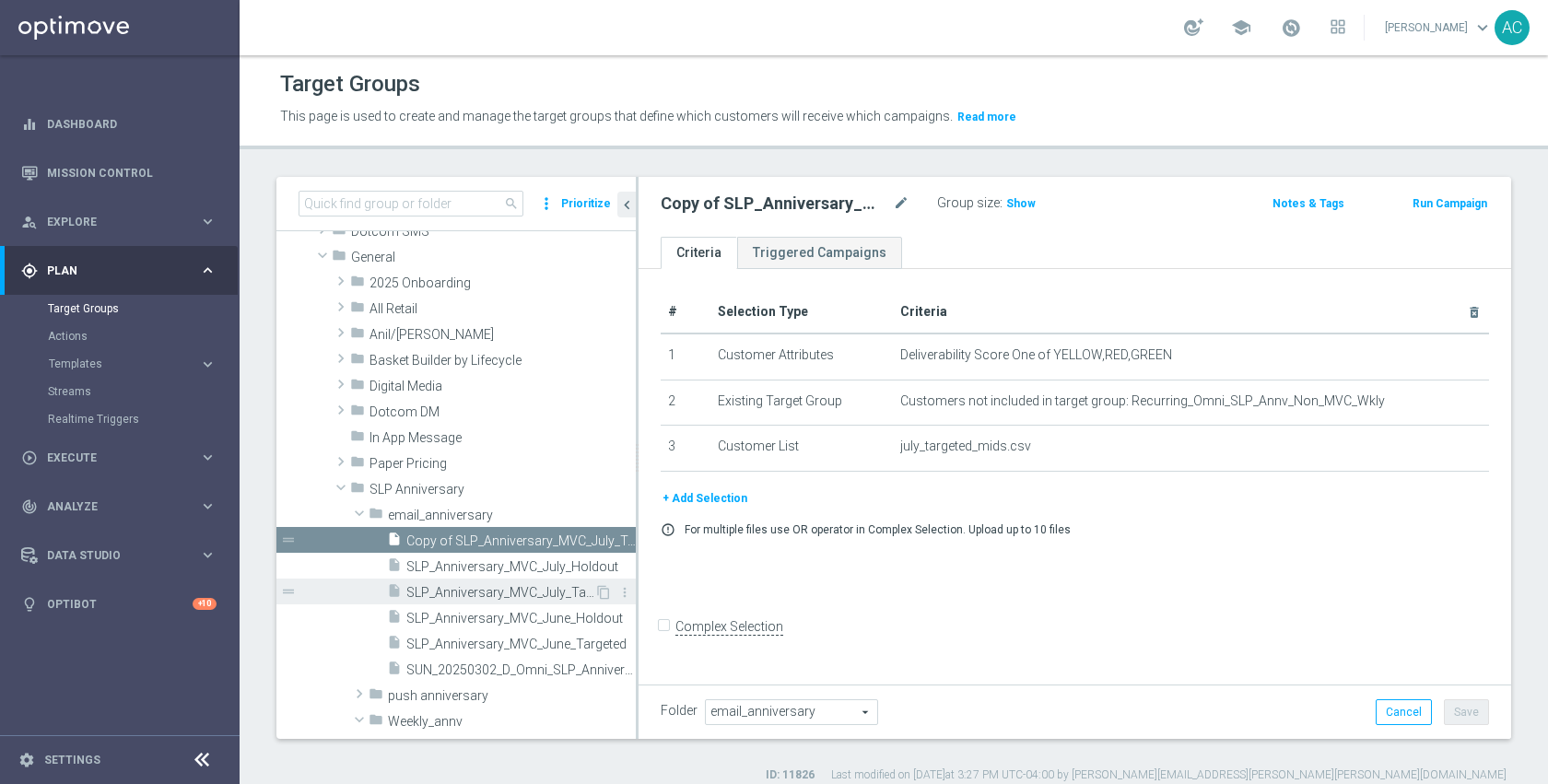
click at [463, 588] on span "SLP_Anniversary_MVC_July_Targeted" at bounding box center [500, 593] width 188 height 15
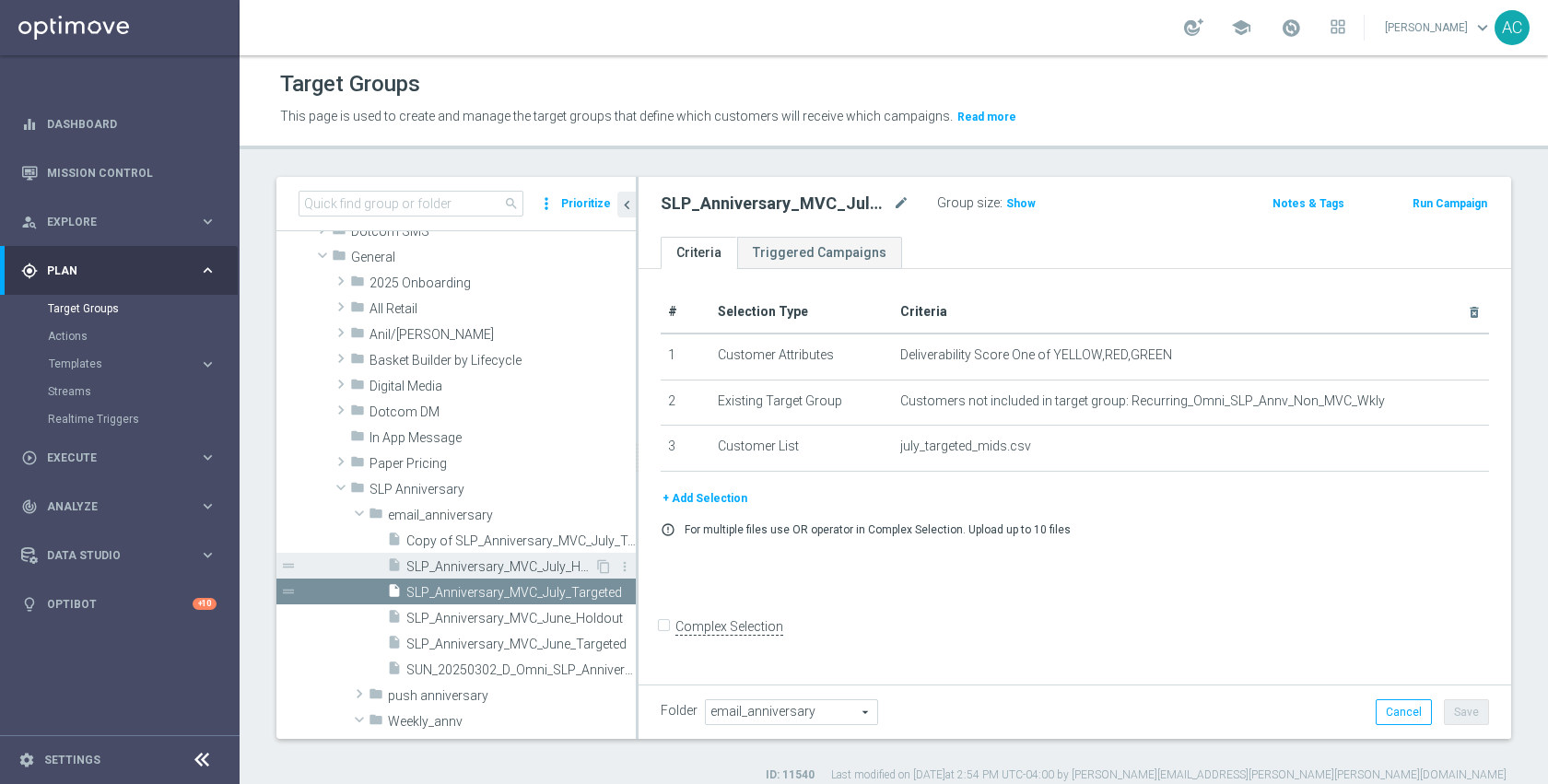
click at [462, 573] on span "SLP_Anniversary_MVC_July_Holdout" at bounding box center [500, 567] width 188 height 15
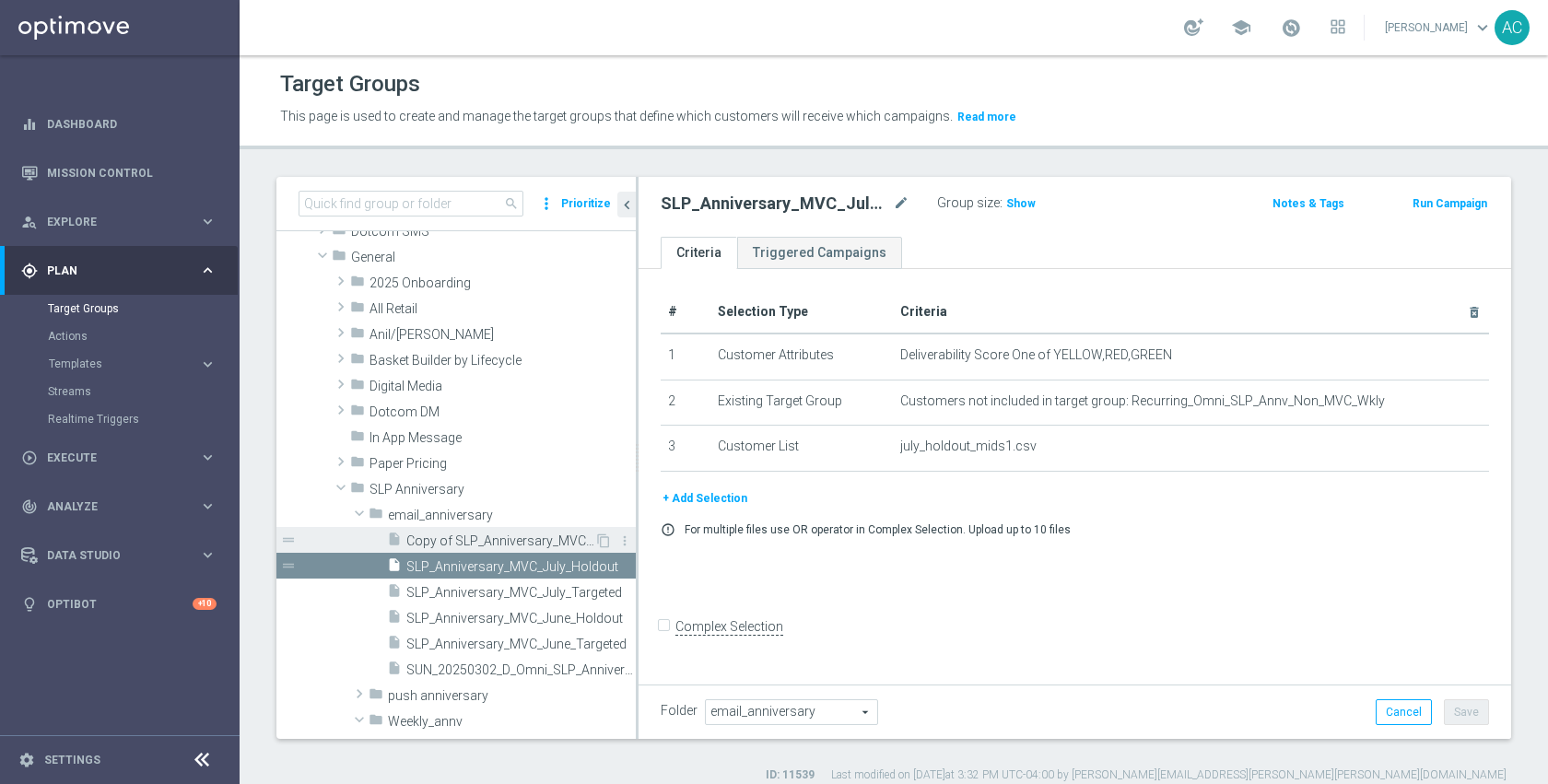
click at [462, 538] on span "Copy of SLP_Anniversary_MVC_July_Targeted" at bounding box center [500, 541] width 188 height 15
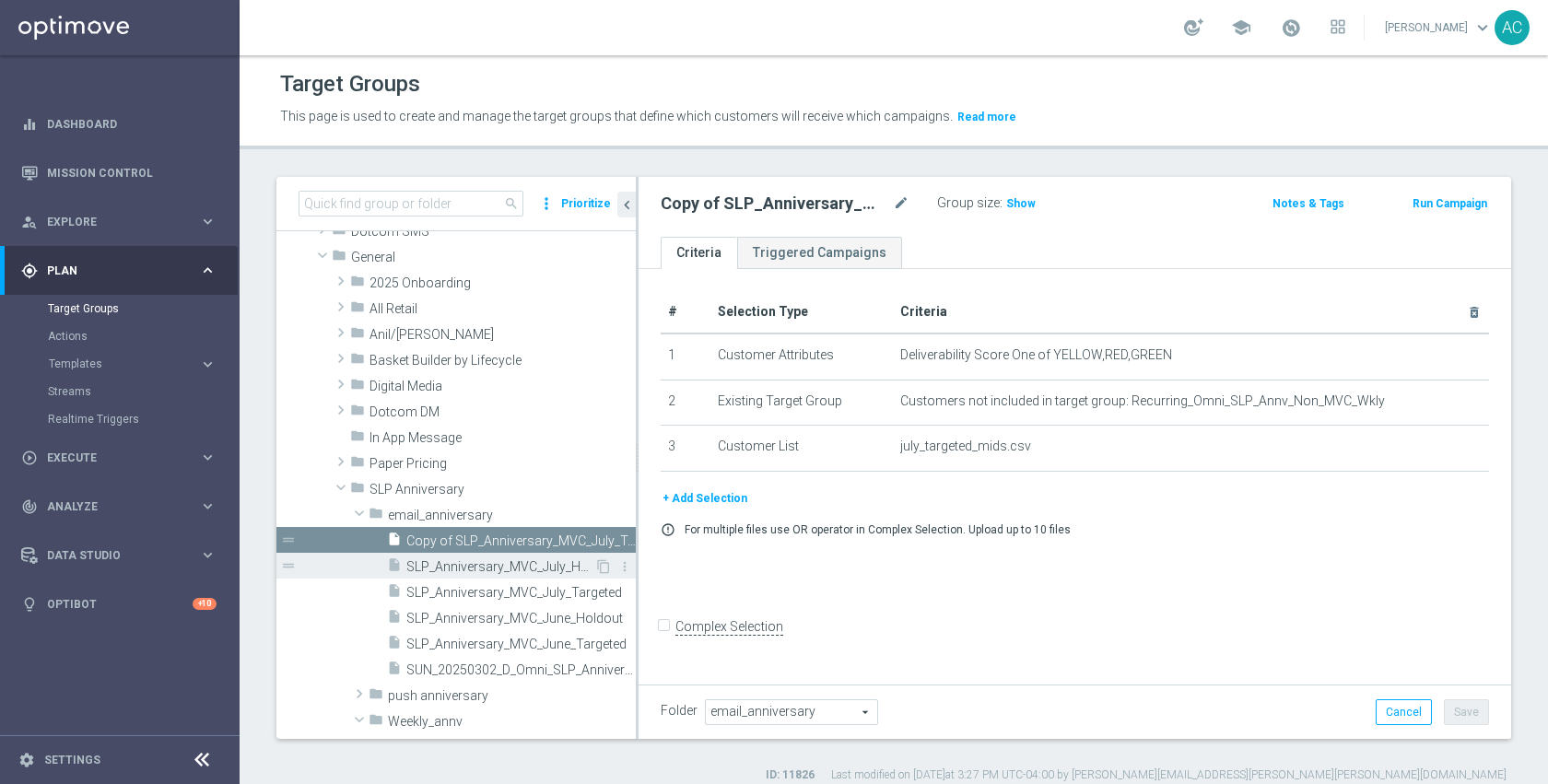
click at [465, 559] on span "SLP_Anniversary_MVC_July_Holdout" at bounding box center [500, 567] width 188 height 15
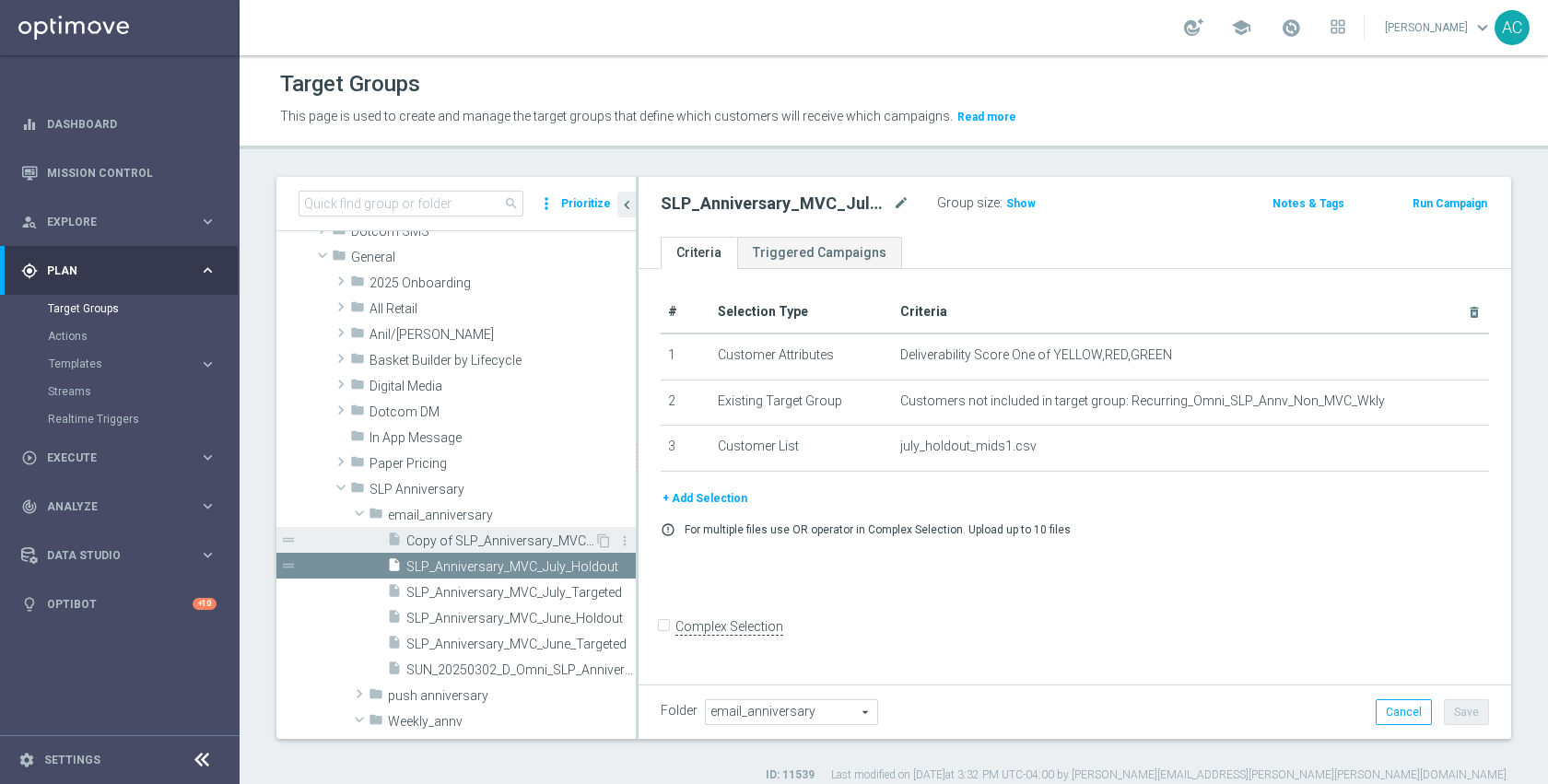
click at [458, 542] on span "Copy of SLP_Anniversary_MVC_July_Targeted" at bounding box center [500, 541] width 188 height 15
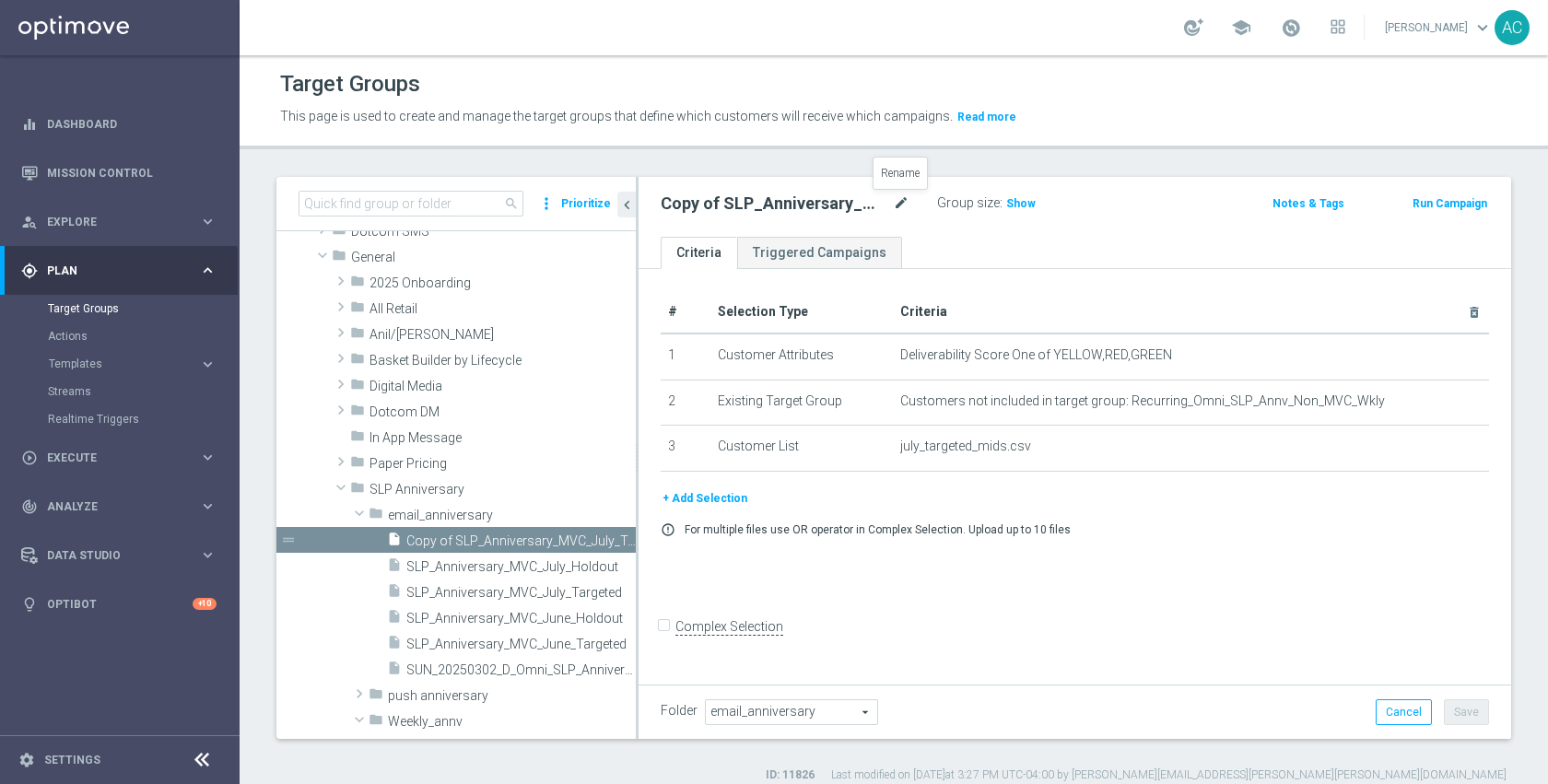
click at [901, 205] on icon "mode_edit" at bounding box center [901, 203] width 16 height 22
click at [866, 203] on input "Copy of SLP_Anniversary_MVC_July_Targeted" at bounding box center [785, 205] width 249 height 26
click at [847, 207] on input "Copy of SLP_Anniversary_MVC_July_Targeted" at bounding box center [785, 205] width 249 height 26
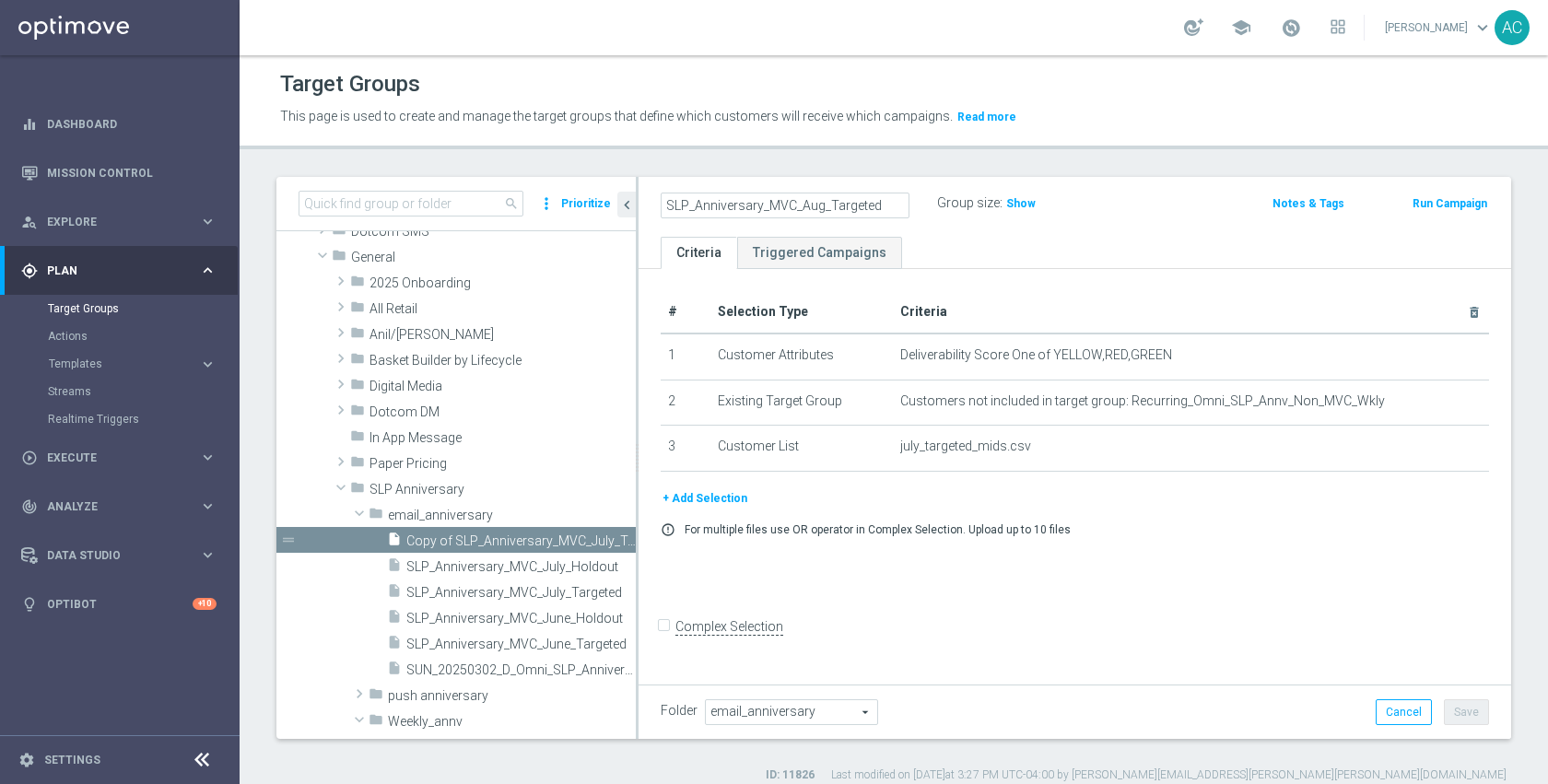
type input "SLP_Anniversary_MVC_Aug_Targeted"
click at [1306, 591] on div "# Selection Type Criteria delete_forever 1 Customer Attributes Deliverability S…" at bounding box center [1074, 474] width 873 height 411
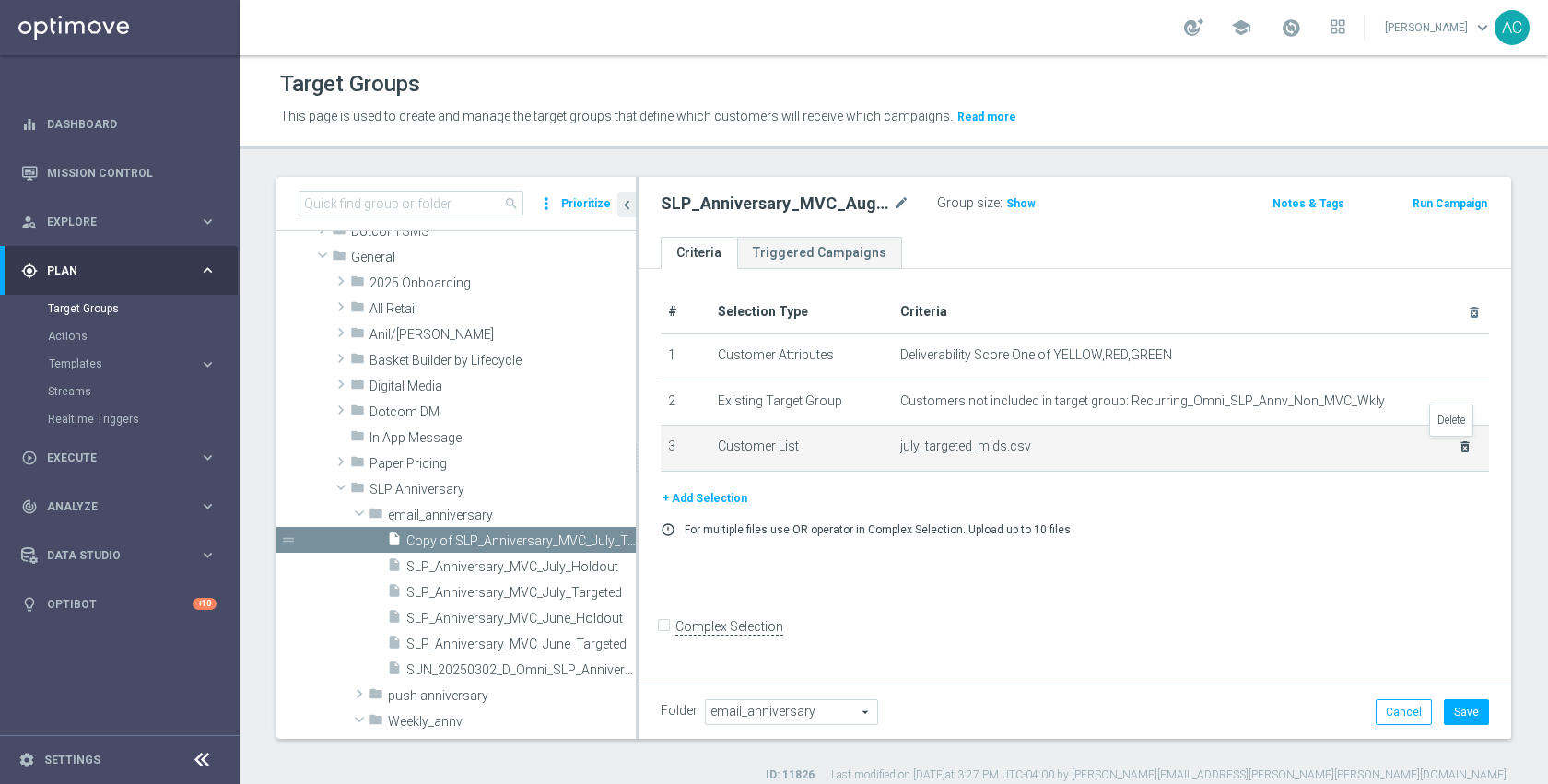
click at [1458, 446] on icon "delete_forever" at bounding box center [1465, 446] width 14 height 14
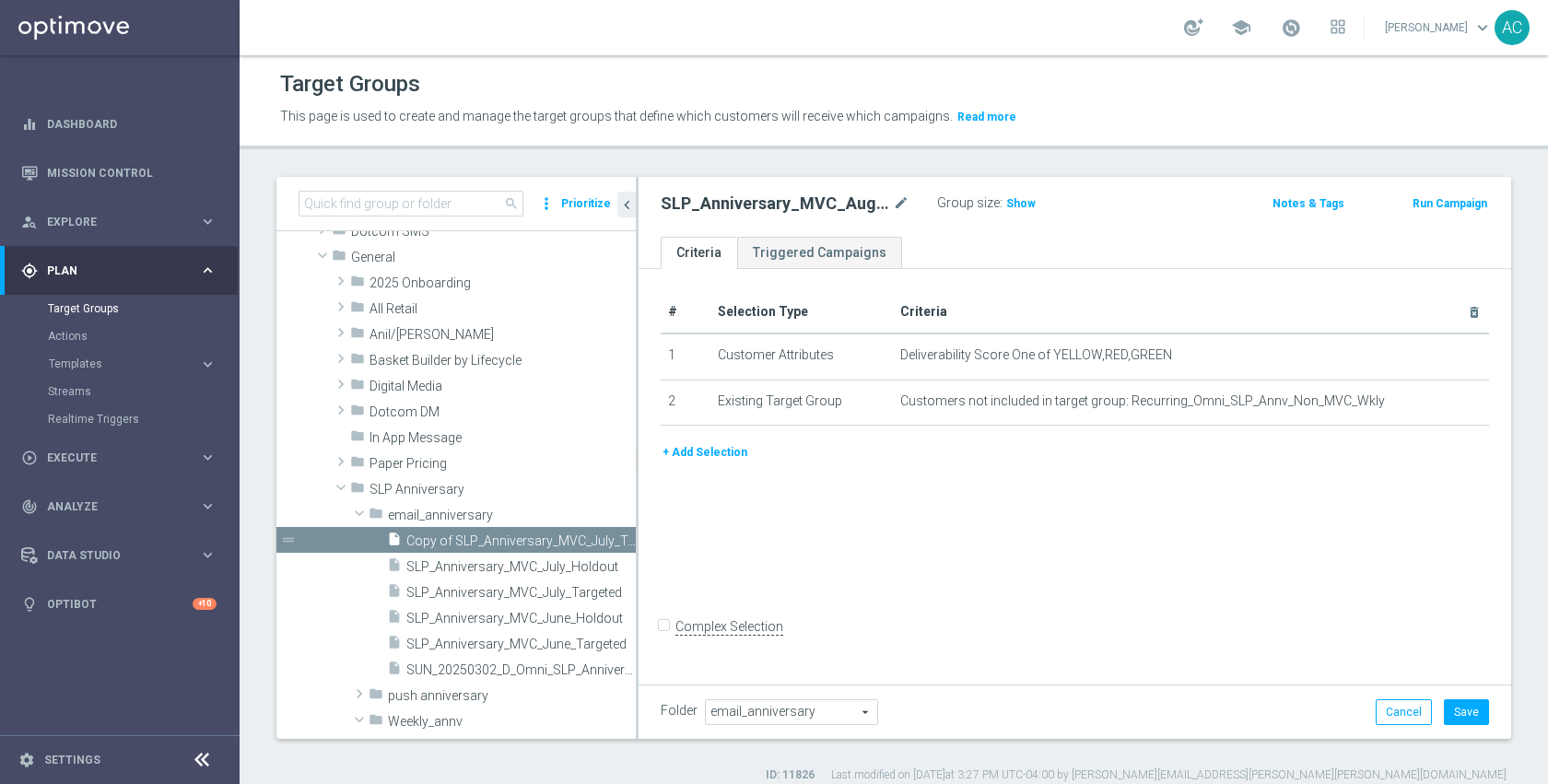
click at [744, 454] on div "+ Add Selection" at bounding box center [1075, 452] width 856 height 20
click at [710, 455] on button "+ Add Selection" at bounding box center [705, 452] width 89 height 20
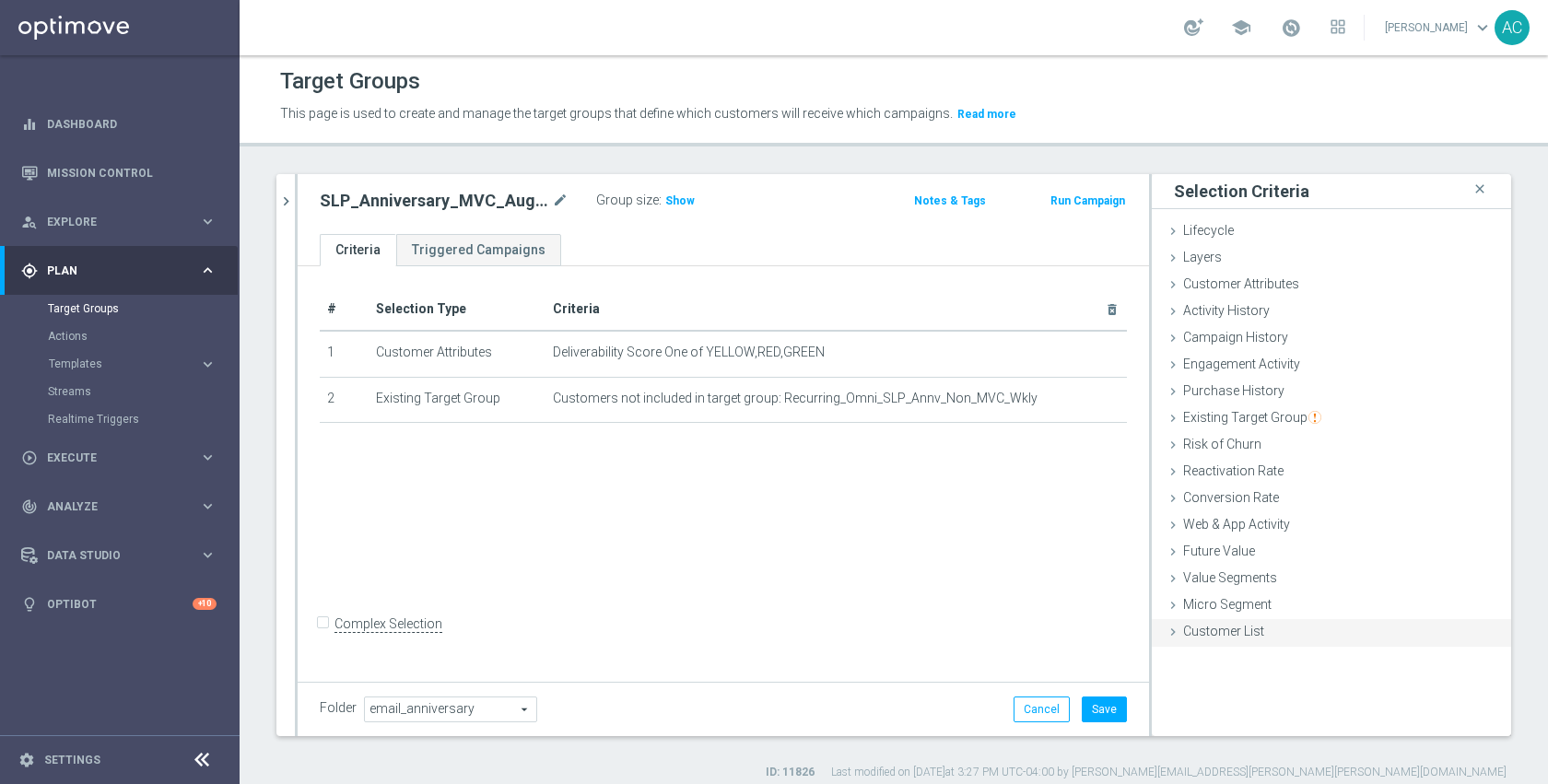
scroll to position [4, 0]
click at [1297, 638] on div "Customer List done selection saved" at bounding box center [1331, 632] width 360 height 28
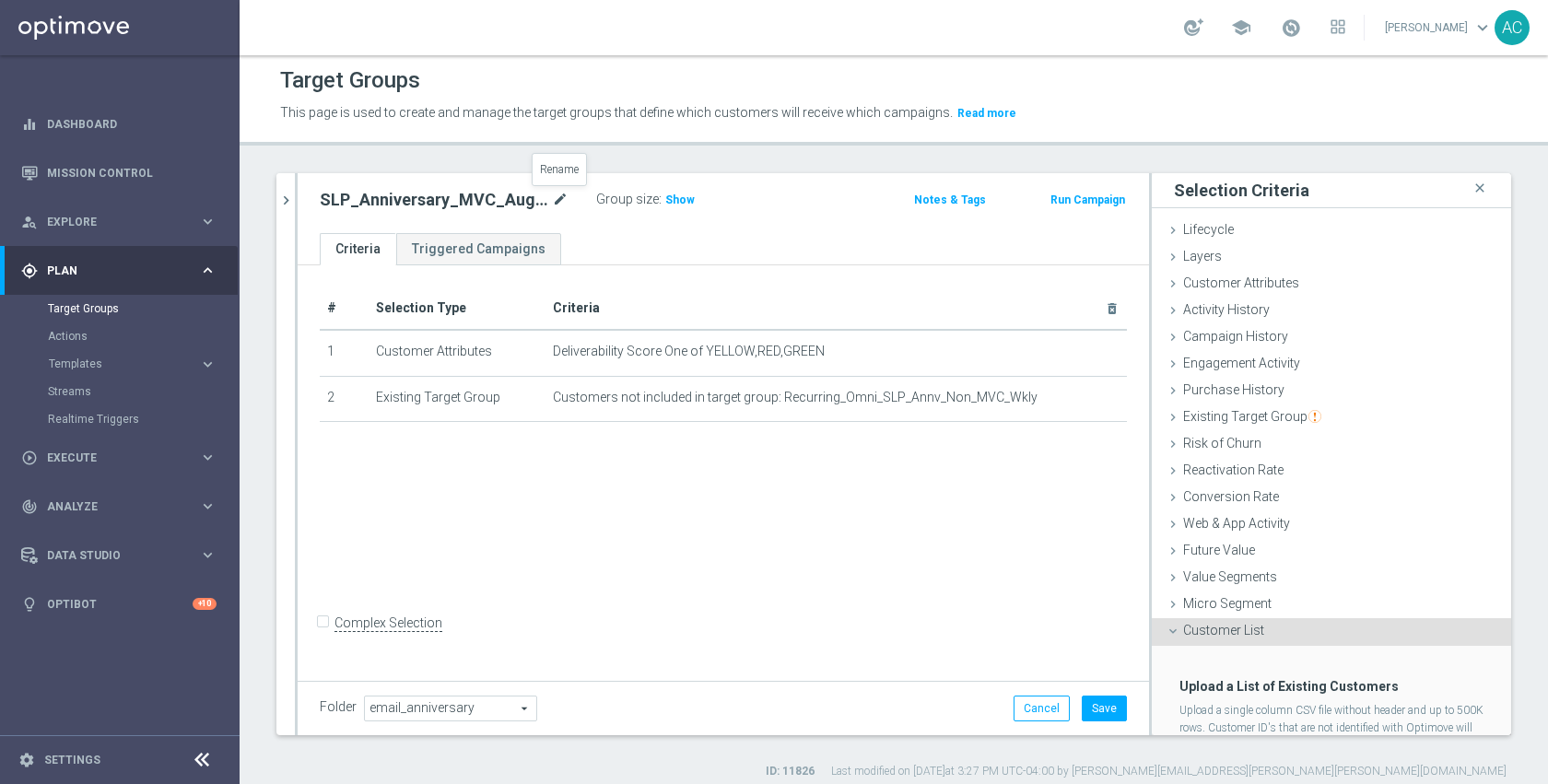
click at [554, 194] on icon "mode_edit" at bounding box center [559, 200] width 16 height 22
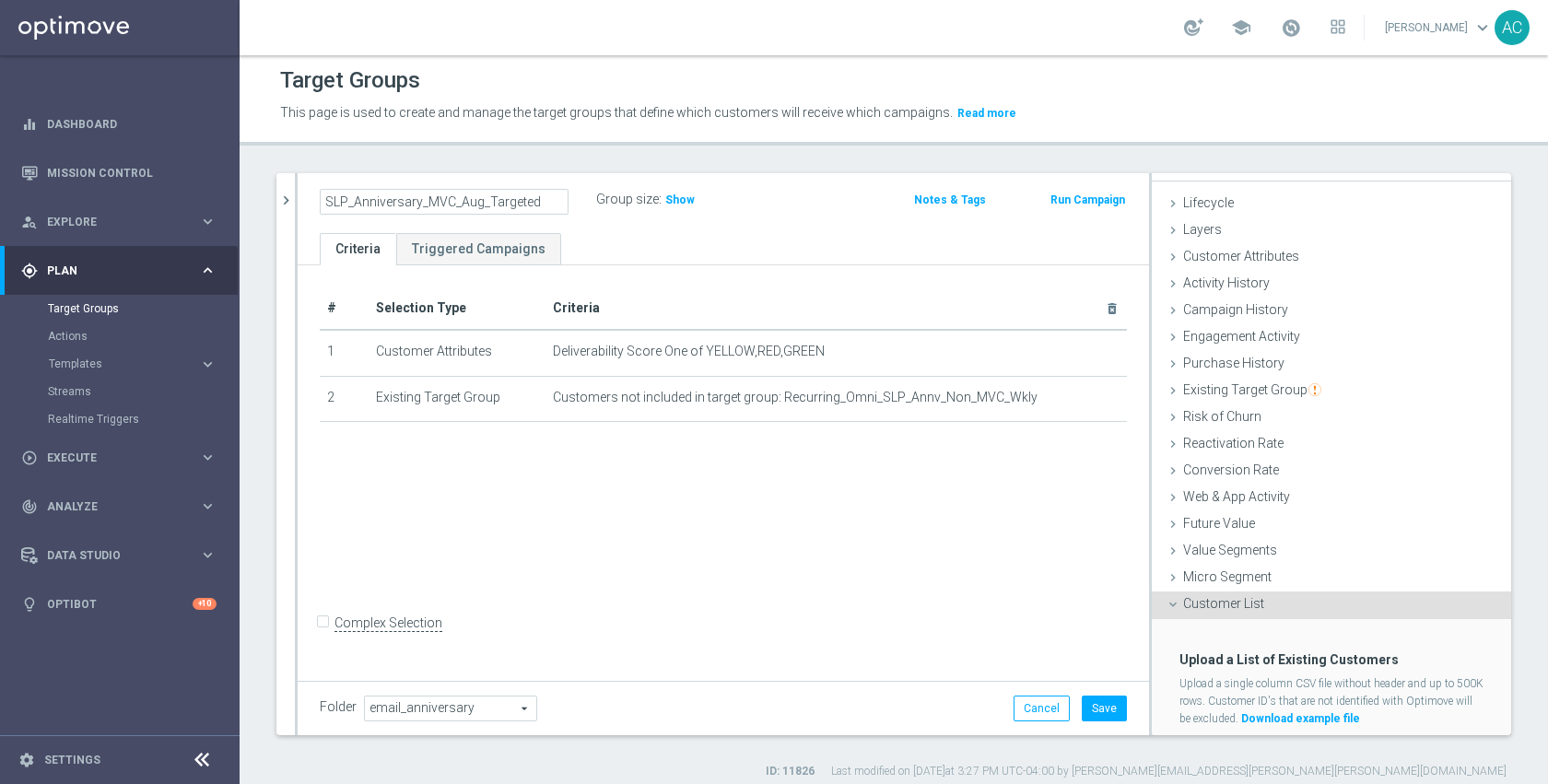
scroll to position [76, 0]
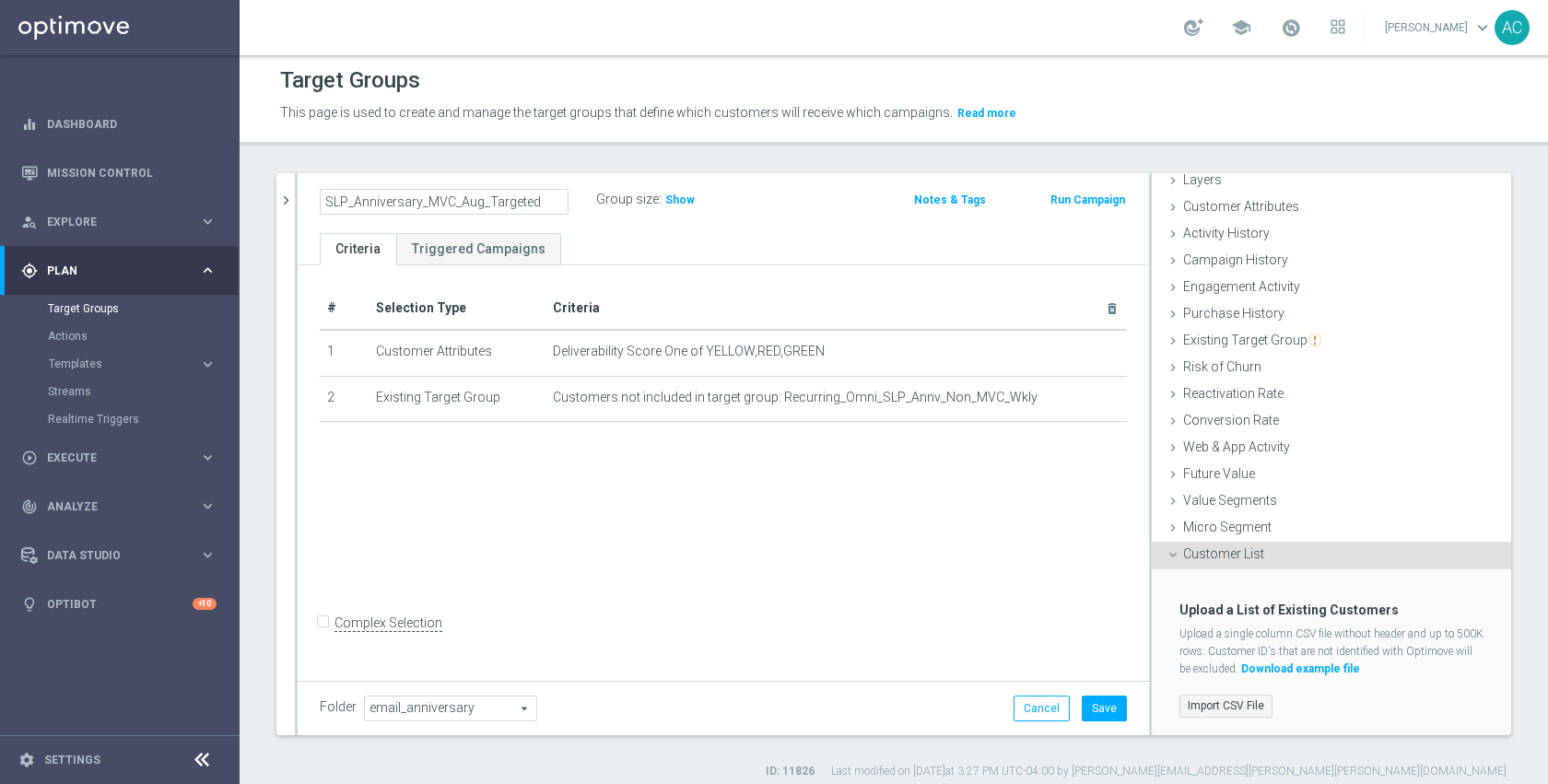
click at [1238, 698] on label "Import CSV File" at bounding box center [1226, 706] width 94 height 23
click at [0, 0] on input "Import CSV File" at bounding box center [0, 0] width 0 height 0
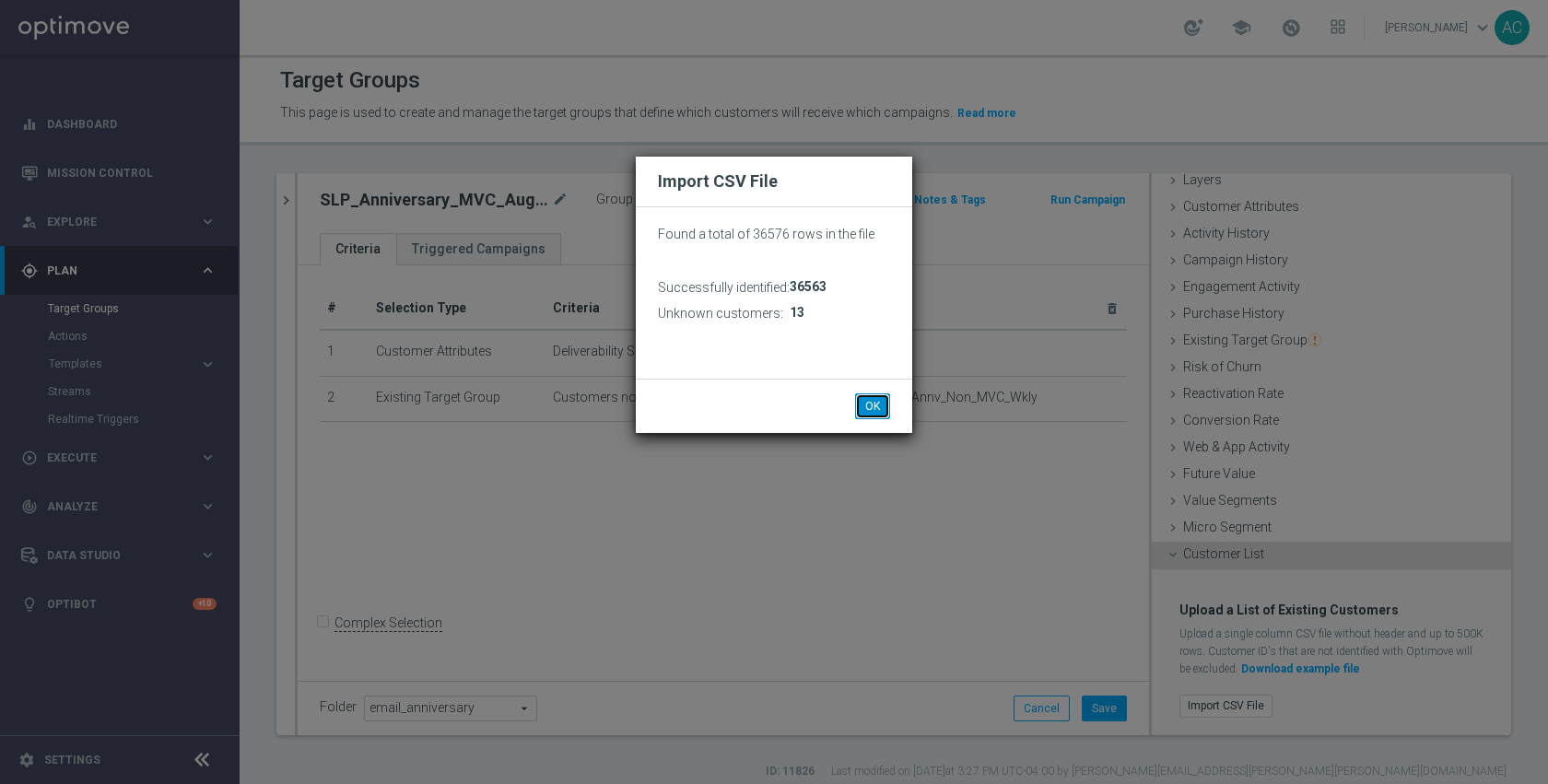
click at [860, 406] on button "OK" at bounding box center [873, 406] width 35 height 26
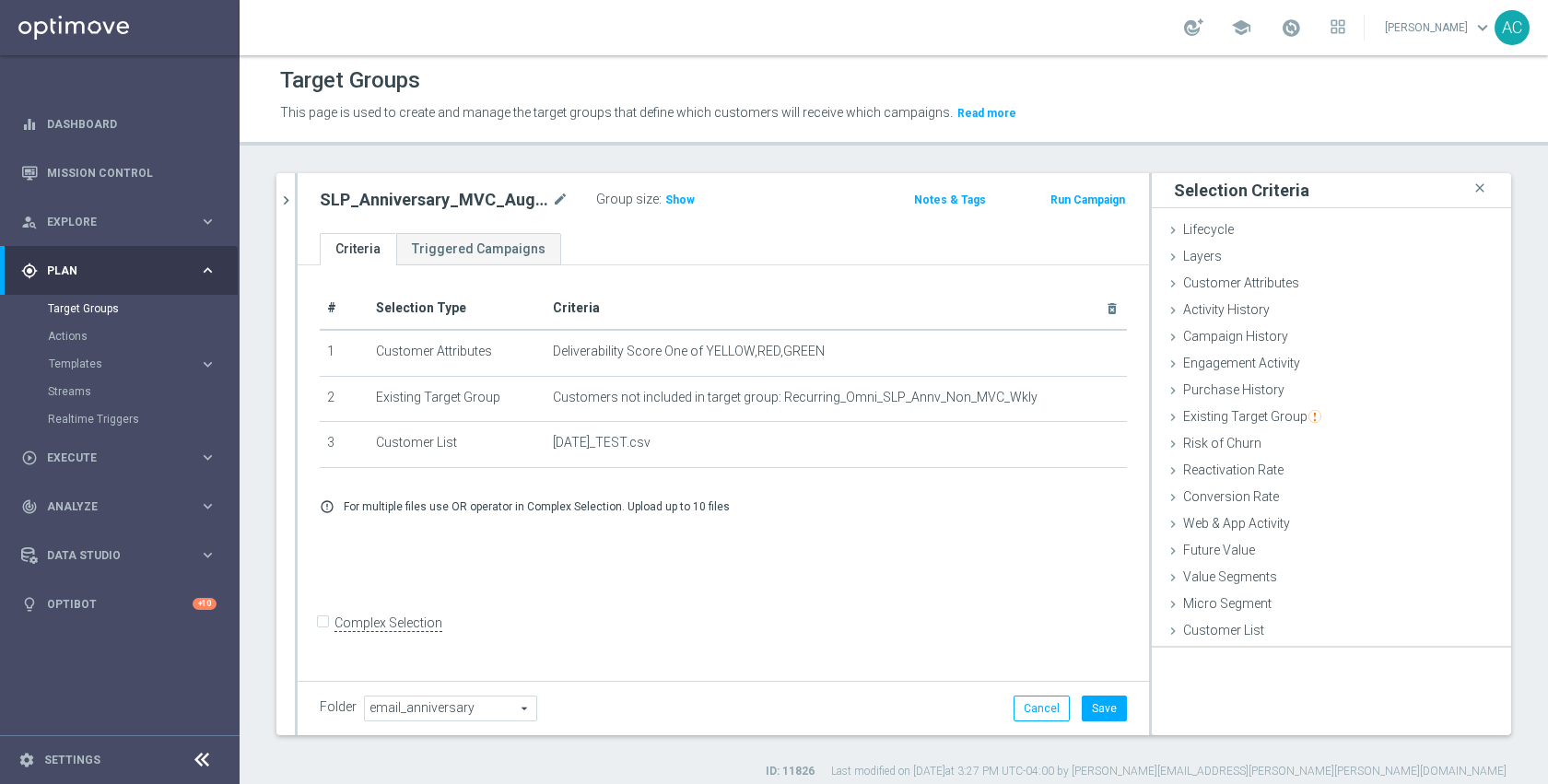
scroll to position [0, 0]
click at [1086, 698] on button "Save" at bounding box center [1104, 708] width 45 height 26
click at [561, 202] on icon "mode_edit" at bounding box center [559, 200] width 16 height 22
click at [285, 206] on icon "chevron_right" at bounding box center [286, 201] width 17 height 17
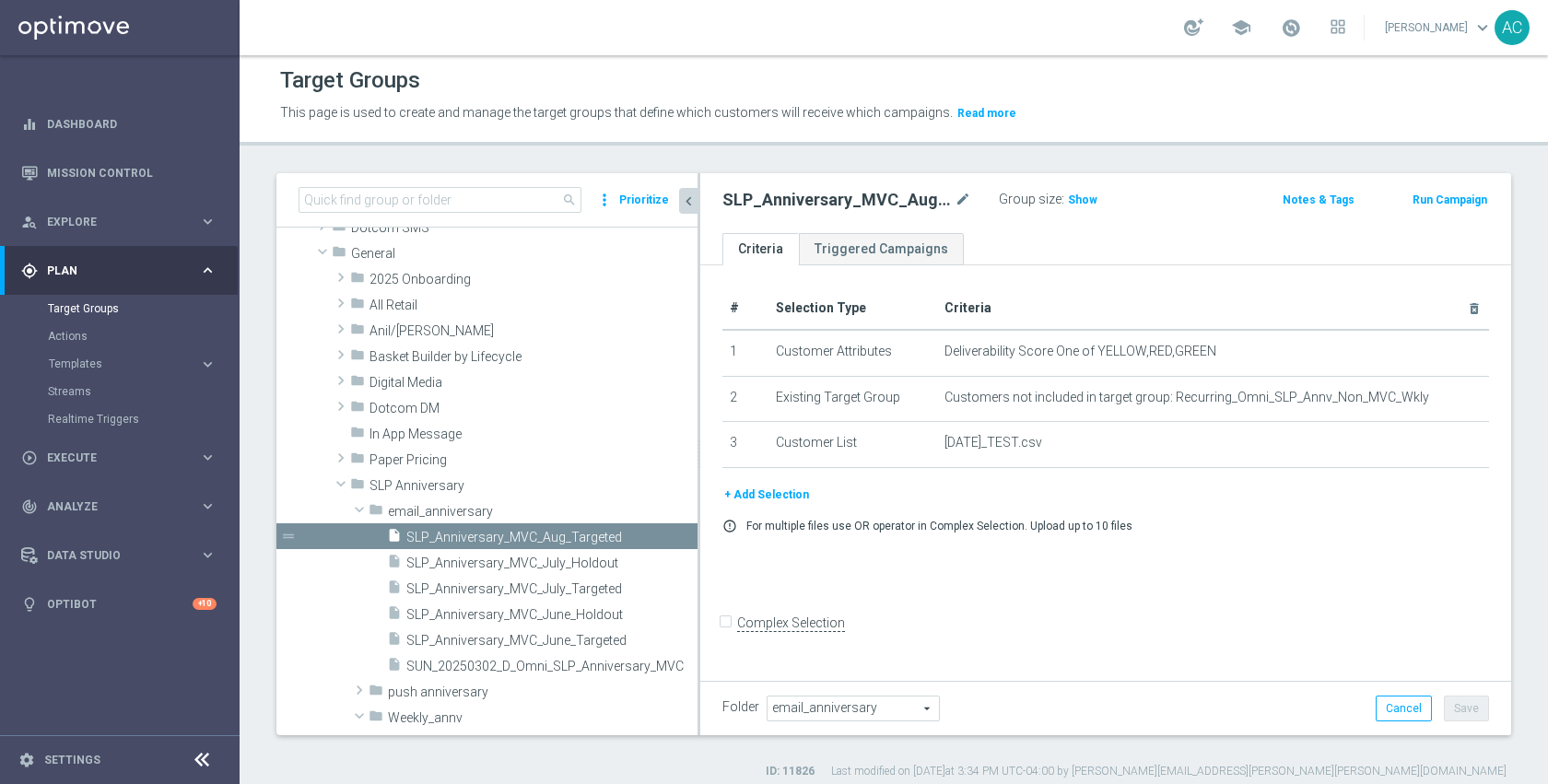
drag, startPoint x: 637, startPoint y: 573, endPoint x: 698, endPoint y: 561, distance: 62.2
click at [698, 561] on div at bounding box center [698, 454] width 3 height 562
click at [493, 563] on span "SLP_Anniversary_MVC_July_Holdout" at bounding box center [530, 563] width 247 height 15
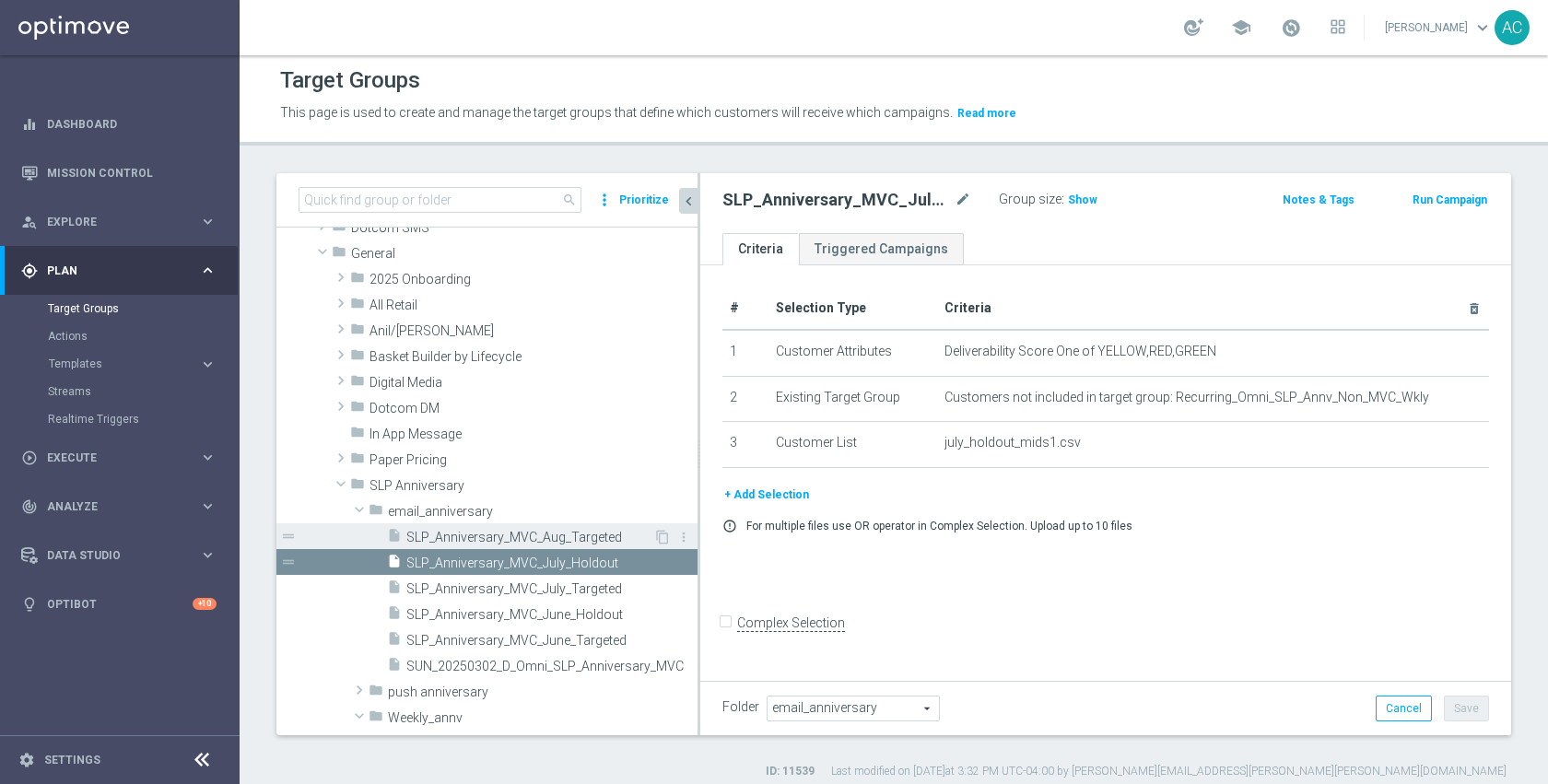
click at [537, 531] on span "SLP_Anniversary_MVC_Aug_Targeted" at bounding box center [530, 537] width 247 height 15
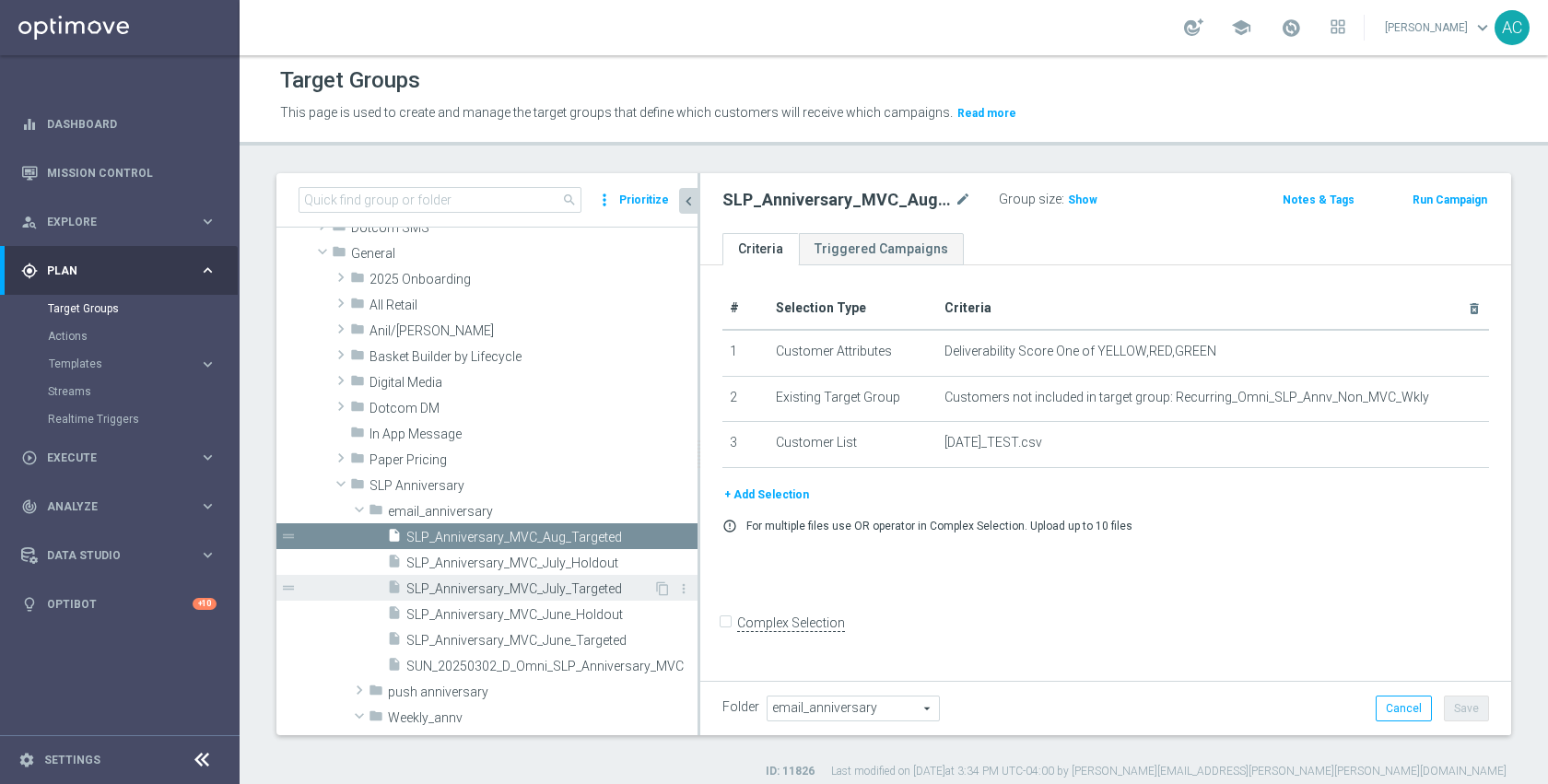
click at [535, 590] on span "SLP_Anniversary_MVC_July_Targeted" at bounding box center [530, 589] width 247 height 15
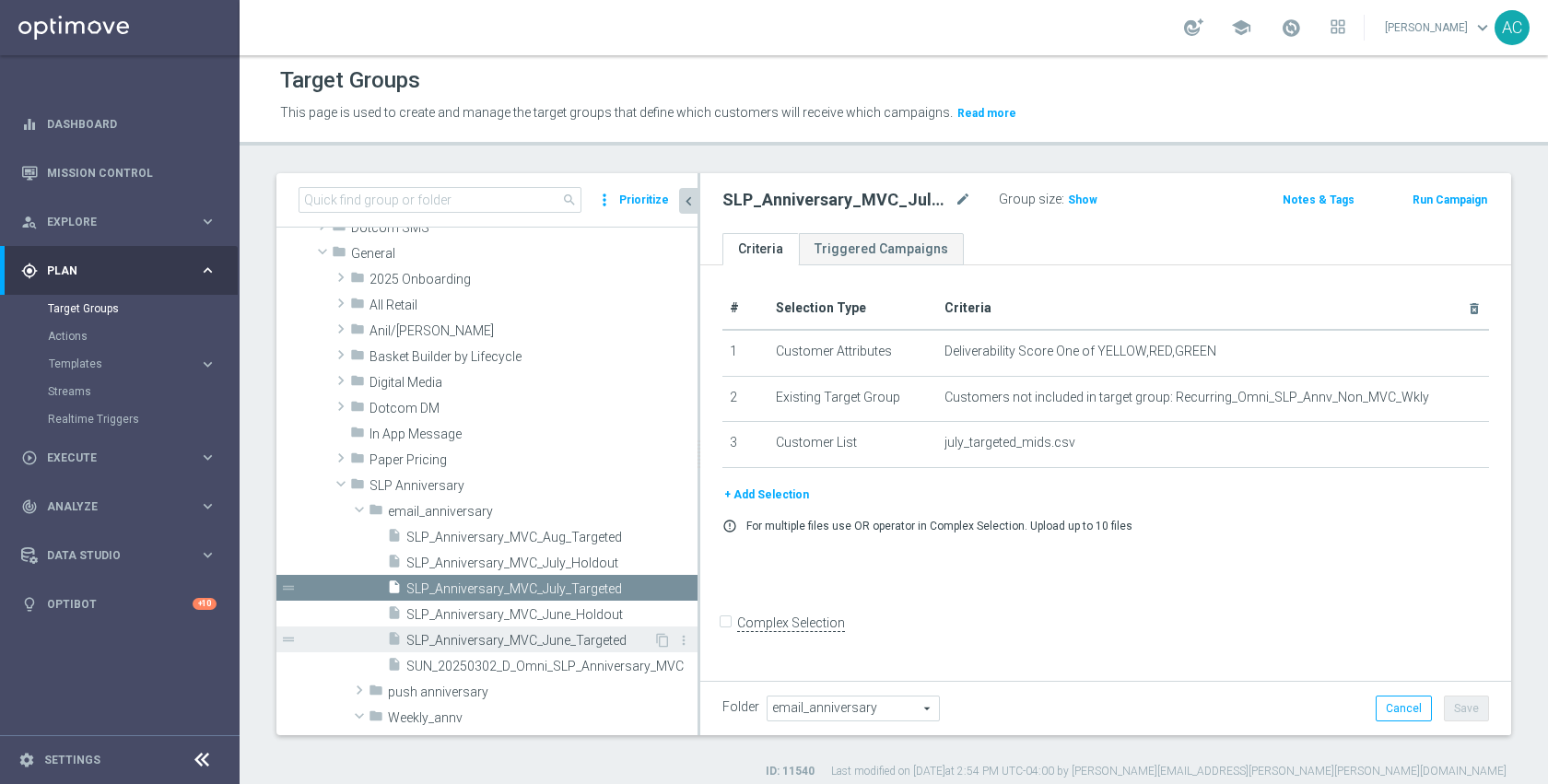
click at [536, 633] on span "SLP_Anniversary_MVC_June_Targeted" at bounding box center [530, 640] width 247 height 15
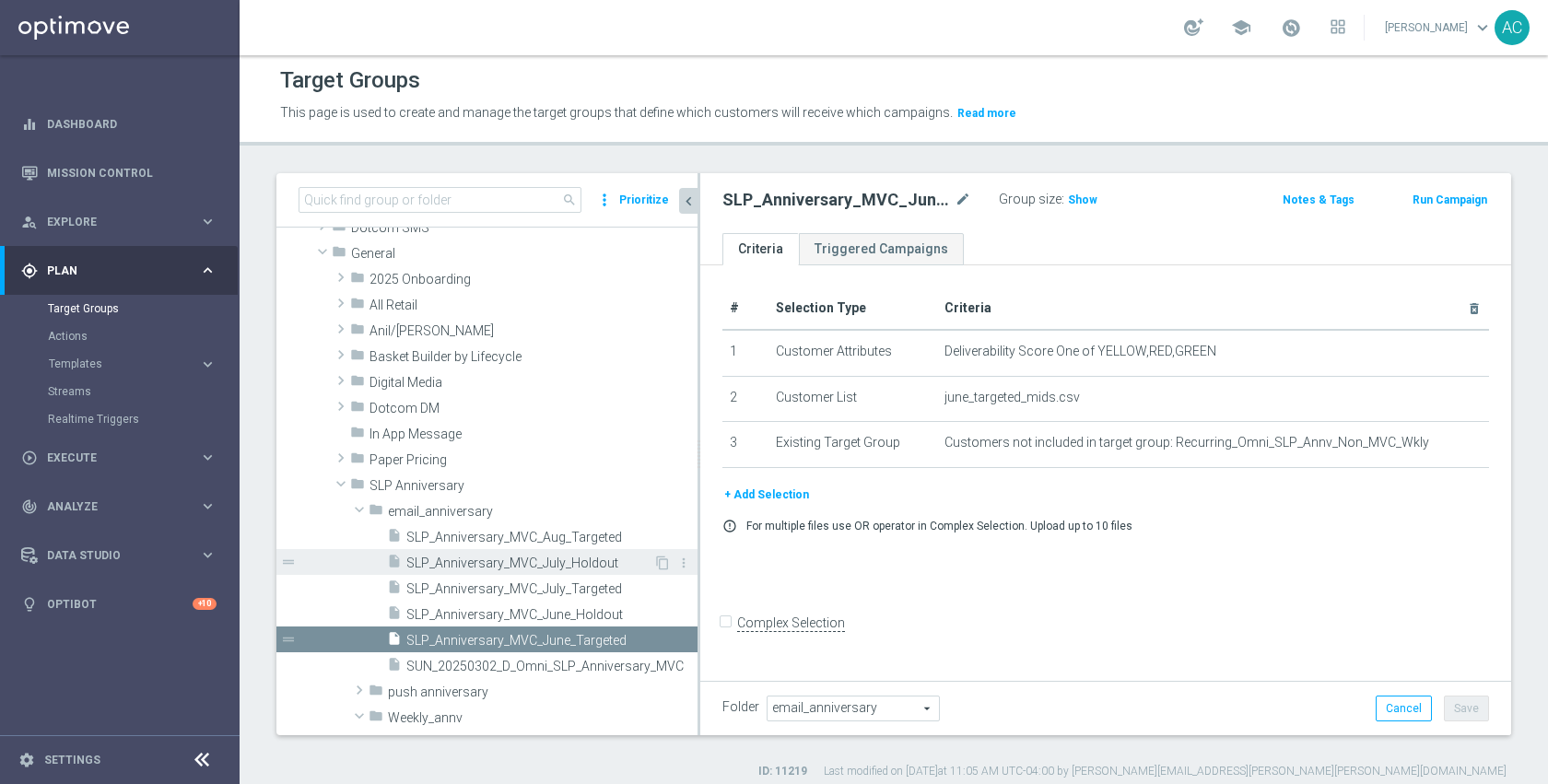
click at [521, 568] on span "SLP_Anniversary_MVC_July_Holdout" at bounding box center [530, 563] width 247 height 15
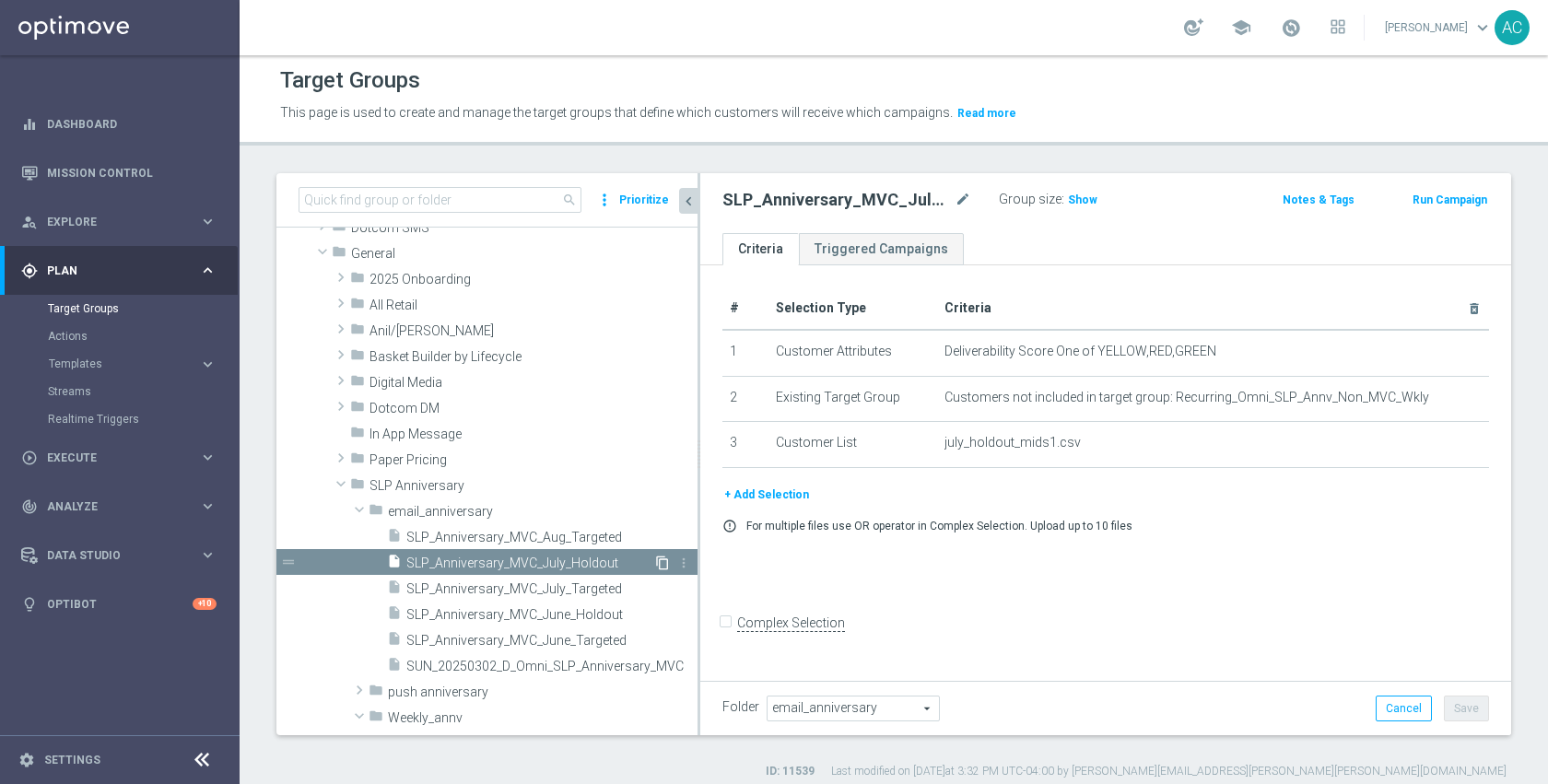
click at [655, 563] on icon "content_copy" at bounding box center [662, 562] width 14 height 14
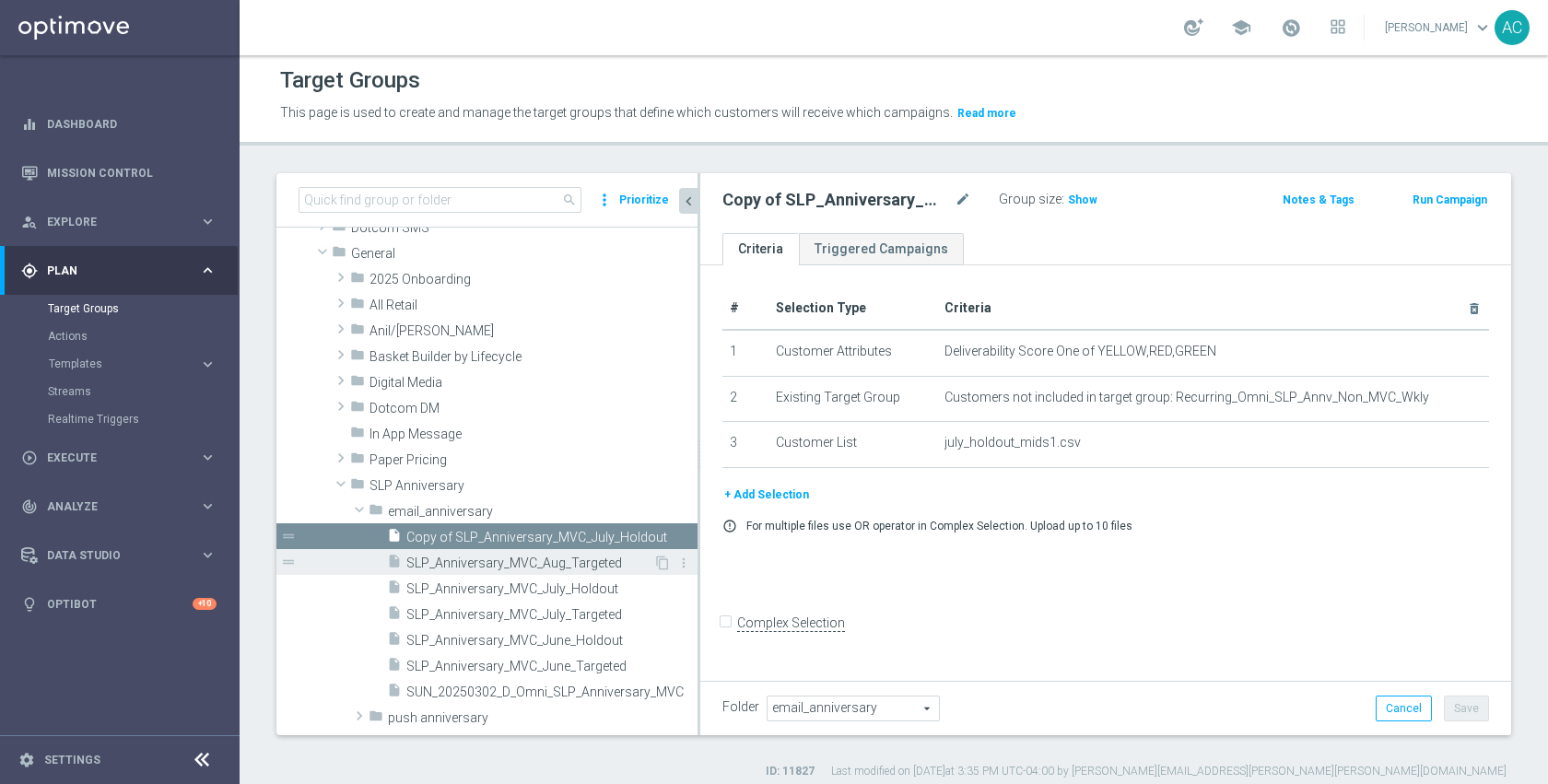
scroll to position [992, 0]
click at [560, 558] on span "SLP_Anniversary_MVC_Aug_Targeted" at bounding box center [530, 563] width 247 height 15
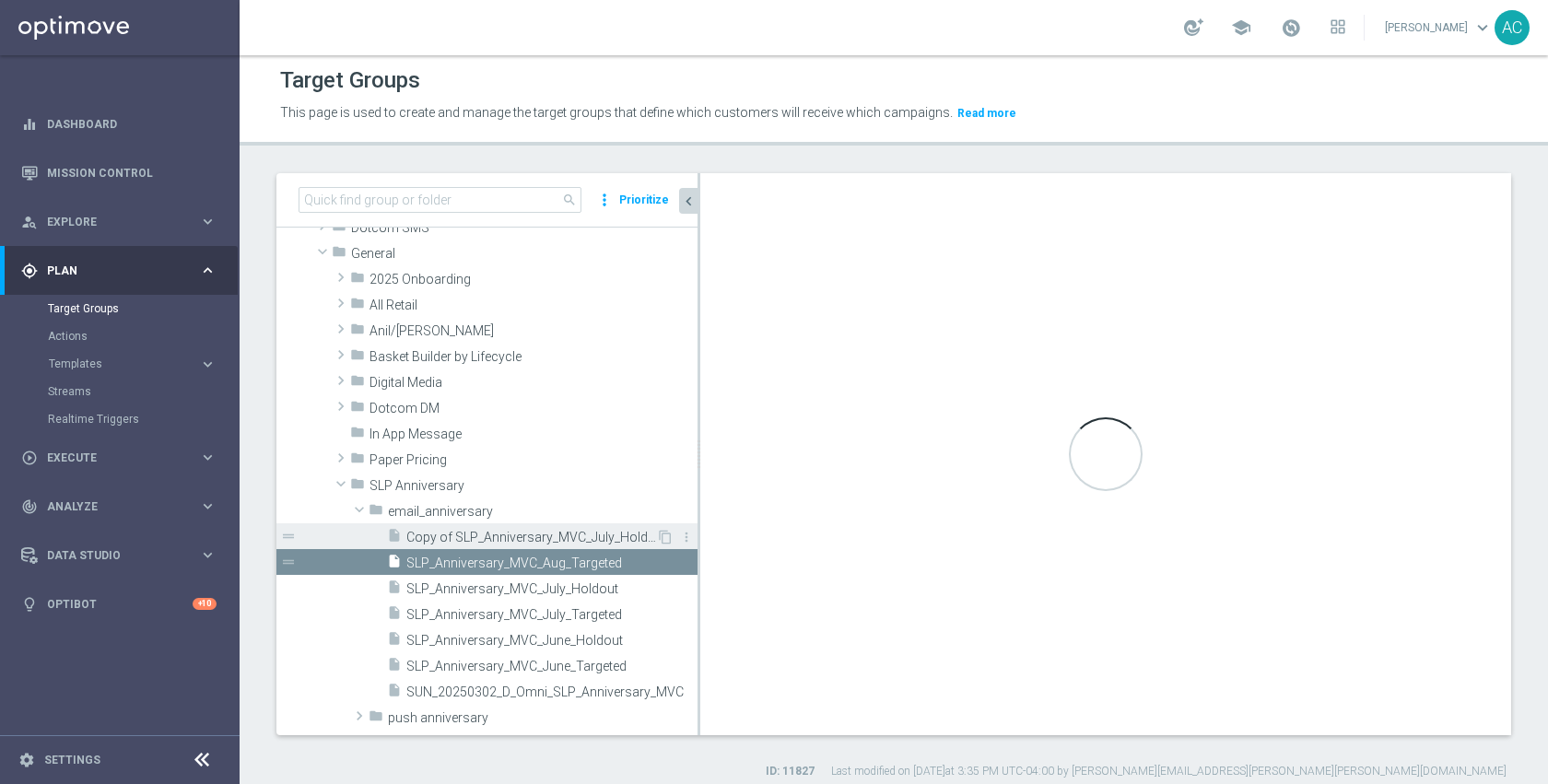
click at [570, 532] on span "Copy of SLP_Anniversary_MVC_July_Holdout" at bounding box center [530, 537] width 250 height 15
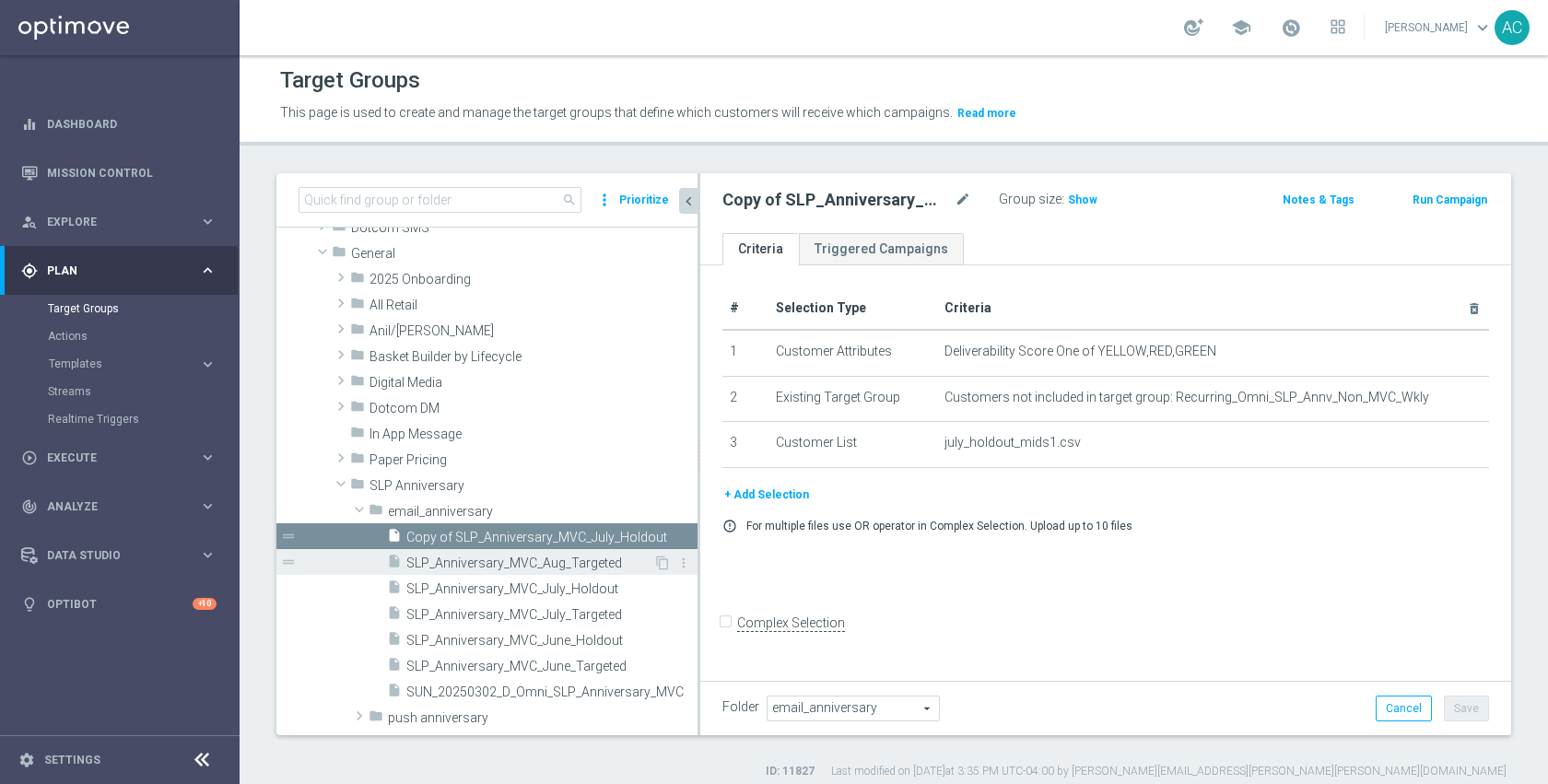
click at [534, 562] on span "SLP_Anniversary_MVC_Aug_Targeted" at bounding box center [530, 563] width 247 height 15
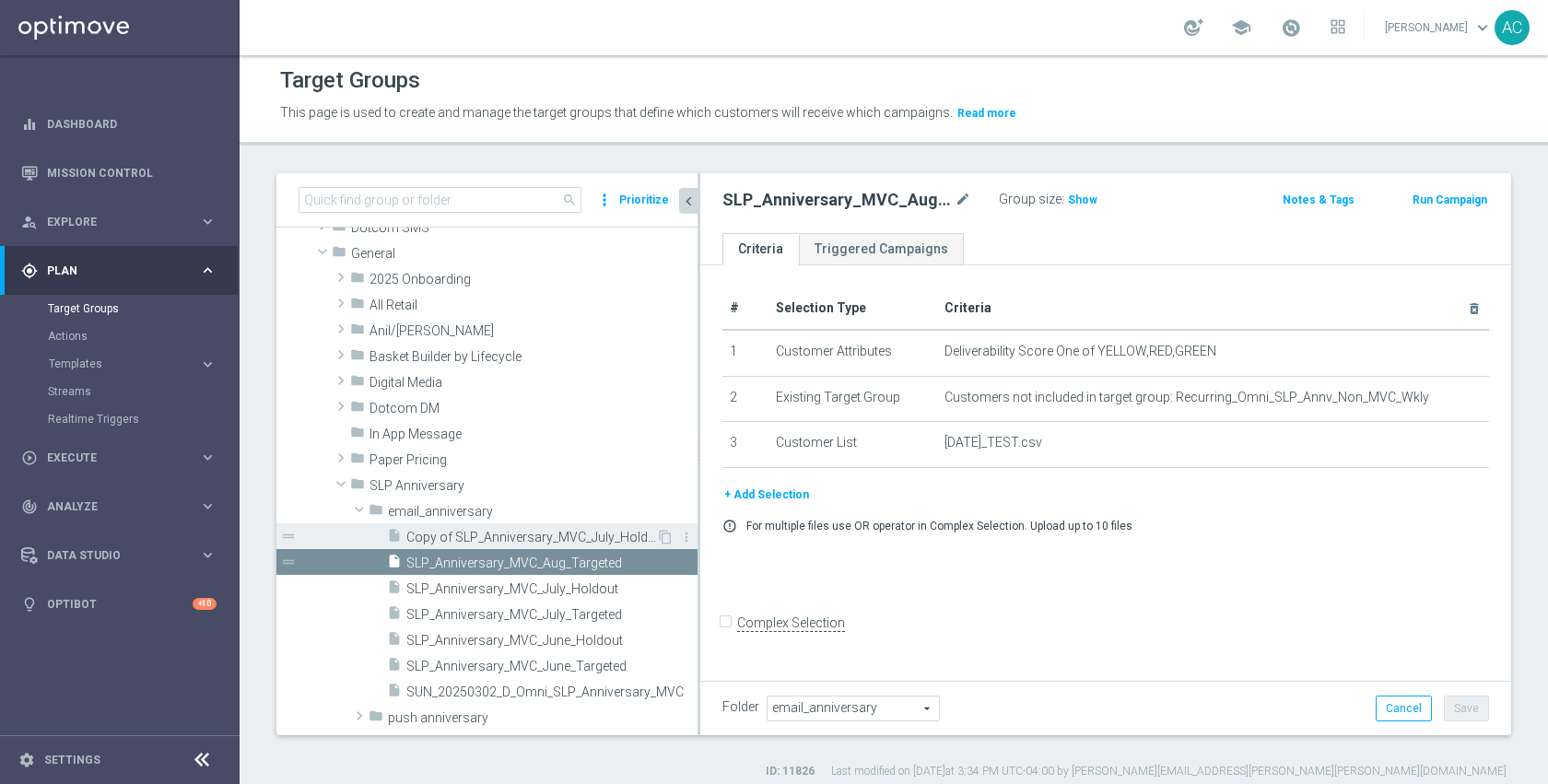
click at [544, 542] on span "Copy of SLP_Anniversary_MVC_July_Holdout" at bounding box center [530, 537] width 250 height 15
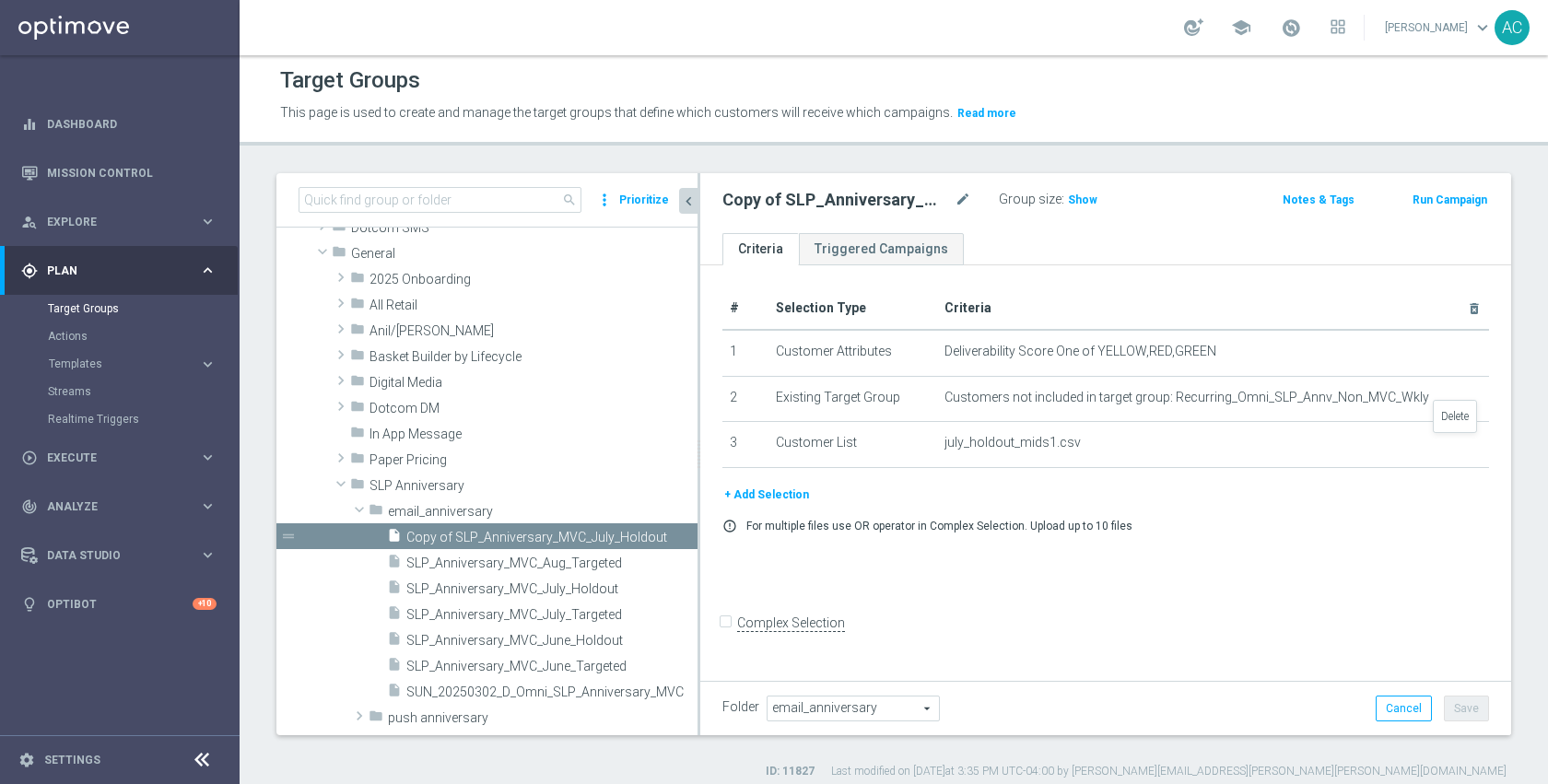
click at [0, 0] on icon "delete_forever" at bounding box center [0, 0] width 0 height 0
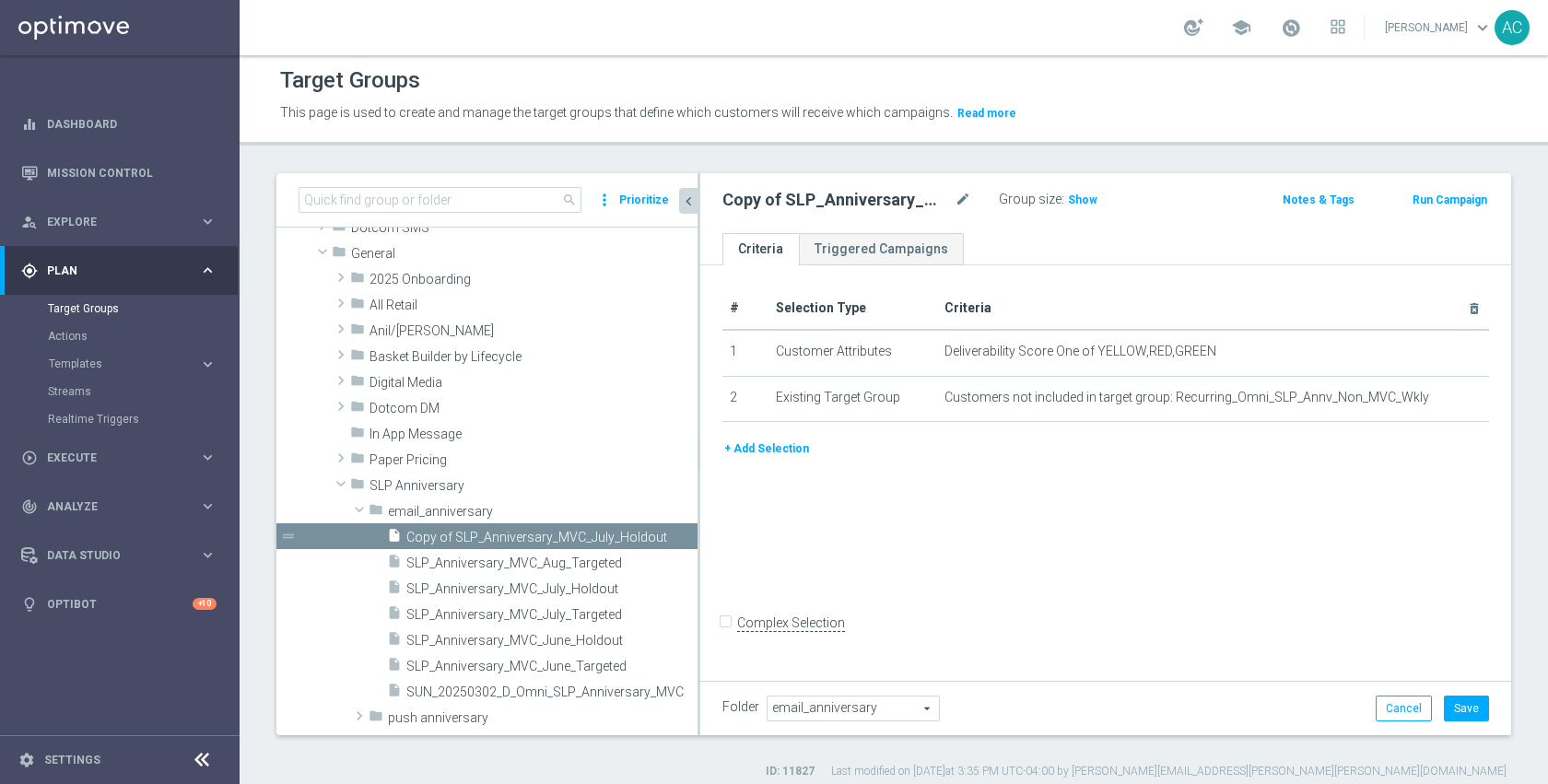
click at [768, 451] on button "+ Add Selection" at bounding box center [767, 448] width 89 height 20
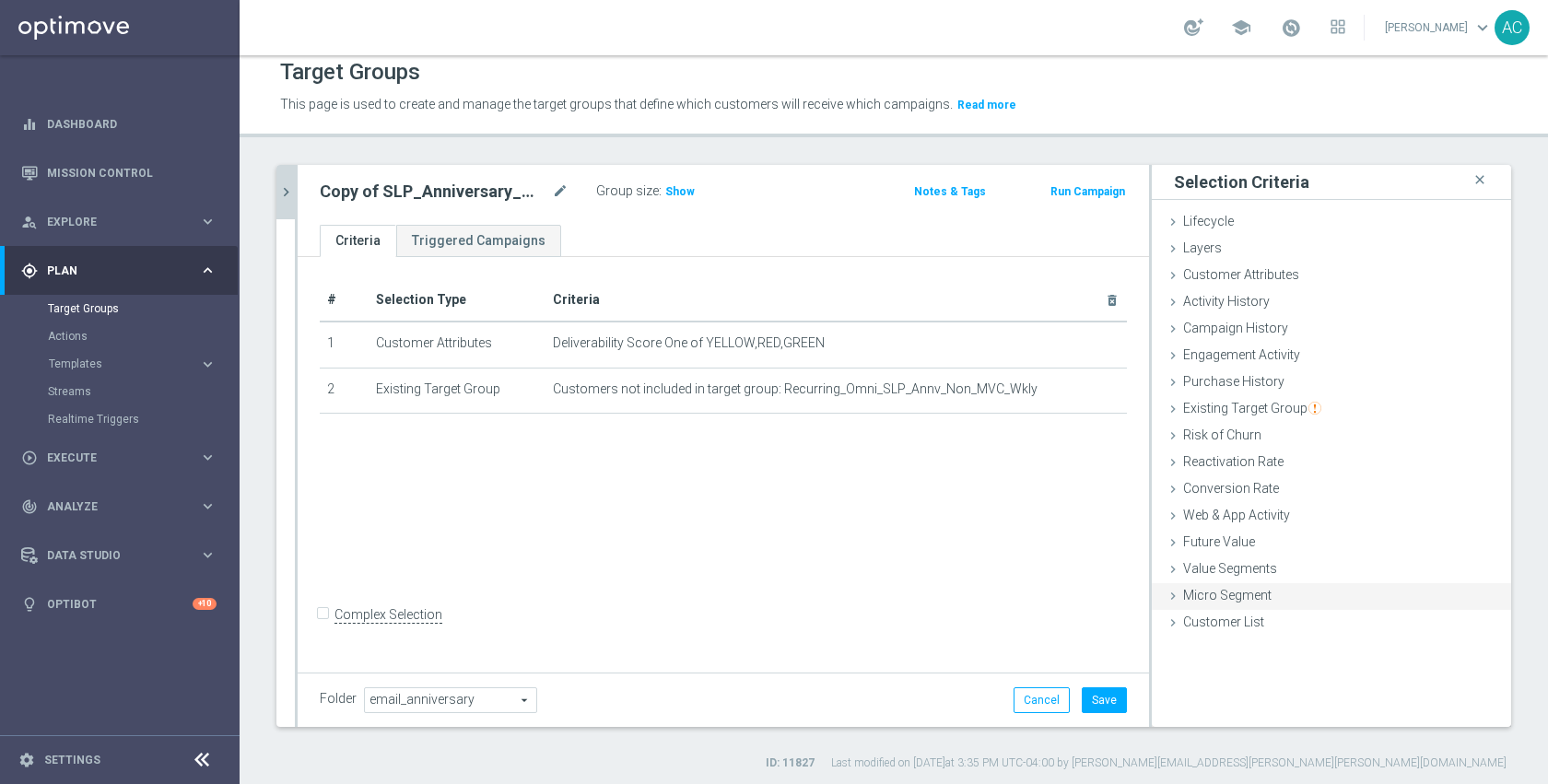
scroll to position [17, 0]
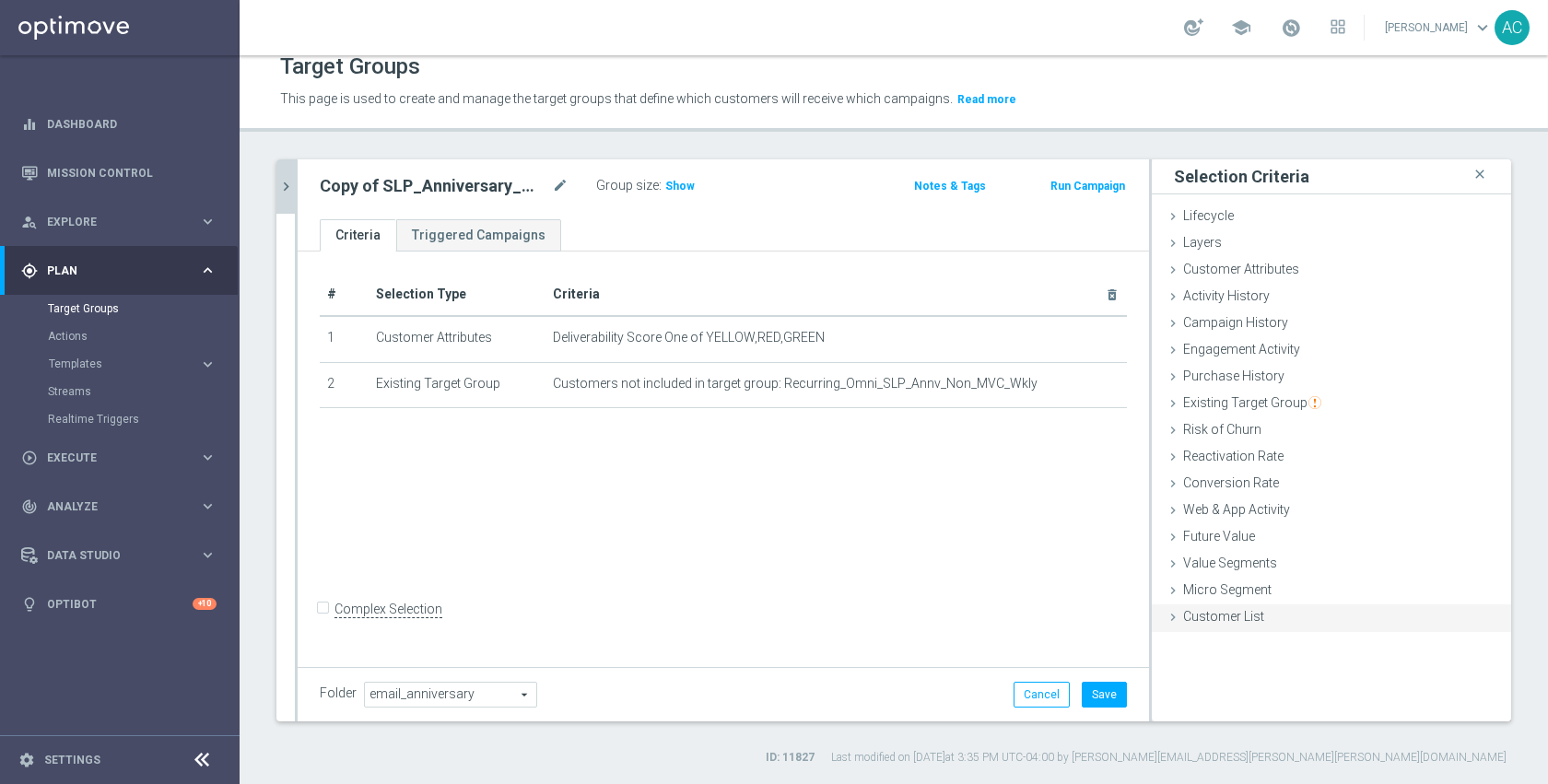
click at [1257, 615] on div "Customer List done selection saved" at bounding box center [1331, 618] width 360 height 28
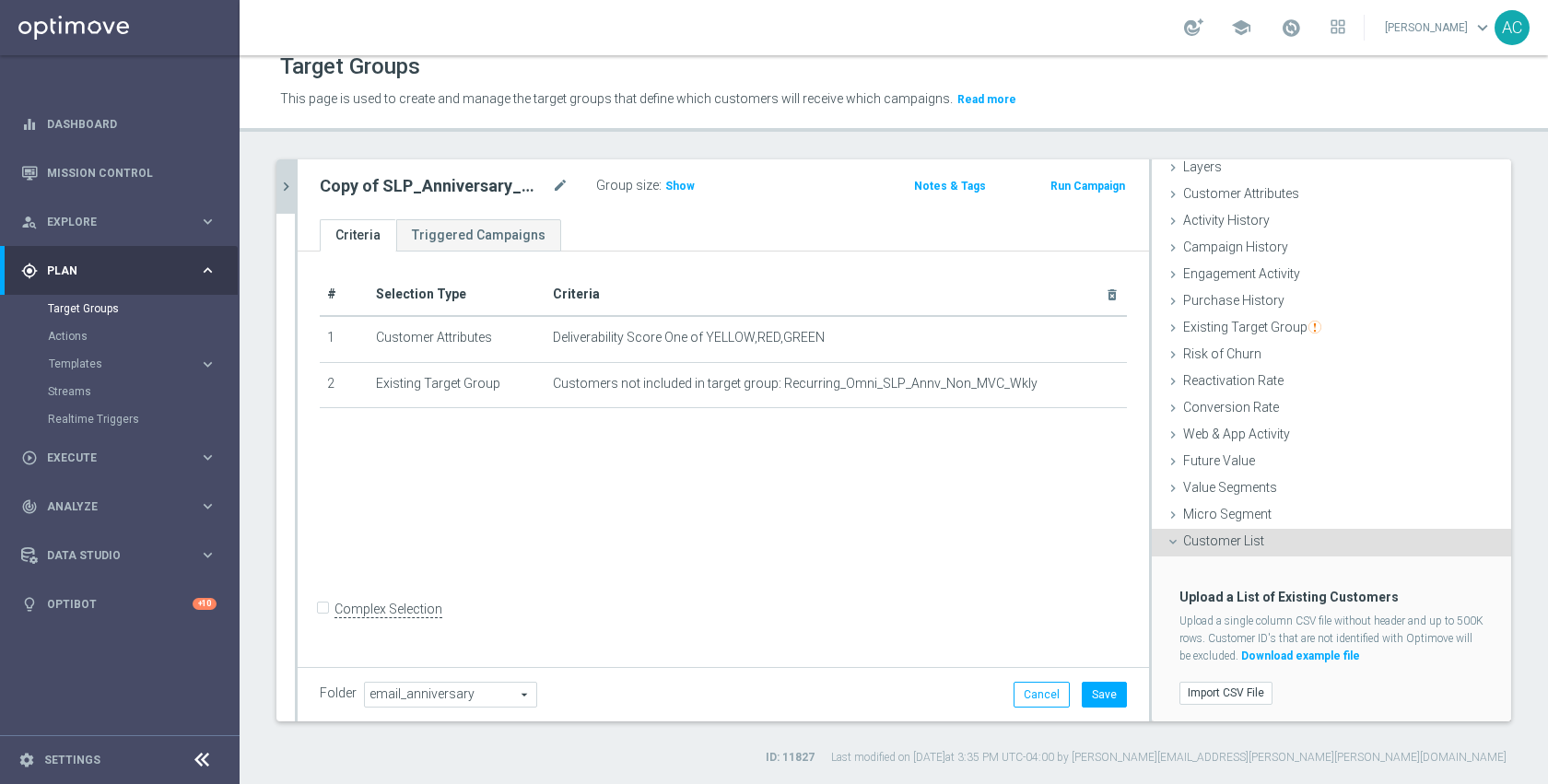
scroll to position [76, 0]
click at [1231, 688] on label "Import CSV File" at bounding box center [1226, 692] width 94 height 23
click at [0, 0] on input "Import CSV File" at bounding box center [0, 0] width 0 height 0
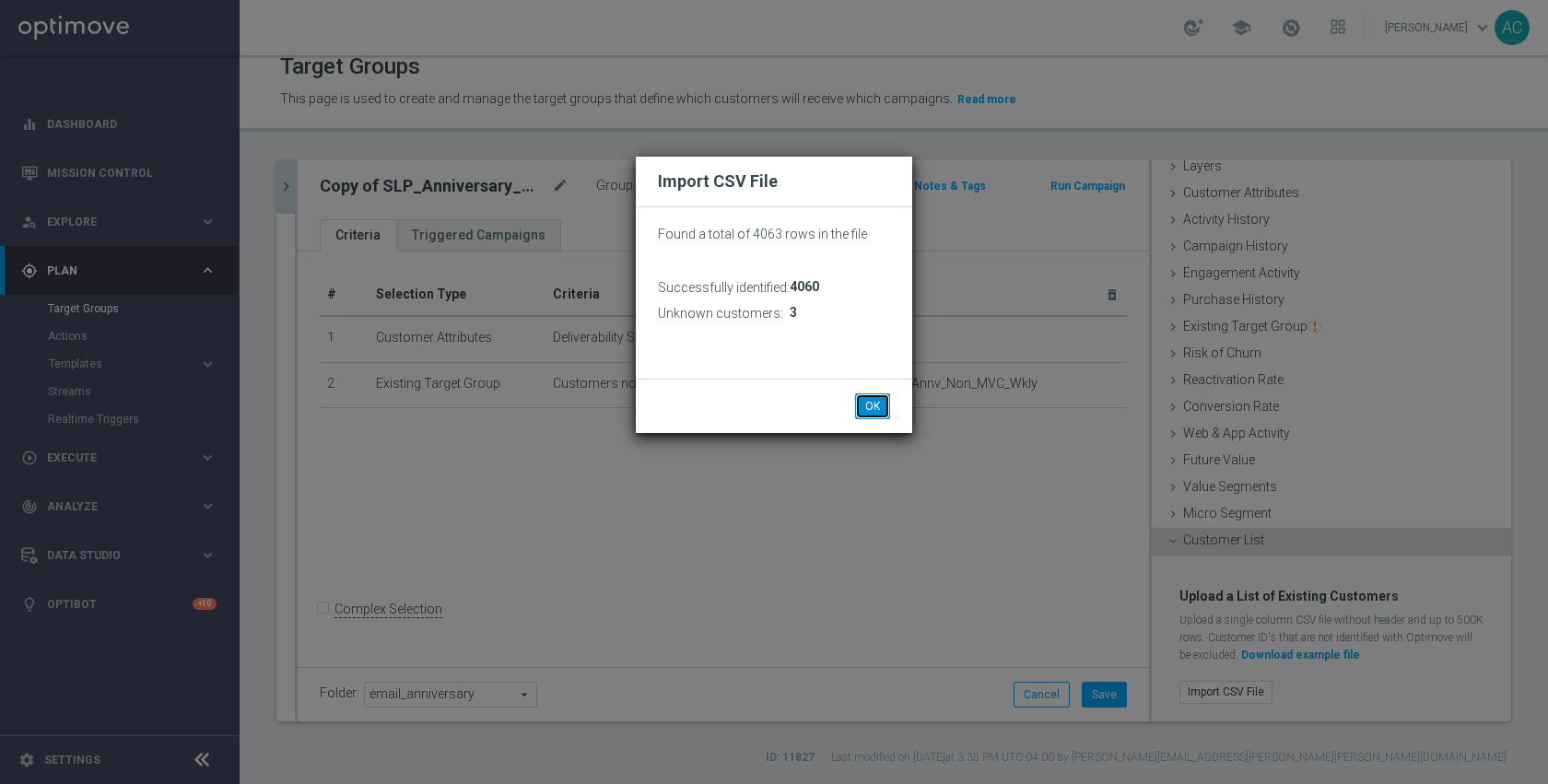
click at [871, 412] on button "OK" at bounding box center [873, 406] width 35 height 26
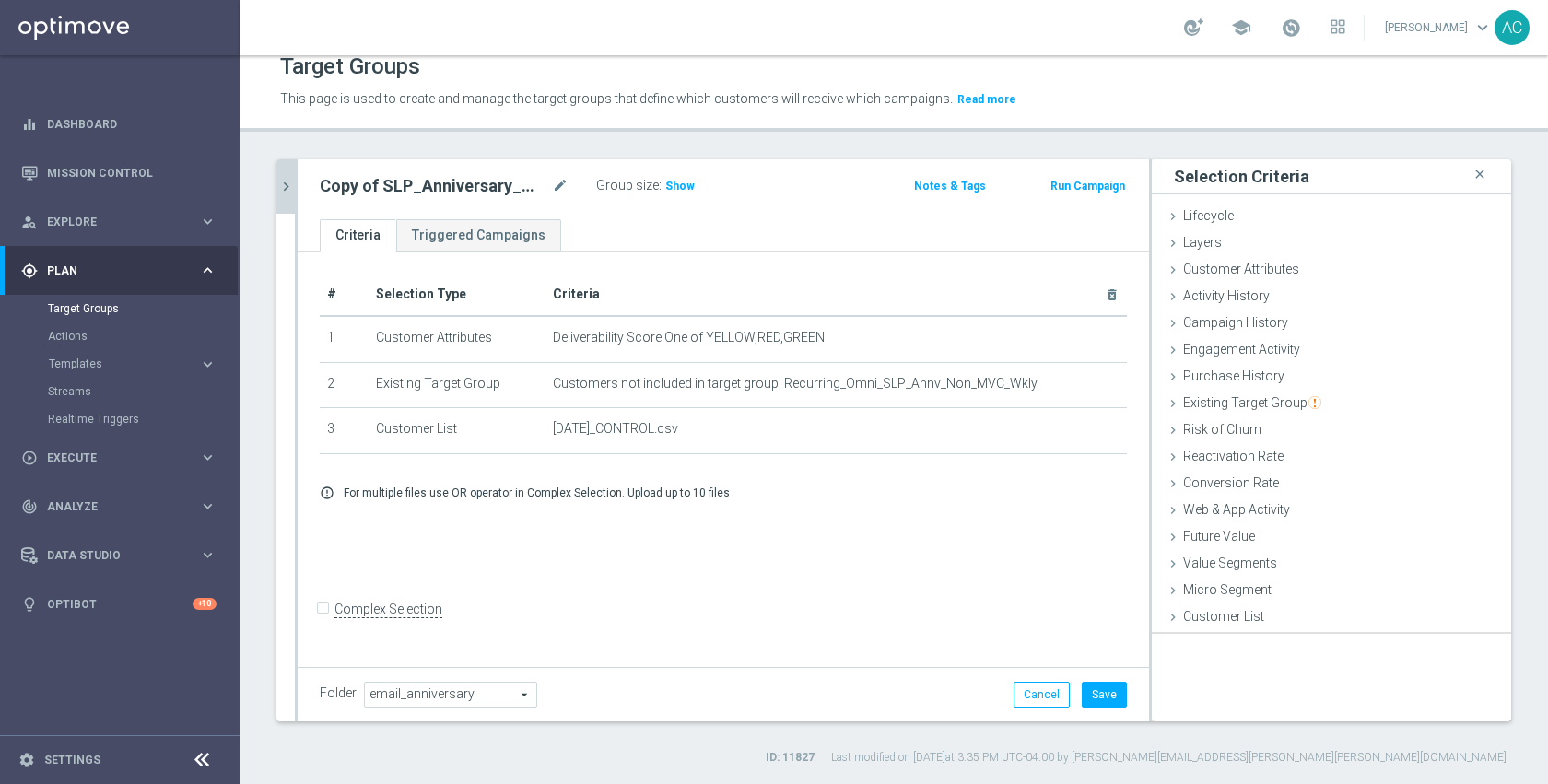
scroll to position [0, 0]
click at [563, 185] on icon "mode_edit" at bounding box center [559, 186] width 16 height 22
click at [562, 194] on input "Copy of SLP_Anniversary_MVC_July_Holdout" at bounding box center [445, 188] width 249 height 26
click at [512, 191] on input "Copy of SLP_Anniversary_MVC_July_Holdout" at bounding box center [445, 188] width 249 height 26
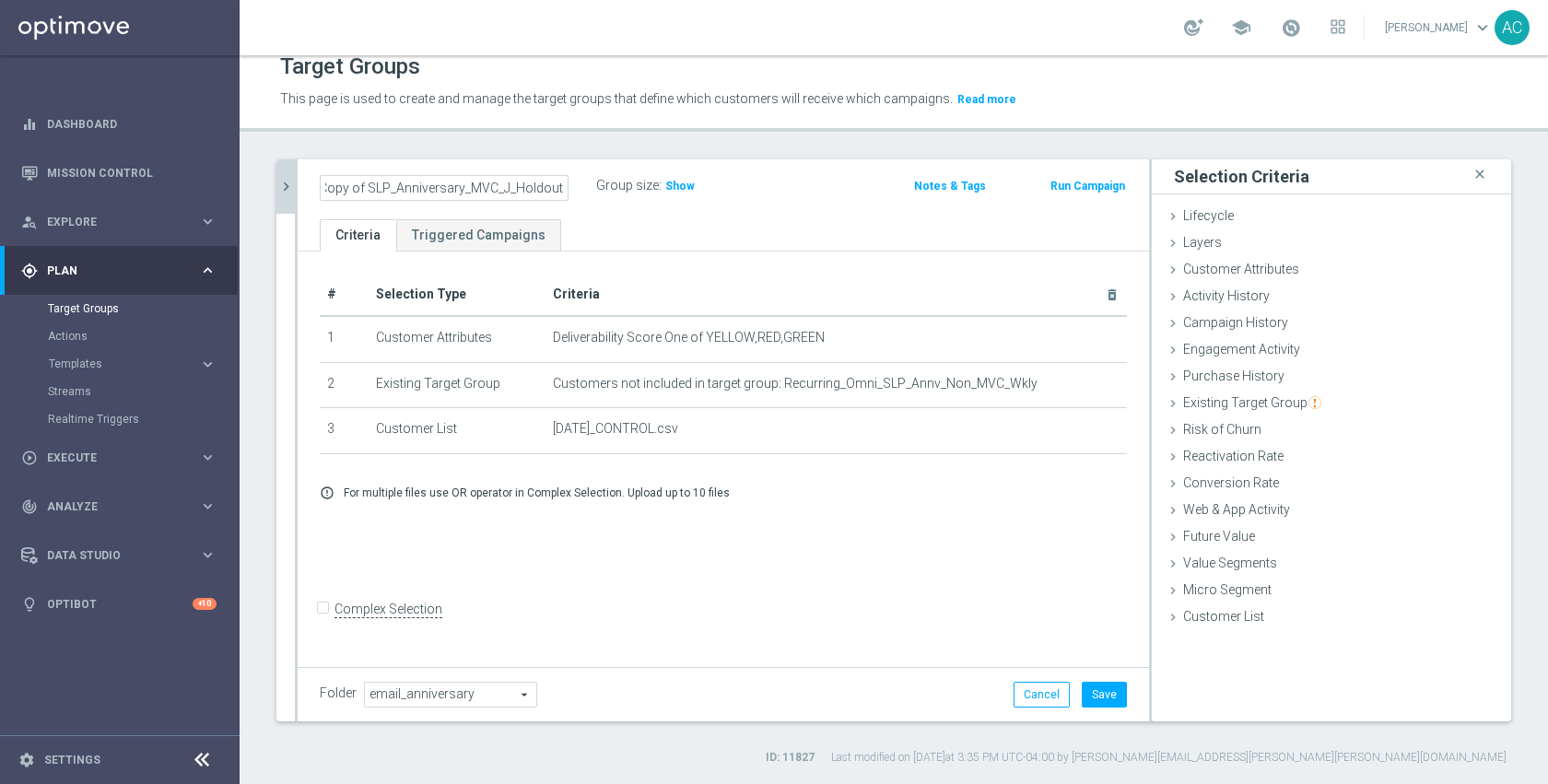
scroll to position [0, 0]
type input "SLP_Anniversary_MVC_Aug_Holdout"
click at [999, 580] on div "# Selection Type Criteria delete_forever 1 Customer Attributes Deliverability S…" at bounding box center [723, 457] width 852 height 411
click at [1093, 687] on button "Save" at bounding box center [1104, 694] width 45 height 26
click at [947, 615] on form "Complex Selection Invalid Expression" at bounding box center [723, 629] width 807 height 68
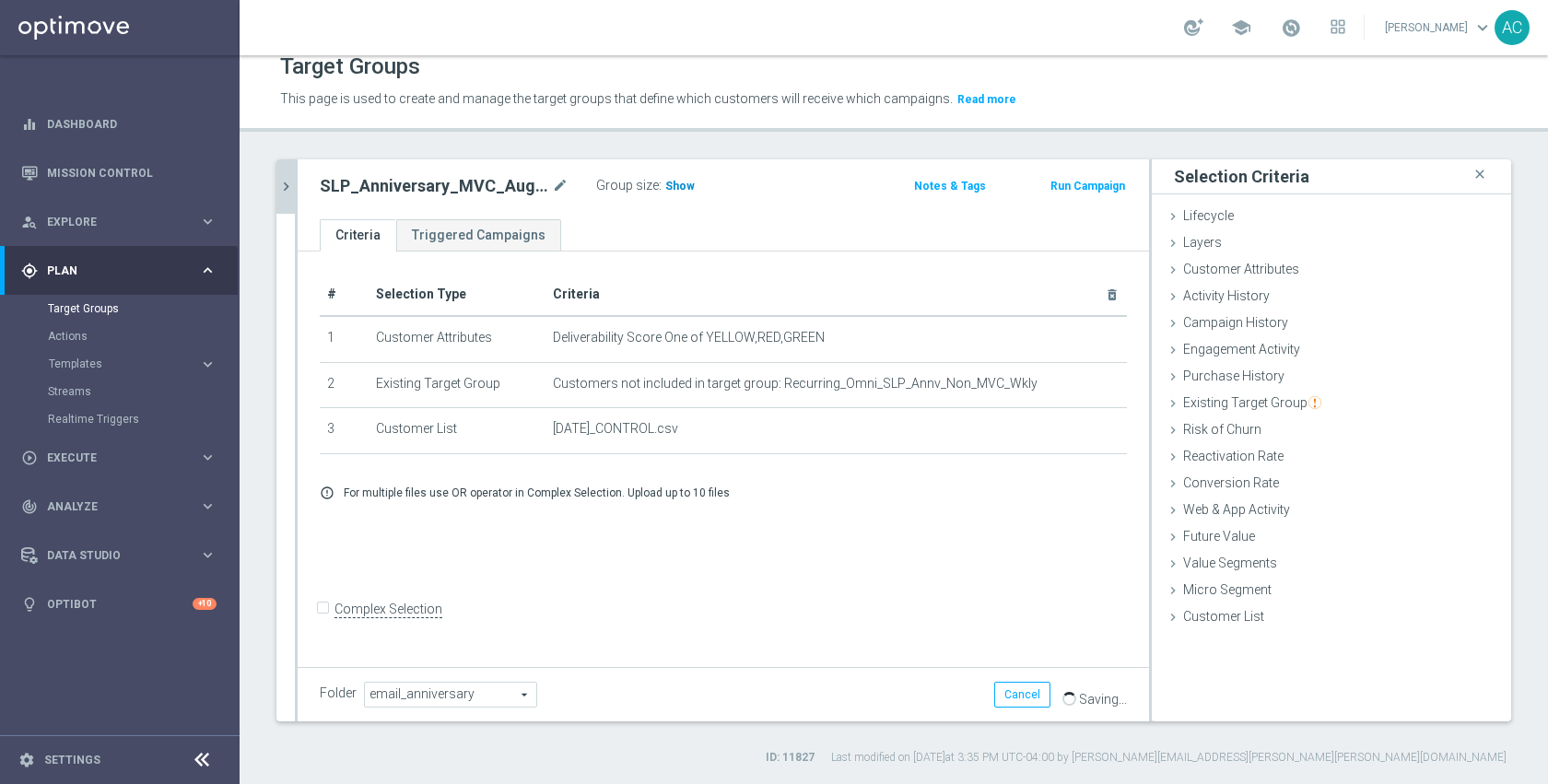
click at [671, 188] on span "Show" at bounding box center [680, 185] width 30 height 13
click at [563, 183] on icon "mode_edit" at bounding box center [559, 186] width 16 height 22
click at [291, 191] on icon "chevron_right" at bounding box center [286, 186] width 17 height 17
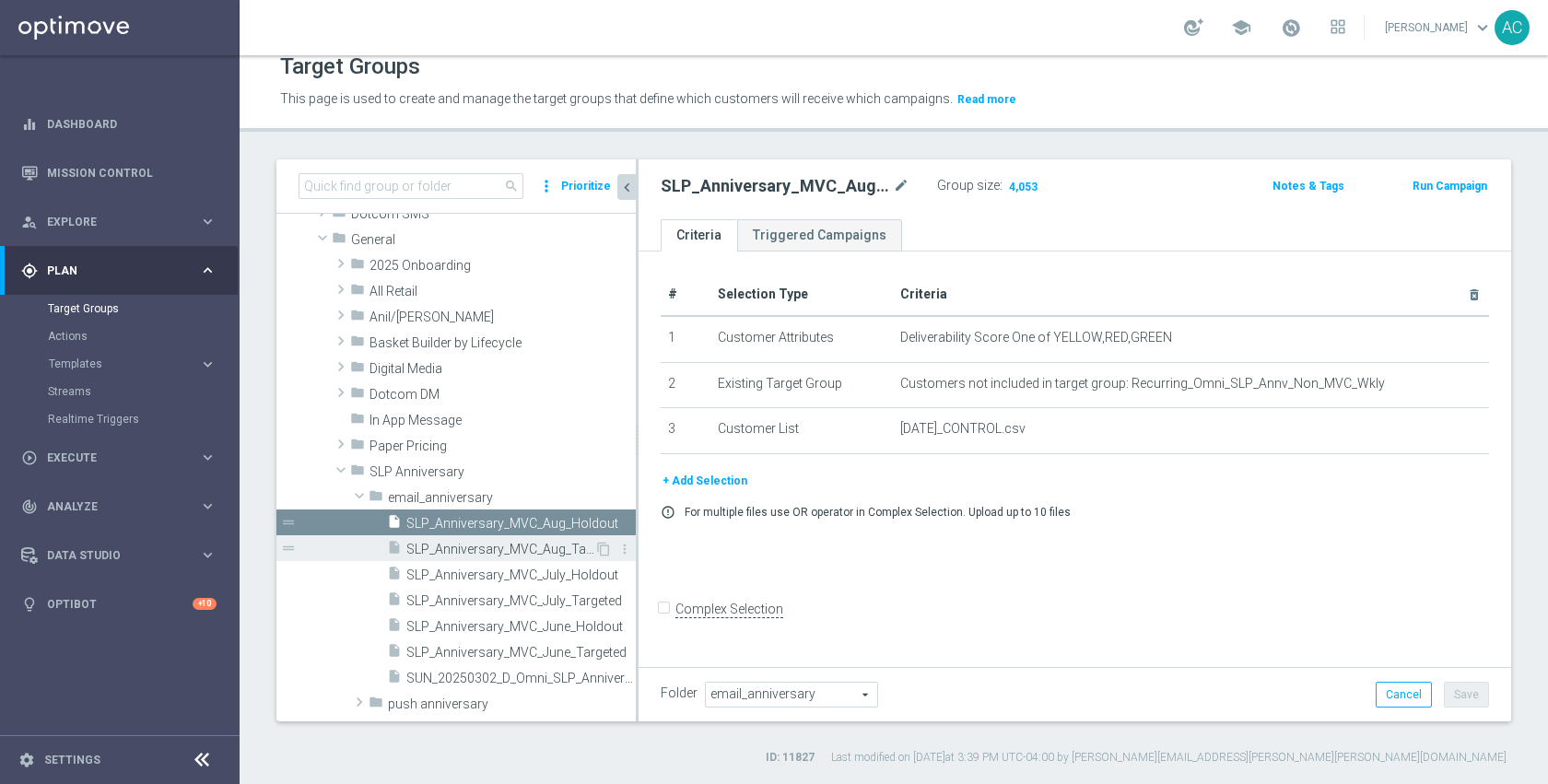
click at [493, 551] on span "SLP_Anniversary_MVC_Aug_Targeted" at bounding box center [500, 550] width 188 height 15
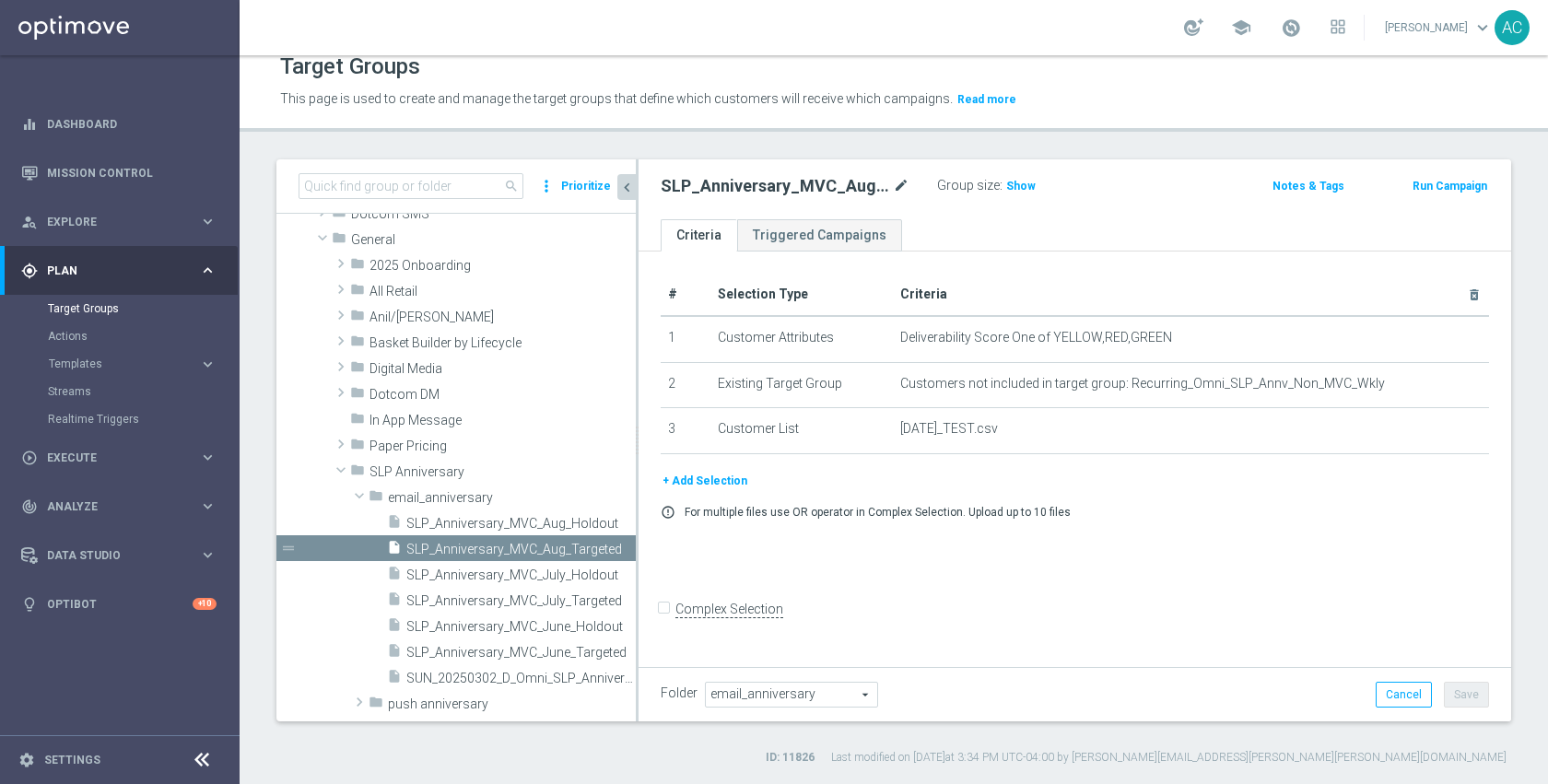
click at [901, 185] on icon "mode_edit" at bounding box center [901, 186] width 16 height 22
click at [1033, 547] on div "# Selection Type Criteria delete_forever 1 Customer Attributes Deliverability S…" at bounding box center [1074, 457] width 873 height 411
click at [1015, 187] on span "Show" at bounding box center [1020, 185] width 30 height 13
click at [503, 529] on span "SLP_Anniversary_MVC_Aug_Holdout" at bounding box center [500, 524] width 188 height 15
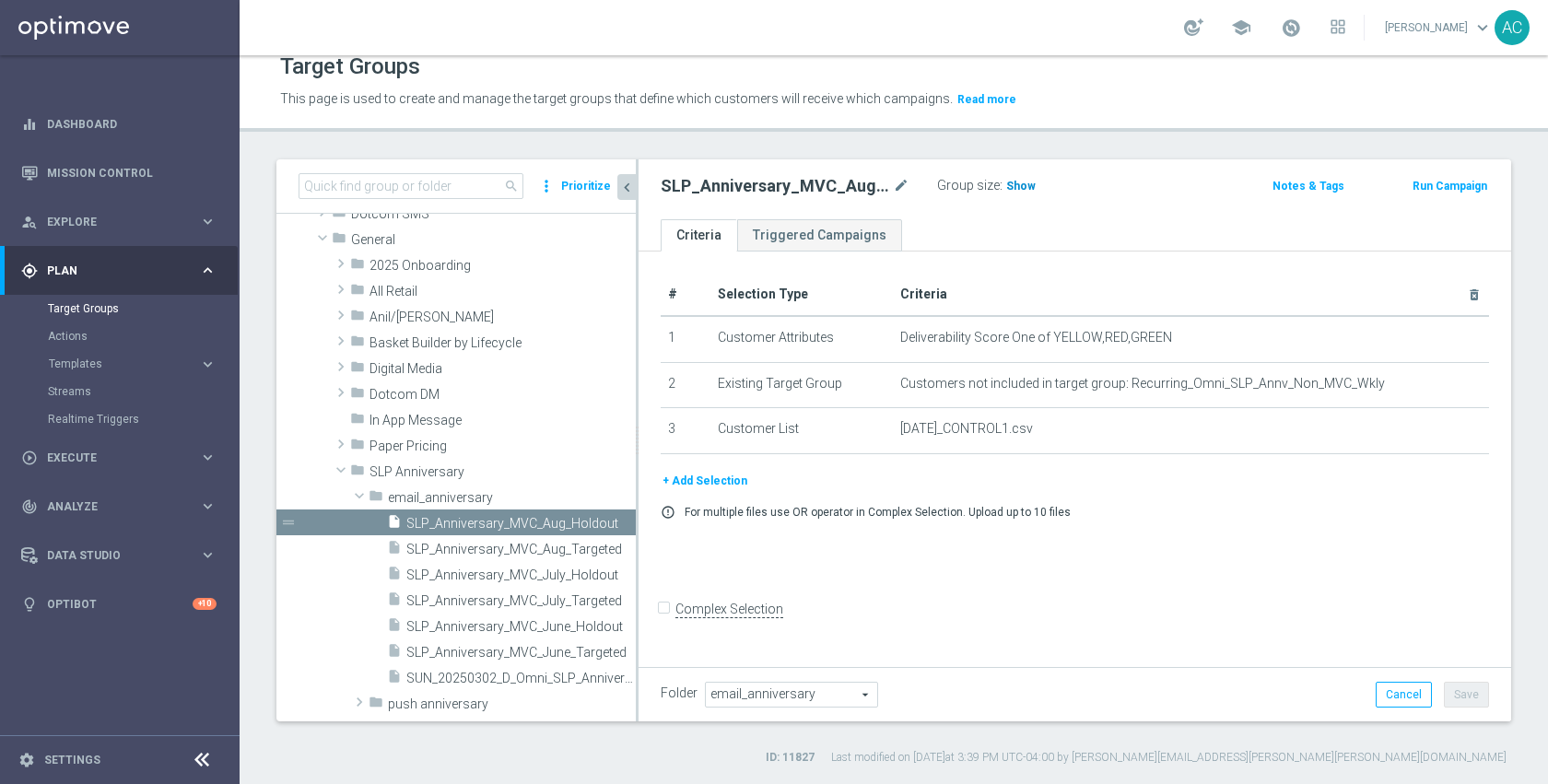
click at [1018, 186] on span "Show" at bounding box center [1020, 185] width 30 height 13
click at [892, 190] on div "SLP_Anniversary_MVC_Aug_Holdout mode_edit" at bounding box center [785, 186] width 249 height 22
click at [904, 184] on icon "mode_edit" at bounding box center [901, 186] width 16 height 22
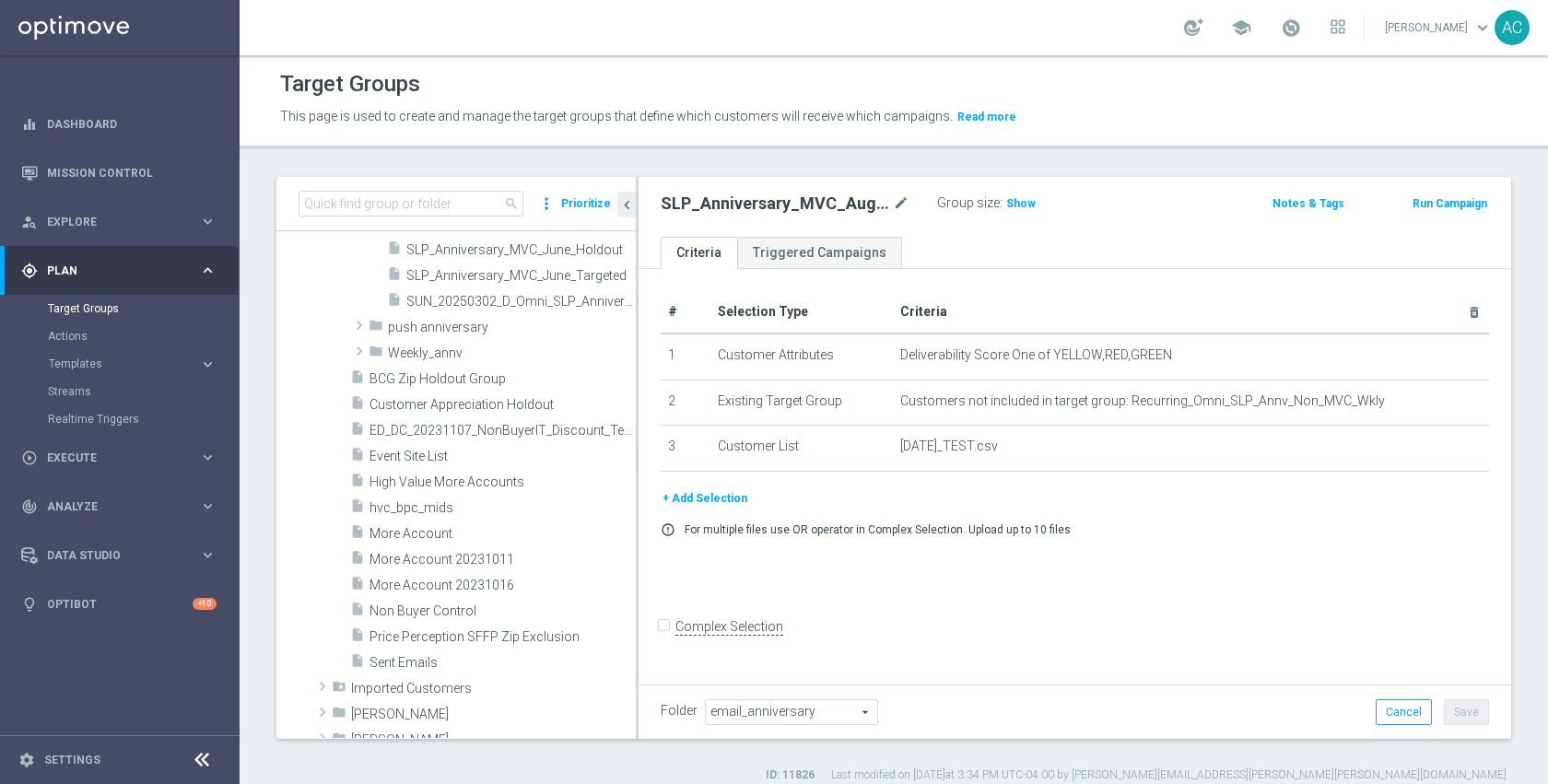
scroll to position [419, 0]
